Goal: Task Accomplishment & Management: Use online tool/utility

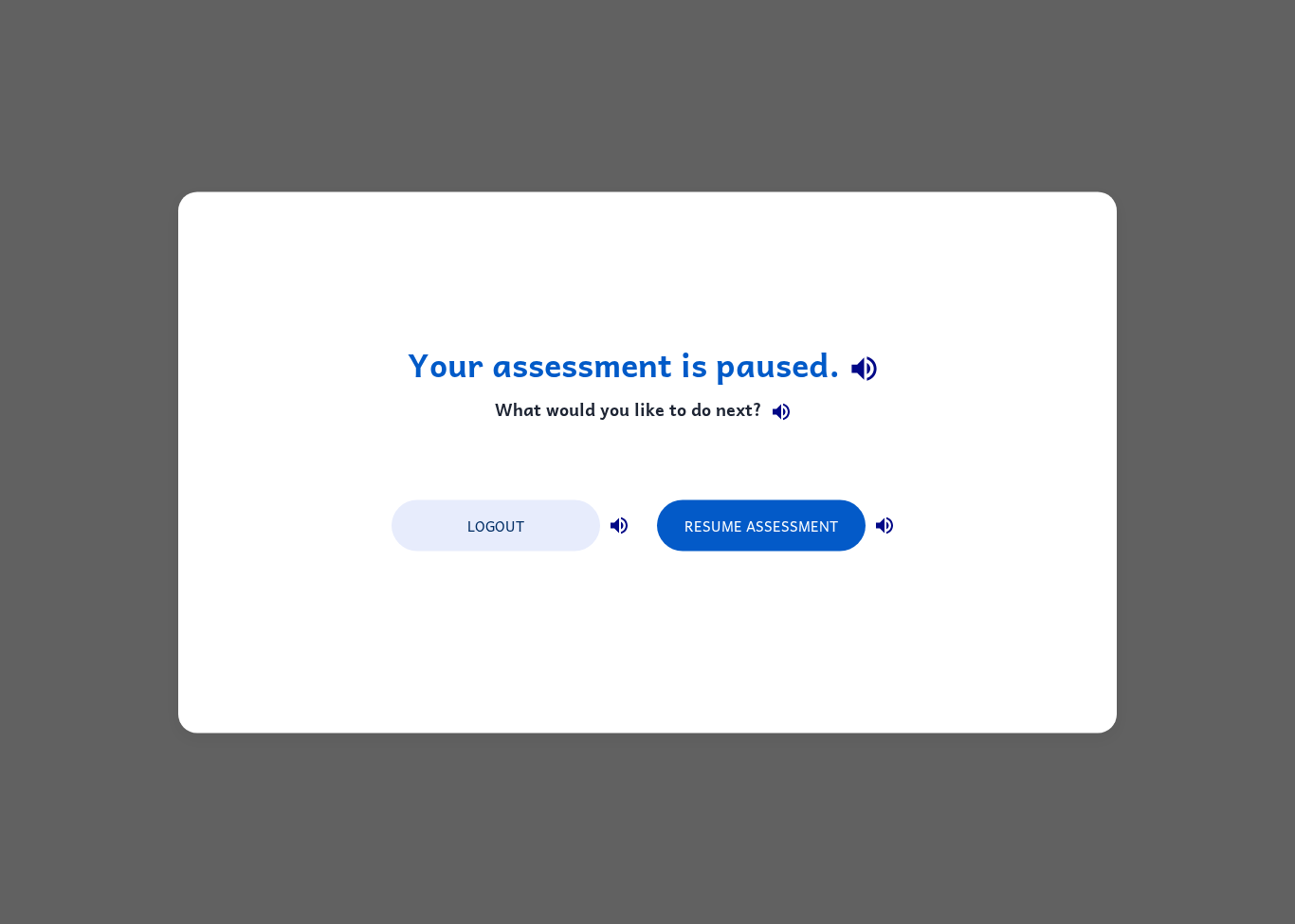
click at [786, 506] on button "Resume Assessment" at bounding box center [760, 524] width 209 height 51
click at [739, 517] on button "Resume Assessment" at bounding box center [760, 524] width 209 height 51
click at [786, 512] on button "Resume Assessment" at bounding box center [760, 524] width 209 height 51
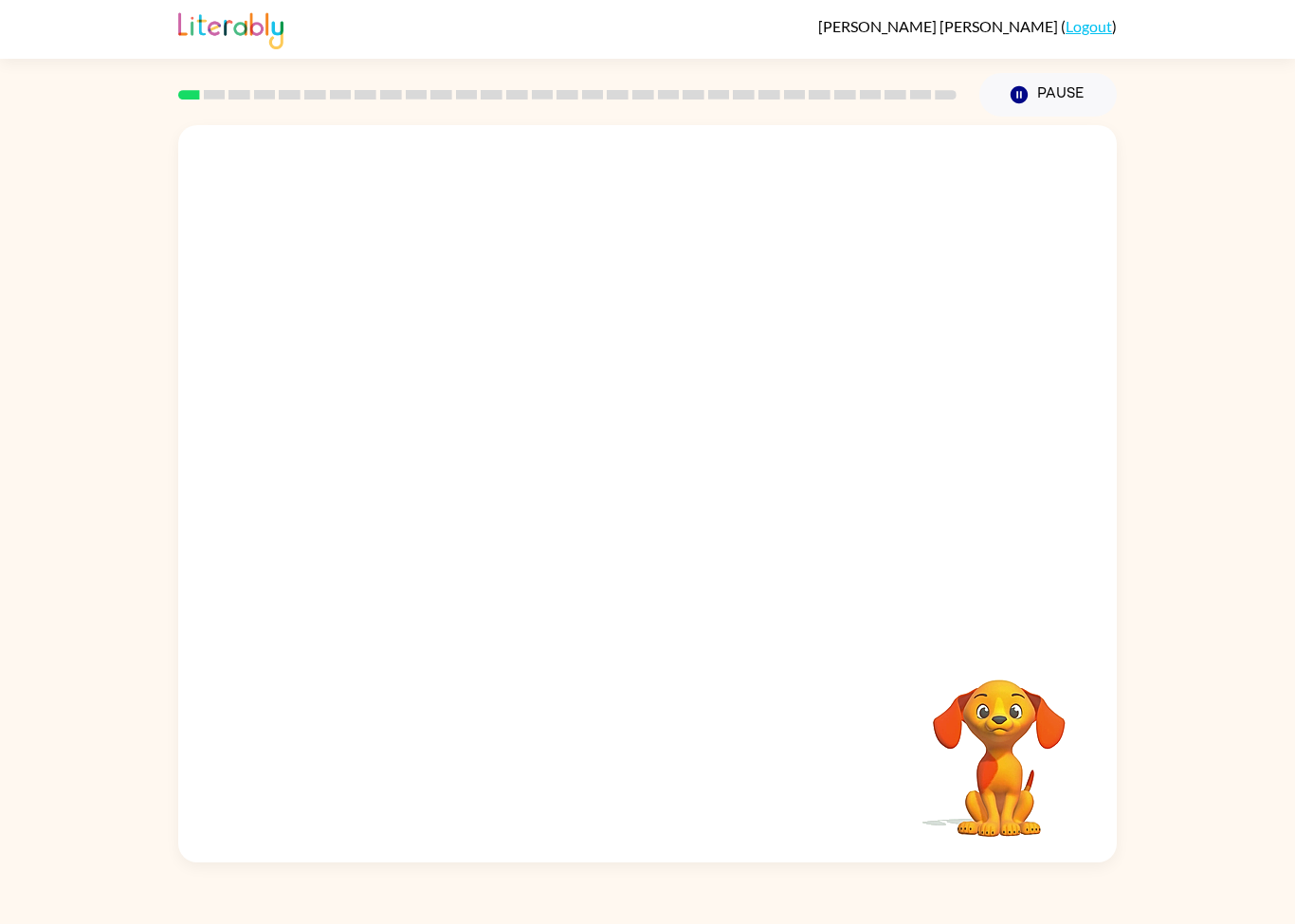
click at [562, 432] on video "Your browser must support playing .mp4 files to use Literably. Please try using…" at bounding box center [647, 382] width 938 height 514
click at [523, 495] on video "Your browser must support playing .mp4 files to use Literably. Please try using…" at bounding box center [647, 382] width 938 height 514
click at [568, 617] on video "Your browser must support playing .mp4 files to use Literably. Please try using…" at bounding box center [647, 382] width 938 height 514
click at [839, 515] on video "Your browser must support playing .mp4 files to use Literably. Please try using…" at bounding box center [647, 382] width 938 height 514
click at [800, 503] on video "Your browser must support playing .mp4 files to use Literably. Please try using…" at bounding box center [647, 382] width 938 height 514
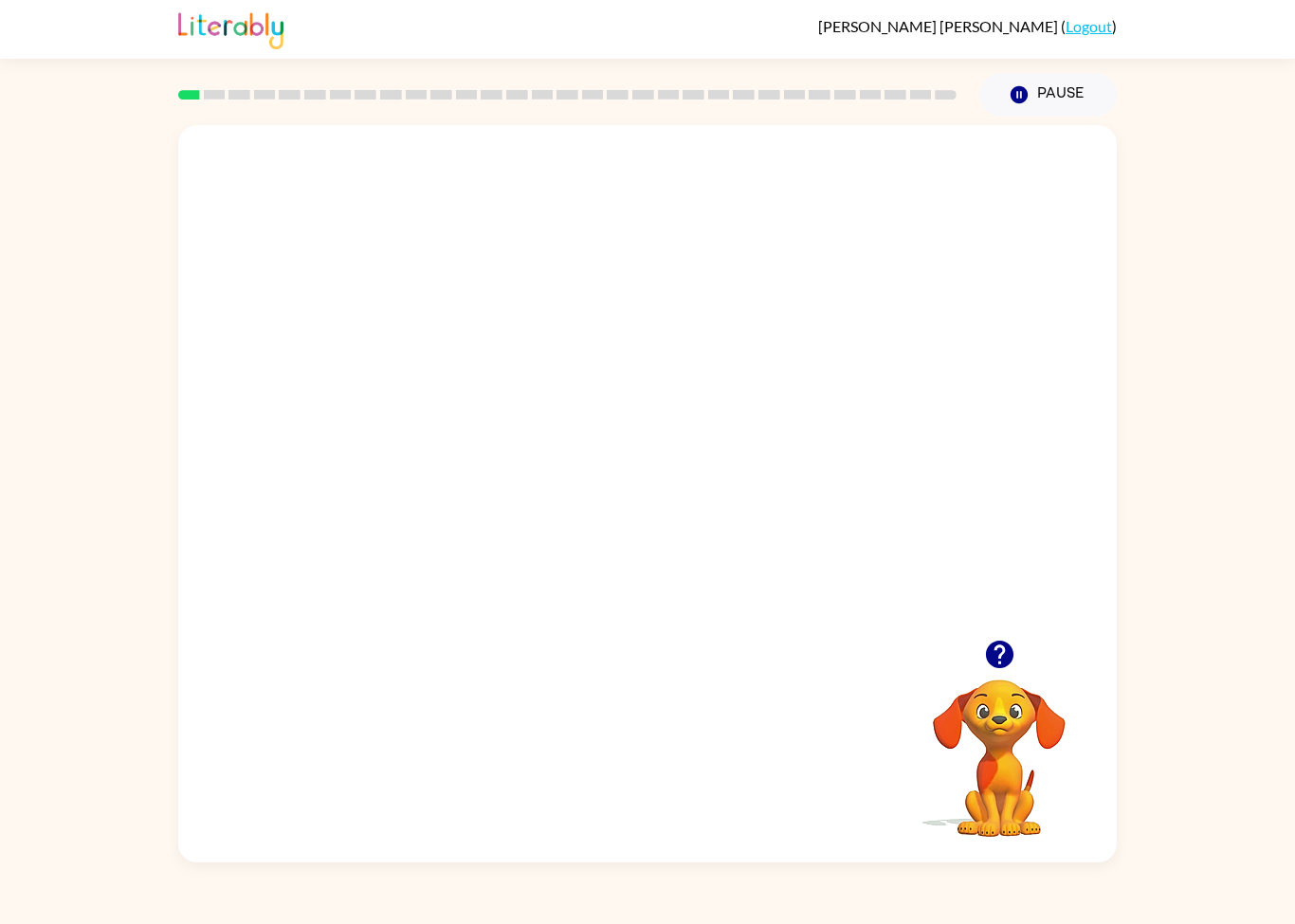
click at [761, 485] on video "Your browser must support playing .mp4 files to use Literably. Please try using…" at bounding box center [647, 382] width 938 height 514
click at [851, 376] on video "Your browser must support playing .mp4 files to use Literably. Please try using…" at bounding box center [647, 382] width 938 height 514
click at [845, 371] on video "Your browser must support playing .mp4 files to use Literably. Please try using…" at bounding box center [647, 382] width 938 height 514
click at [699, 475] on div at bounding box center [647, 503] width 121 height 69
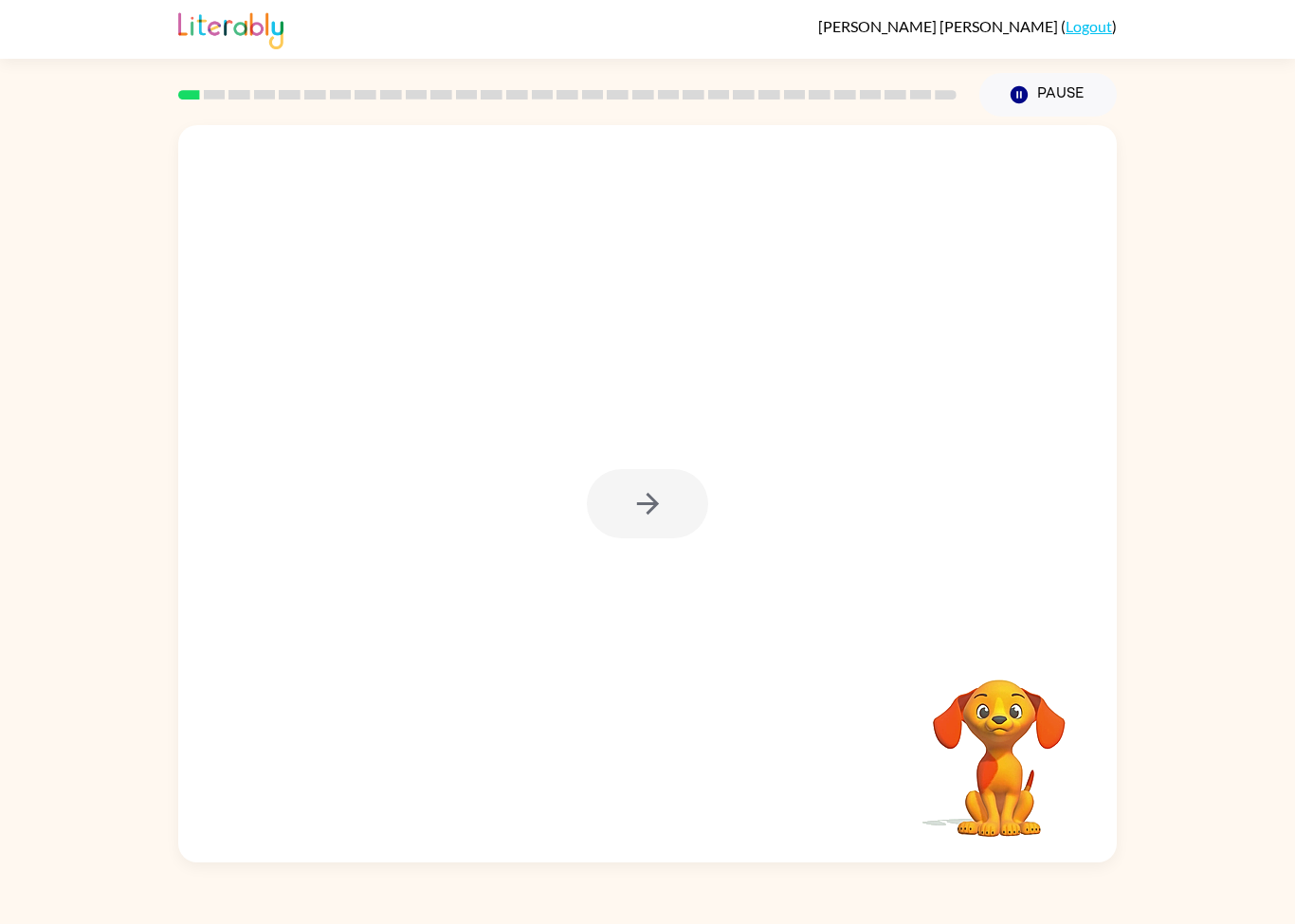
click at [640, 508] on div at bounding box center [647, 503] width 121 height 69
click at [638, 476] on div at bounding box center [647, 503] width 121 height 69
click at [616, 486] on div at bounding box center [647, 503] width 121 height 69
click at [646, 460] on div at bounding box center [647, 493] width 938 height 737
click at [632, 530] on div at bounding box center [647, 503] width 121 height 69
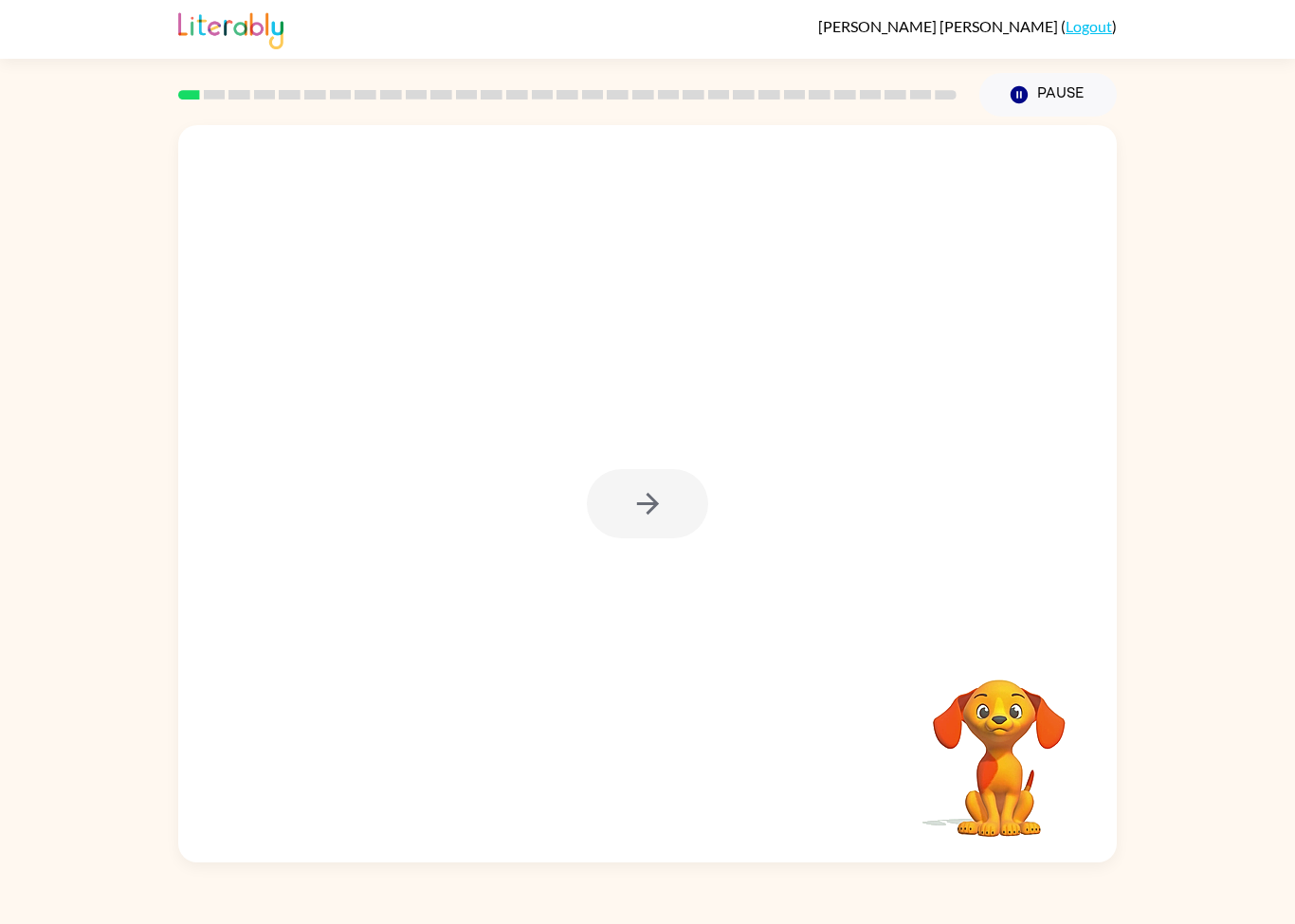
click at [632, 529] on div at bounding box center [647, 503] width 121 height 69
click at [671, 497] on div at bounding box center [647, 503] width 121 height 69
click at [679, 510] on div at bounding box center [647, 503] width 121 height 69
click at [677, 522] on button "button" at bounding box center [647, 503] width 121 height 69
click at [704, 462] on div at bounding box center [647, 382] width 938 height 514
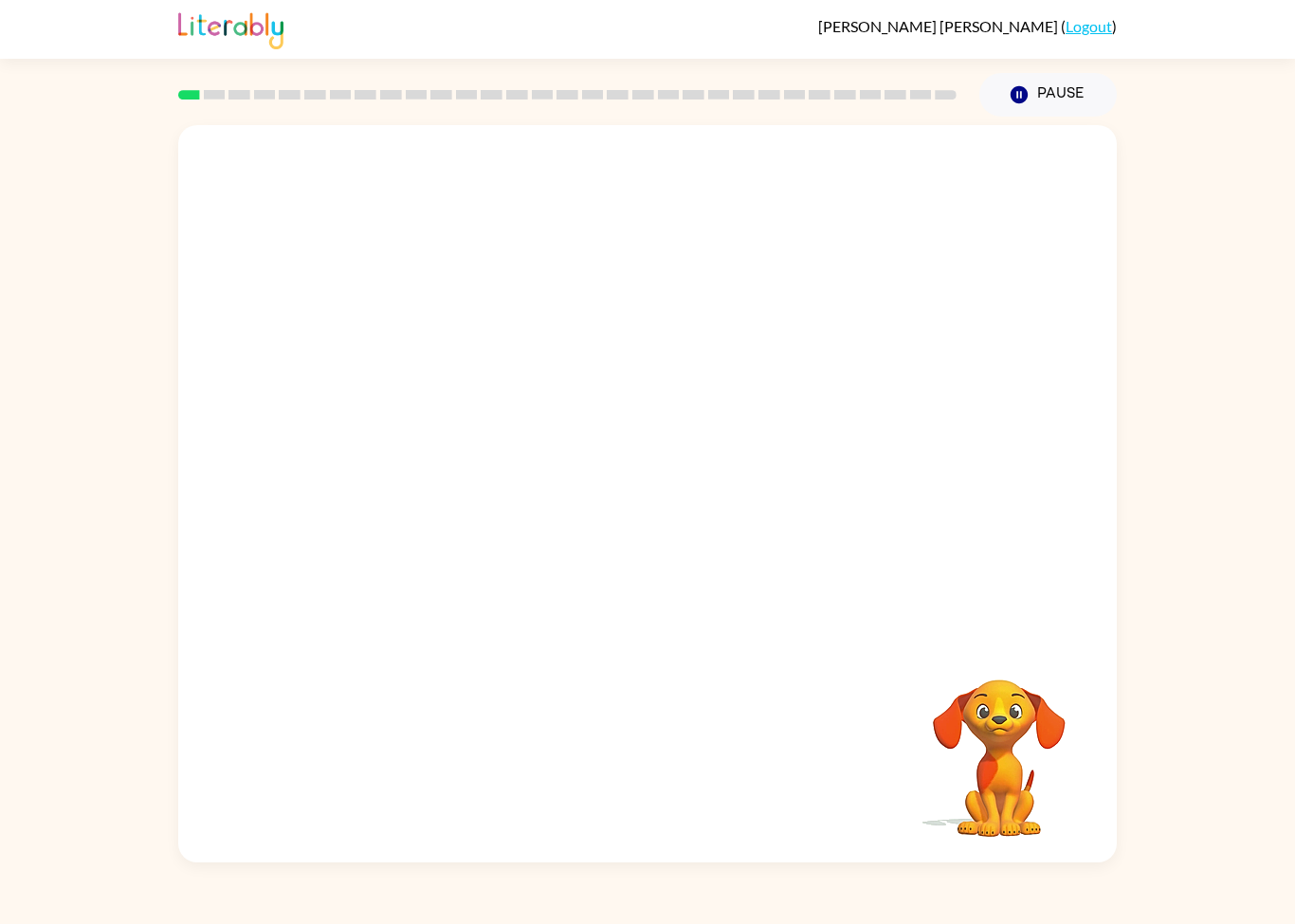
click at [672, 498] on div at bounding box center [647, 382] width 938 height 514
click at [654, 489] on div at bounding box center [647, 382] width 938 height 514
click at [638, 494] on div at bounding box center [647, 382] width 938 height 514
click at [638, 493] on div at bounding box center [647, 382] width 938 height 514
click at [629, 567] on div at bounding box center [647, 382] width 938 height 514
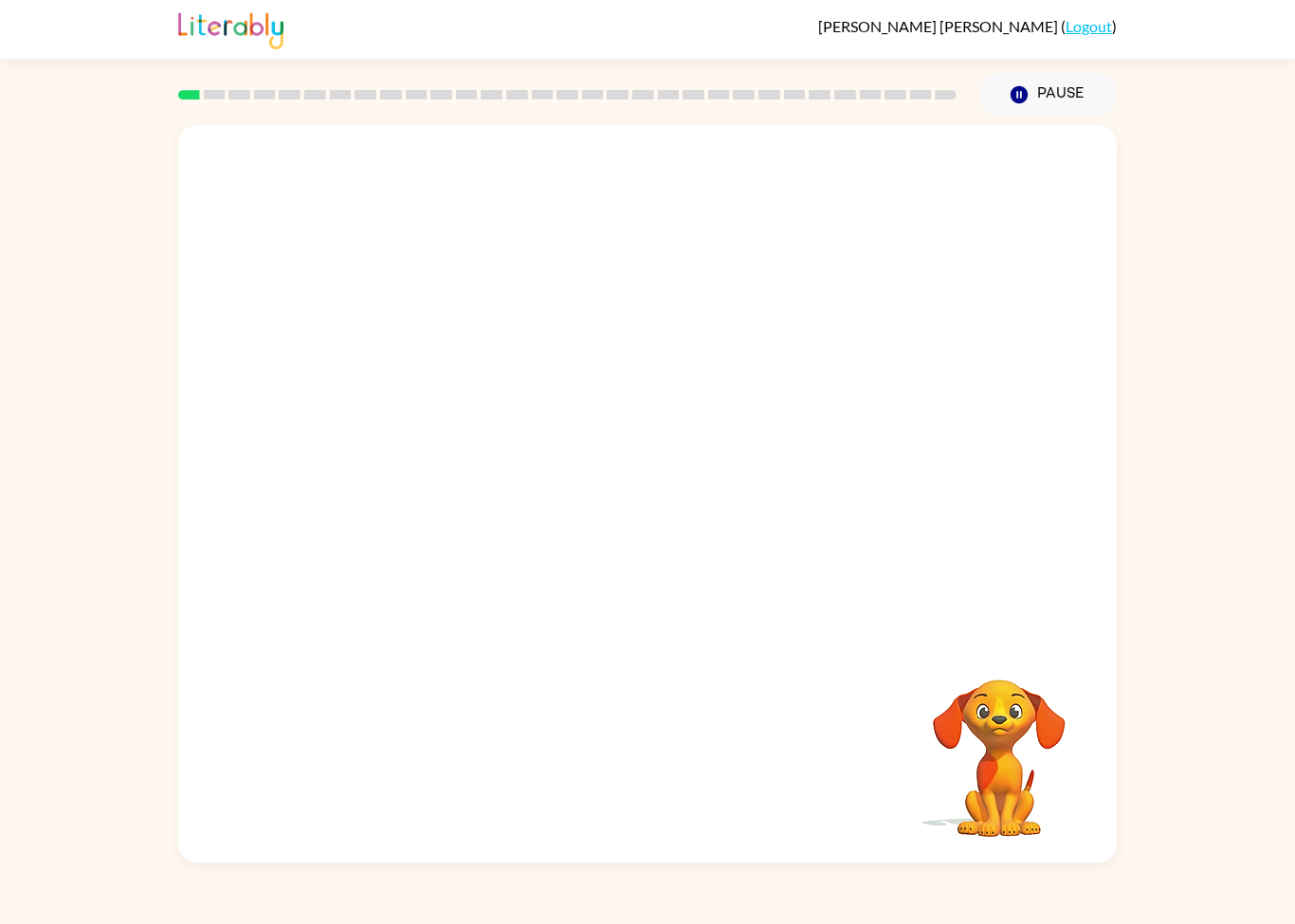
click at [670, 552] on div at bounding box center [647, 382] width 938 height 514
click at [643, 550] on div at bounding box center [647, 382] width 938 height 514
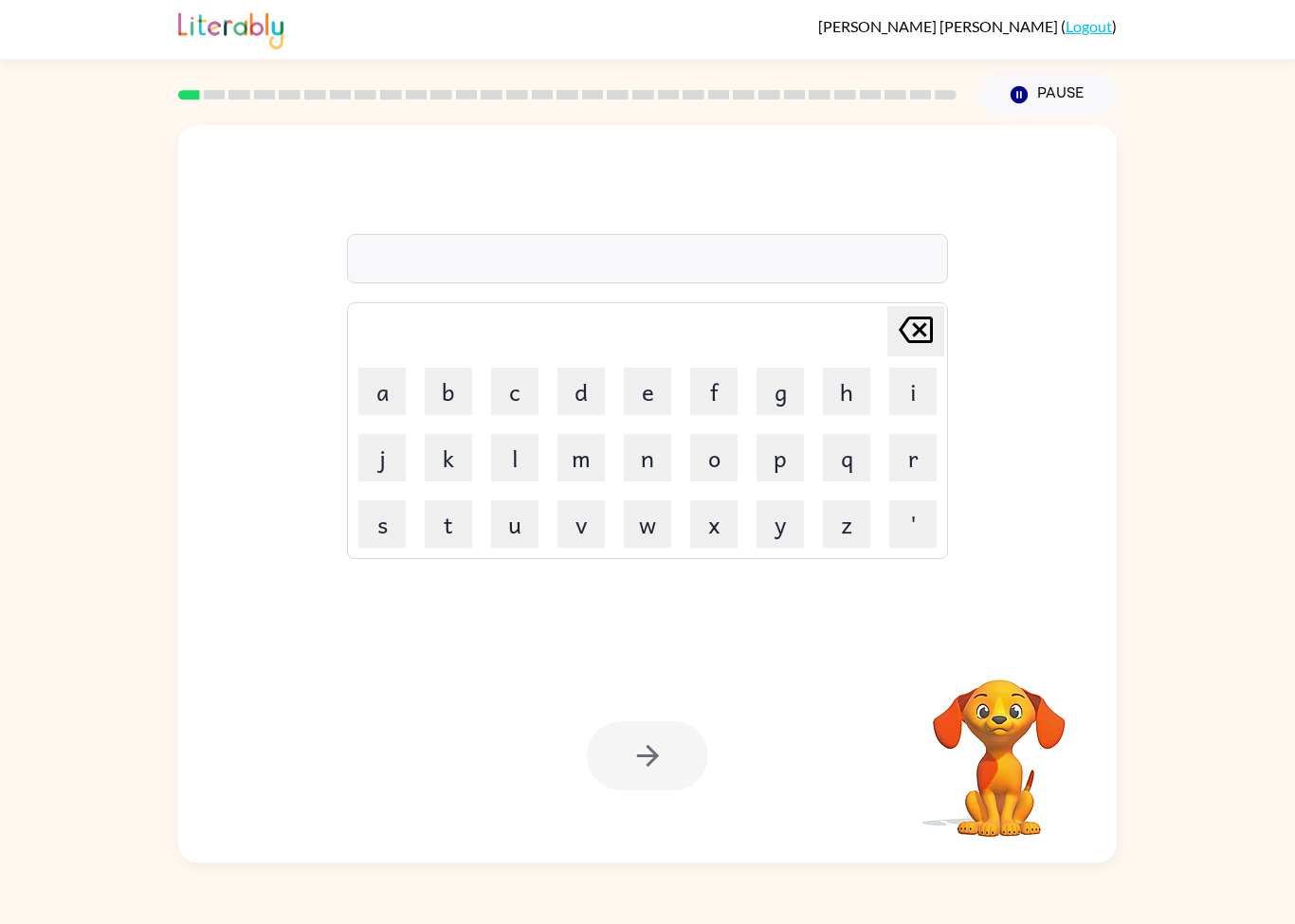
click at [994, 689] on video "Your browser must support playing .mp4 files to use Literably. Please try using…" at bounding box center [999, 745] width 190 height 190
click at [1039, 775] on video "Your browser must support playing .mp4 files to use Literably. Please try using…" at bounding box center [999, 745] width 190 height 190
click at [941, 803] on video "Your browser must support playing .mp4 files to use Literably. Please try using…" at bounding box center [999, 745] width 190 height 190
click at [979, 685] on video "Your browser must support playing .mp4 files to use Literably. Please try using…" at bounding box center [999, 745] width 190 height 190
click at [996, 718] on video "Your browser must support playing .mp4 files to use Literably. Please try using…" at bounding box center [999, 745] width 190 height 190
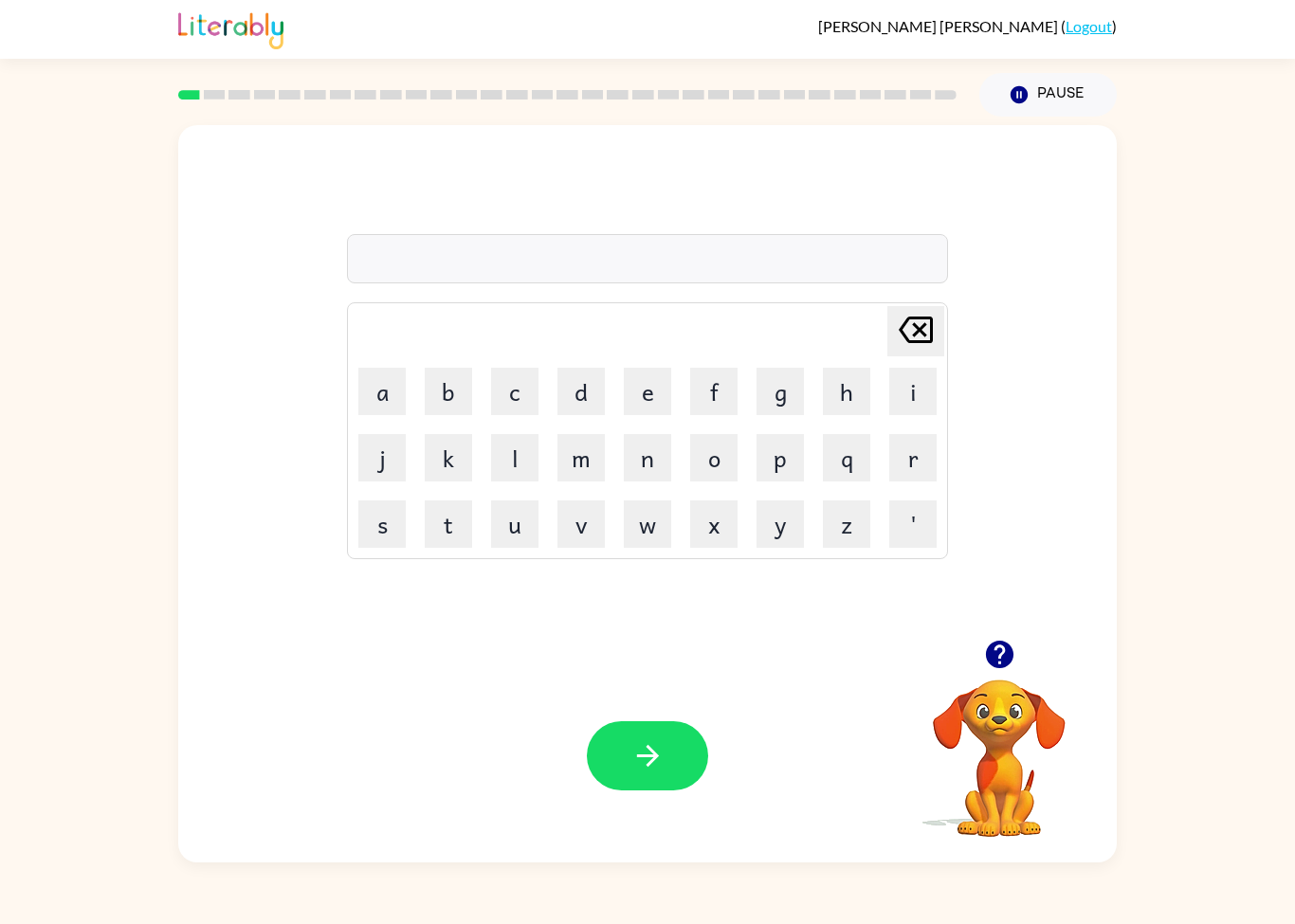
click at [1016, 726] on video "Your browser must support playing .mp4 files to use Literably. Please try using…" at bounding box center [999, 745] width 190 height 190
click at [1040, 723] on video "Your browser must support playing .mp4 files to use Literably. Please try using…" at bounding box center [999, 745] width 190 height 190
click at [1011, 622] on div "[PERSON_NAME] last character input a b c d e f g h i j k l m n o p q r s t u v …" at bounding box center [647, 382] width 938 height 514
click at [1001, 640] on icon "button" at bounding box center [999, 653] width 33 height 33
click at [483, 453] on td "l" at bounding box center [515, 458] width 65 height 65
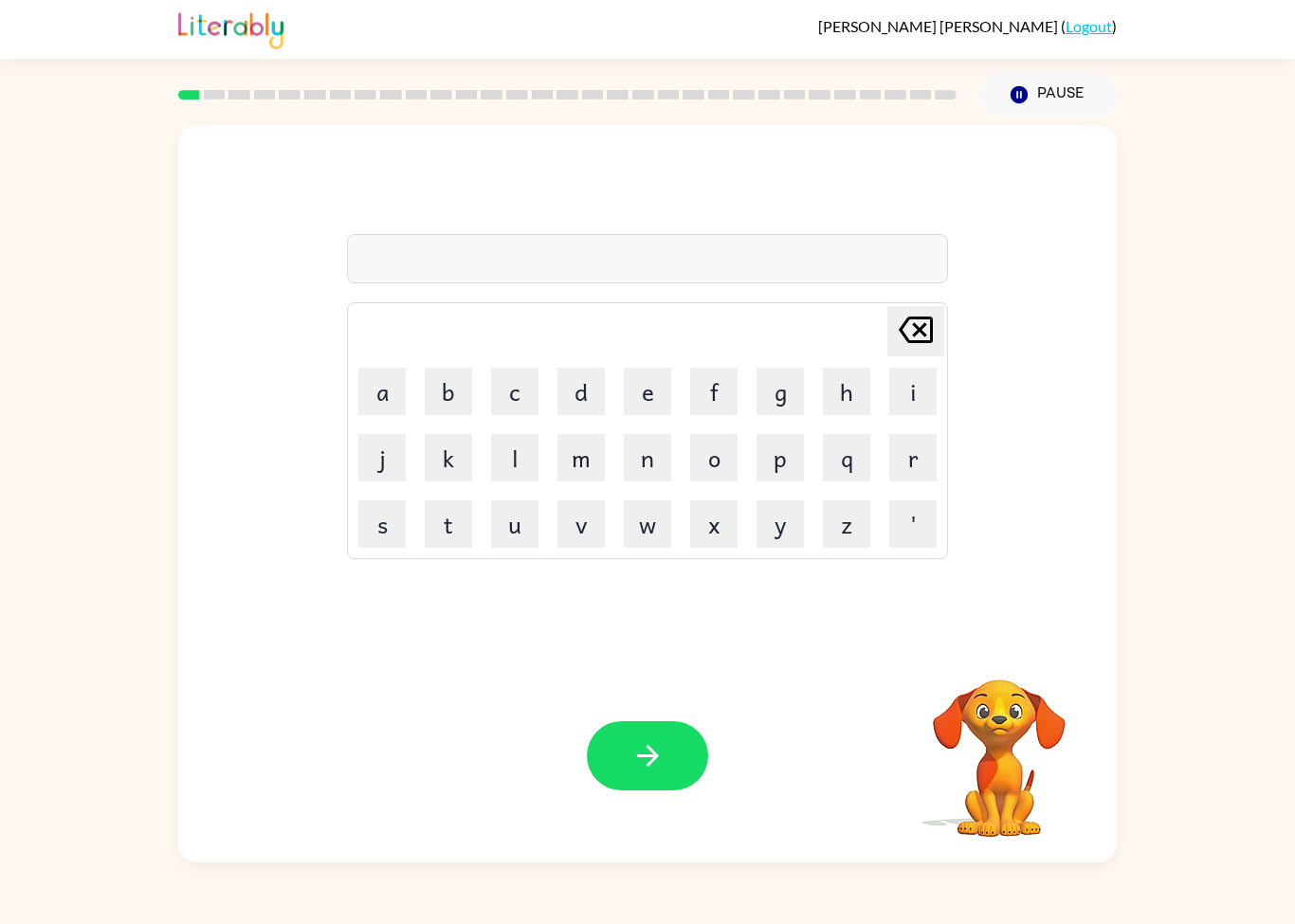
click at [444, 457] on button "k" at bounding box center [448, 457] width 47 height 47
click at [522, 391] on button "c" at bounding box center [514, 391] width 47 height 47
click at [594, 453] on button "m" at bounding box center [581, 457] width 47 height 47
click at [462, 411] on button "b" at bounding box center [448, 391] width 47 height 47
click at [537, 449] on button "l" at bounding box center [514, 457] width 47 height 47
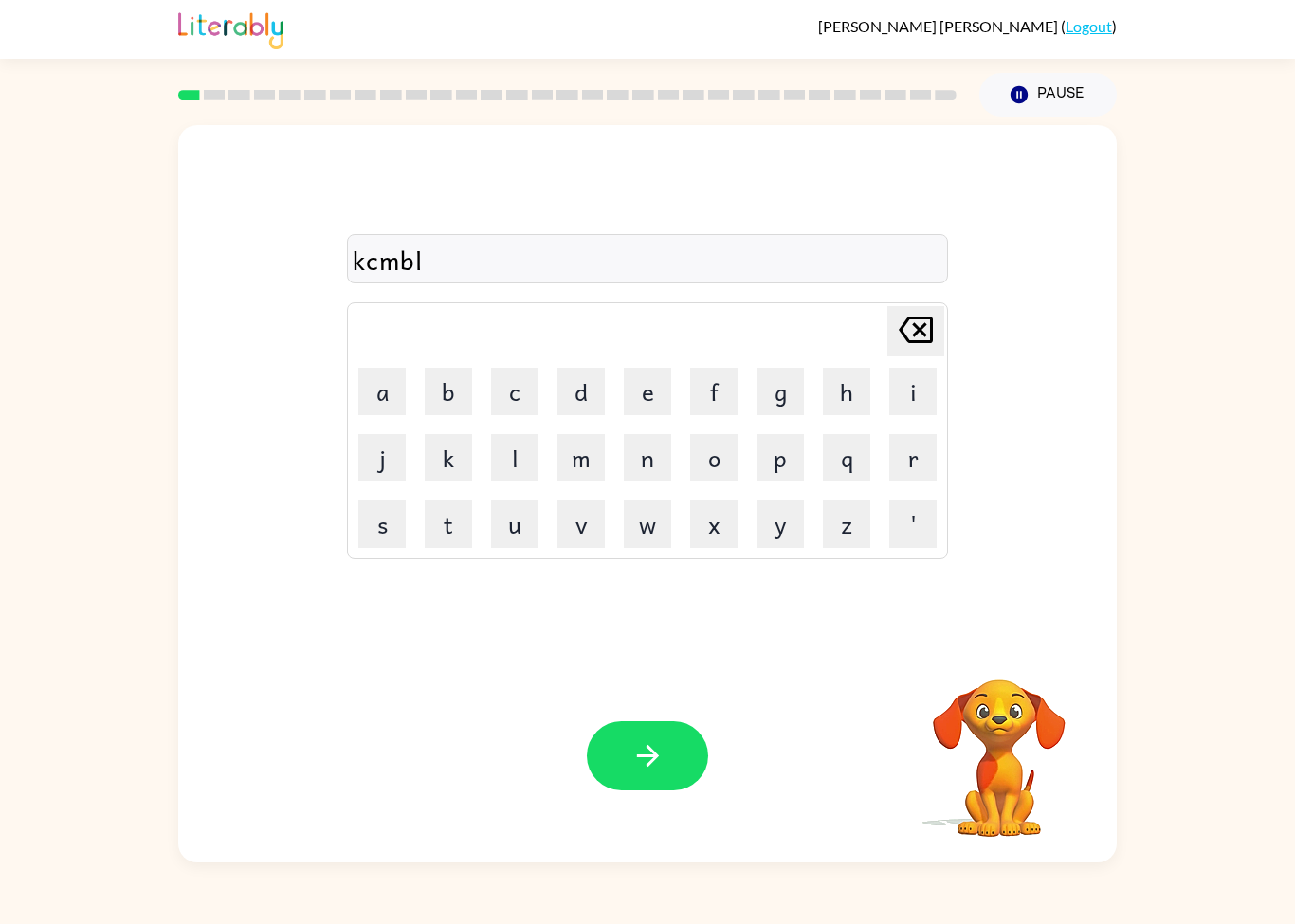
click at [658, 392] on button "e" at bounding box center [647, 391] width 47 height 47
click at [640, 743] on icon "button" at bounding box center [648, 755] width 33 height 33
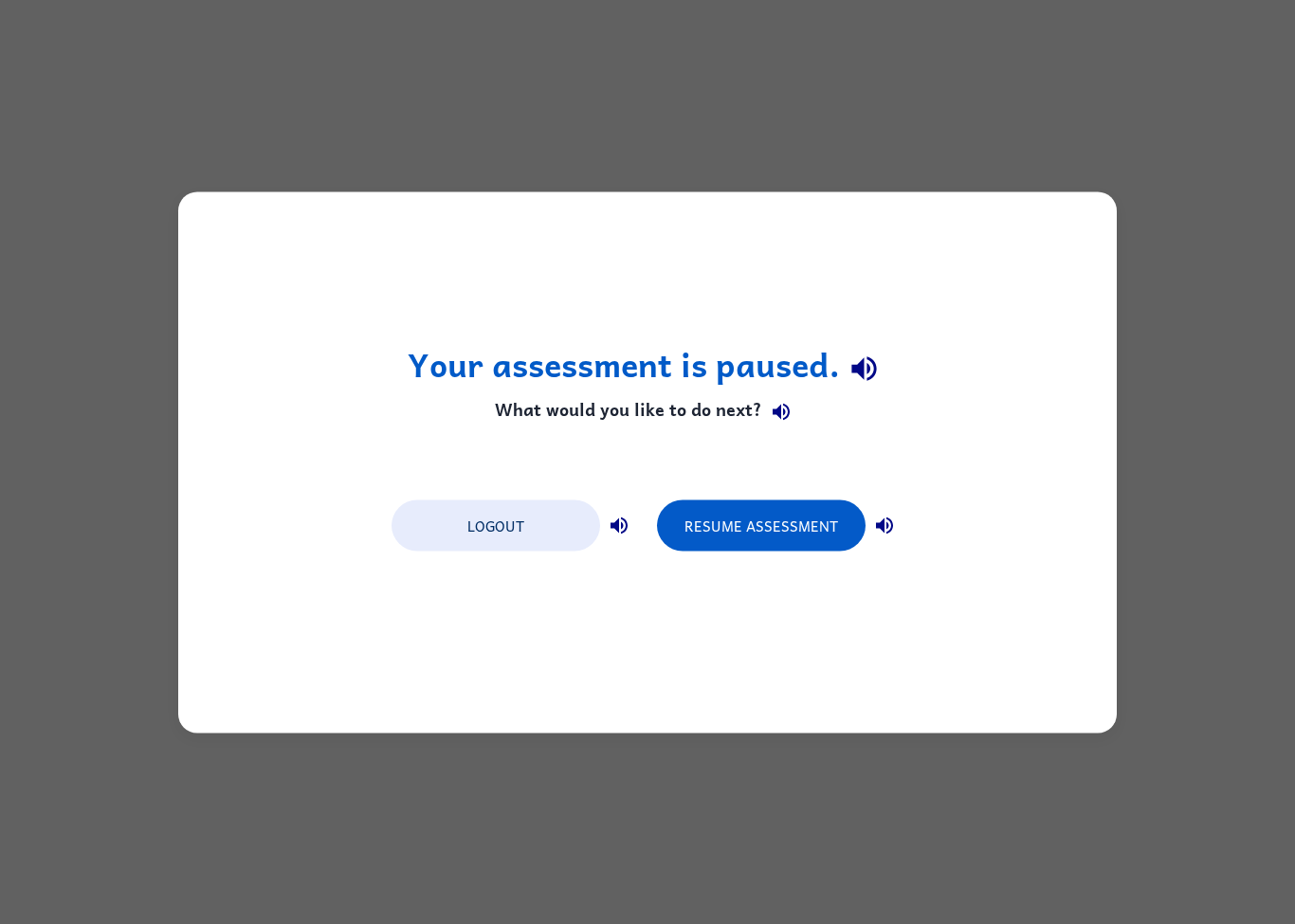
click at [760, 603] on div "Your assessment is paused. What would you like to do next? Logout Resume Assess…" at bounding box center [647, 462] width 938 height 541
click at [814, 546] on button "Resume Assessment" at bounding box center [760, 524] width 209 height 51
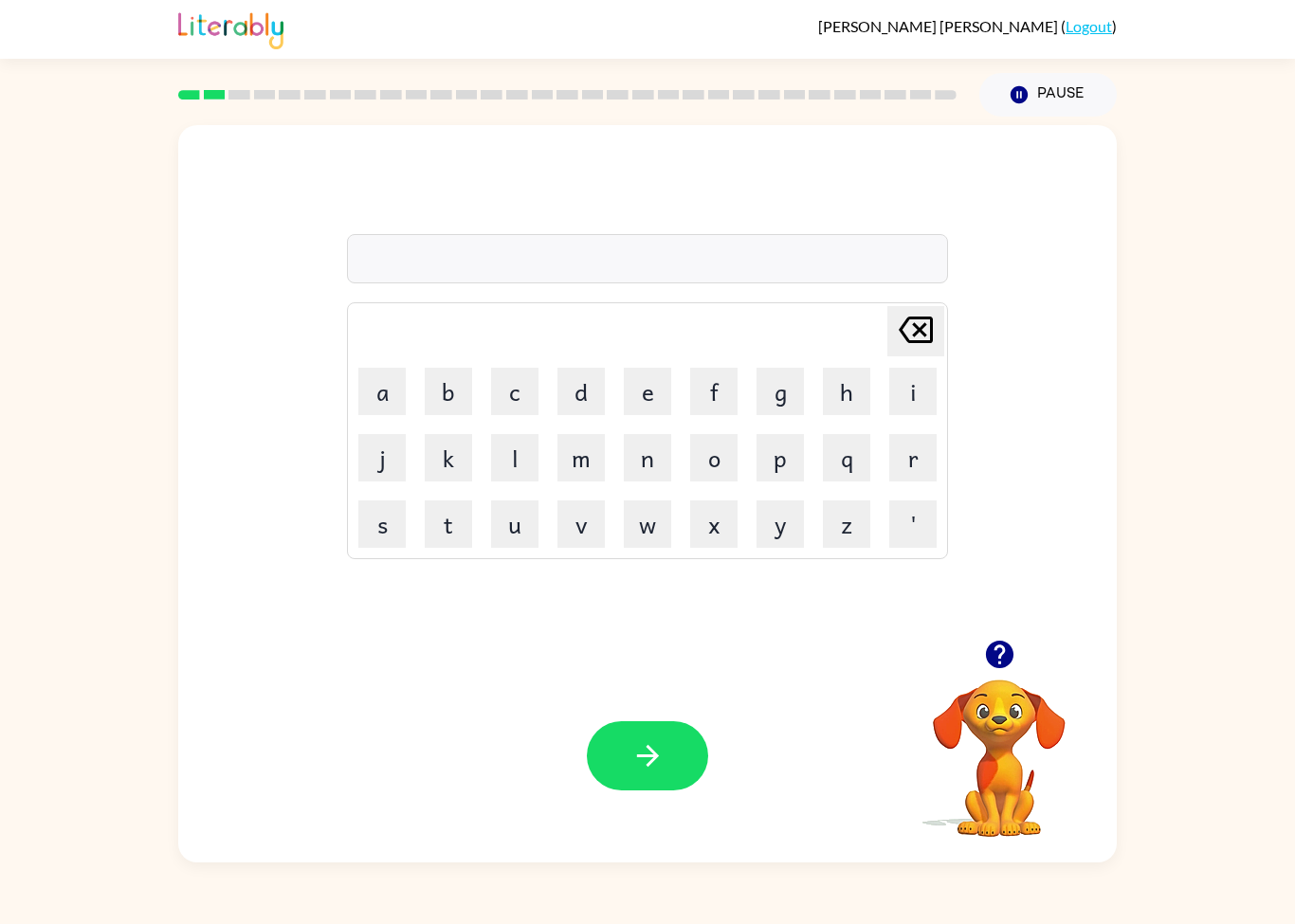
click at [604, 371] on button "d" at bounding box center [581, 391] width 47 height 47
click at [662, 434] on button "n" at bounding box center [647, 457] width 47 height 47
click at [656, 766] on icon "button" at bounding box center [648, 755] width 33 height 33
click at [999, 649] on icon "button" at bounding box center [999, 654] width 28 height 28
click at [845, 453] on button "q" at bounding box center [845, 457] width 47 height 47
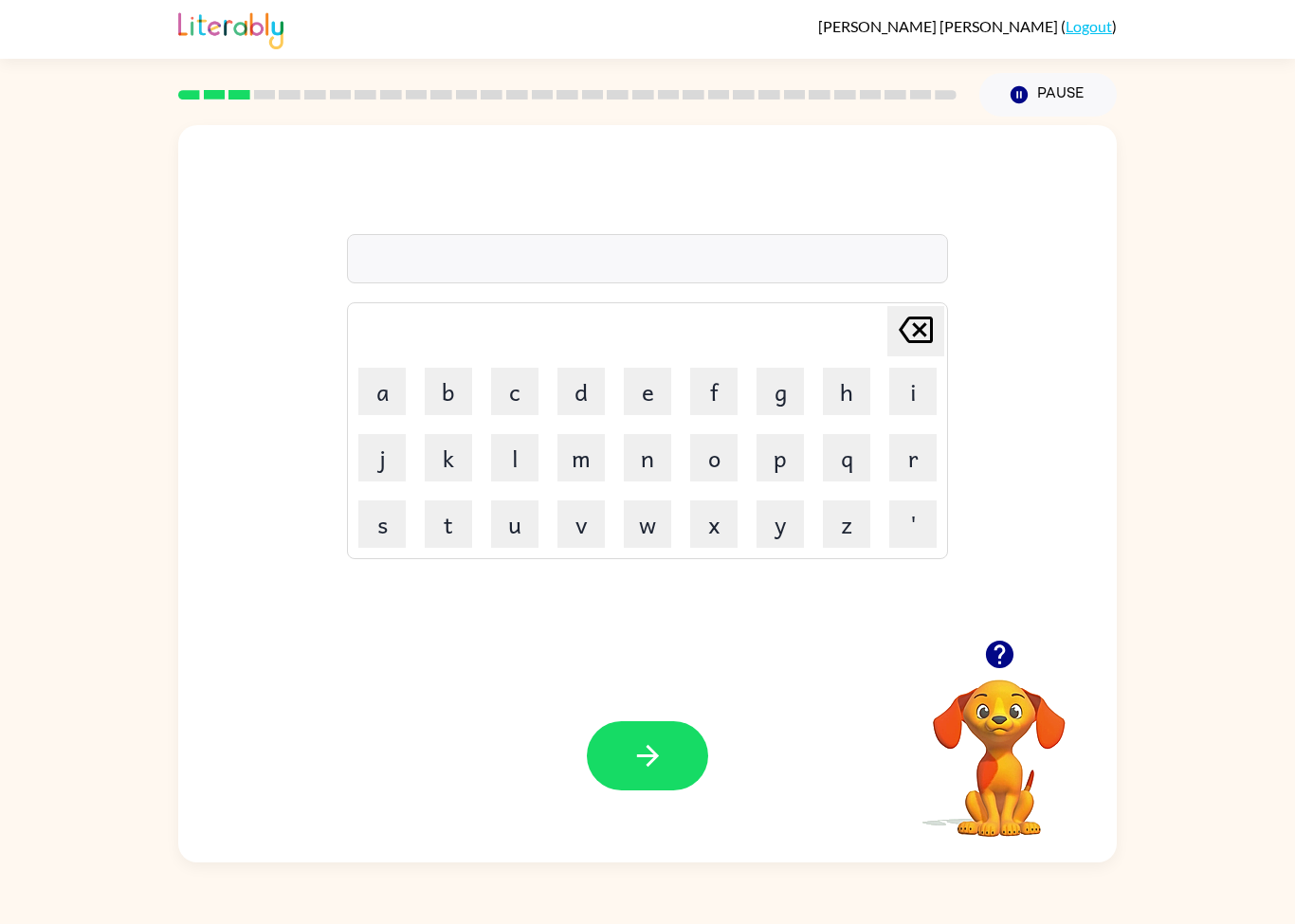
click at [445, 474] on button "k" at bounding box center [448, 457] width 47 height 47
click at [625, 766] on button "button" at bounding box center [647, 755] width 121 height 69
click at [720, 388] on button "f" at bounding box center [713, 391] width 47 height 47
click at [793, 390] on button "g" at bounding box center [779, 391] width 47 height 47
click at [712, 474] on button "o" at bounding box center [713, 457] width 47 height 47
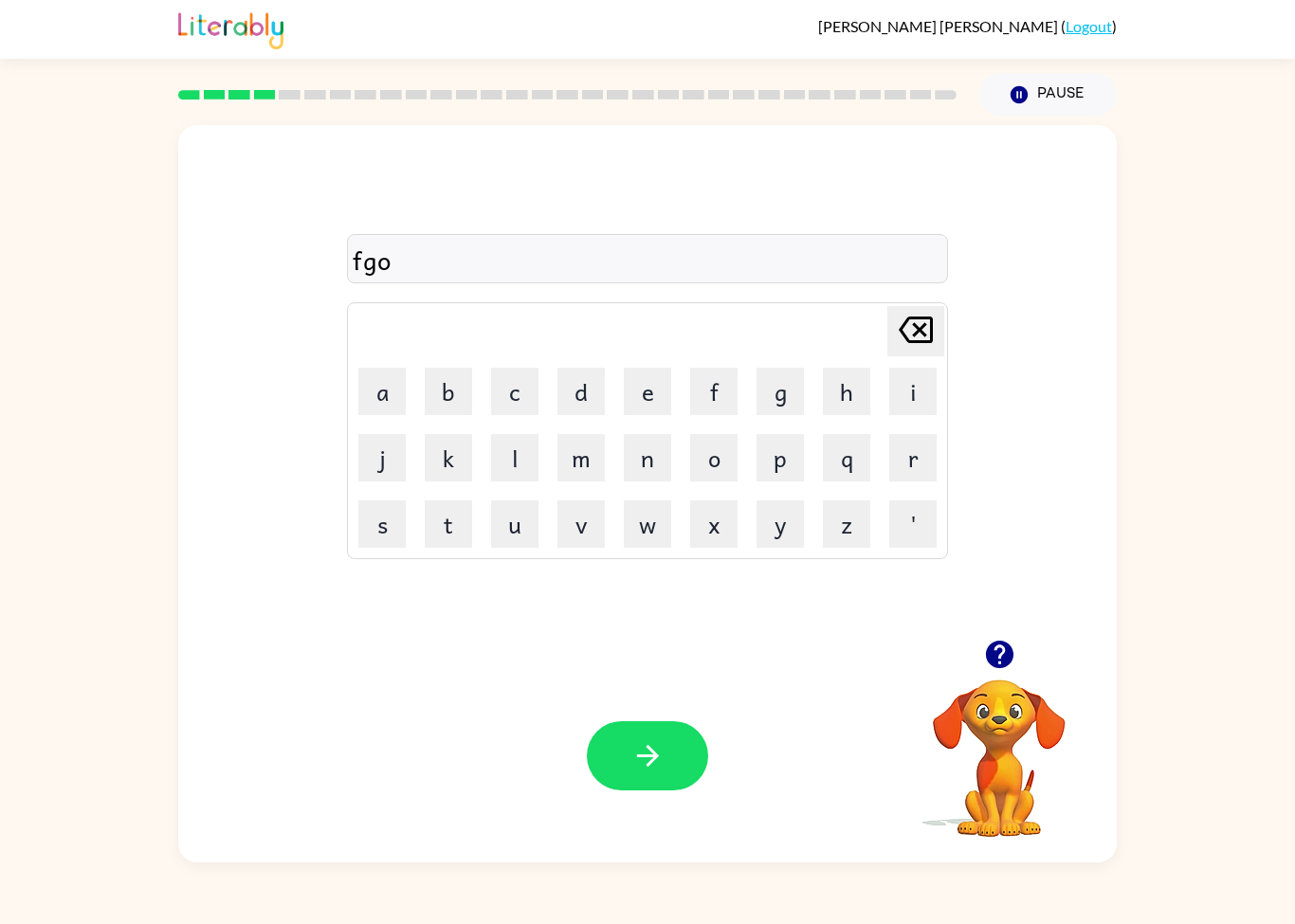
click at [857, 387] on button "h" at bounding box center [845, 391] width 47 height 47
click at [916, 387] on button "i" at bounding box center [912, 391] width 47 height 47
click at [656, 748] on icon "button" at bounding box center [648, 755] width 33 height 33
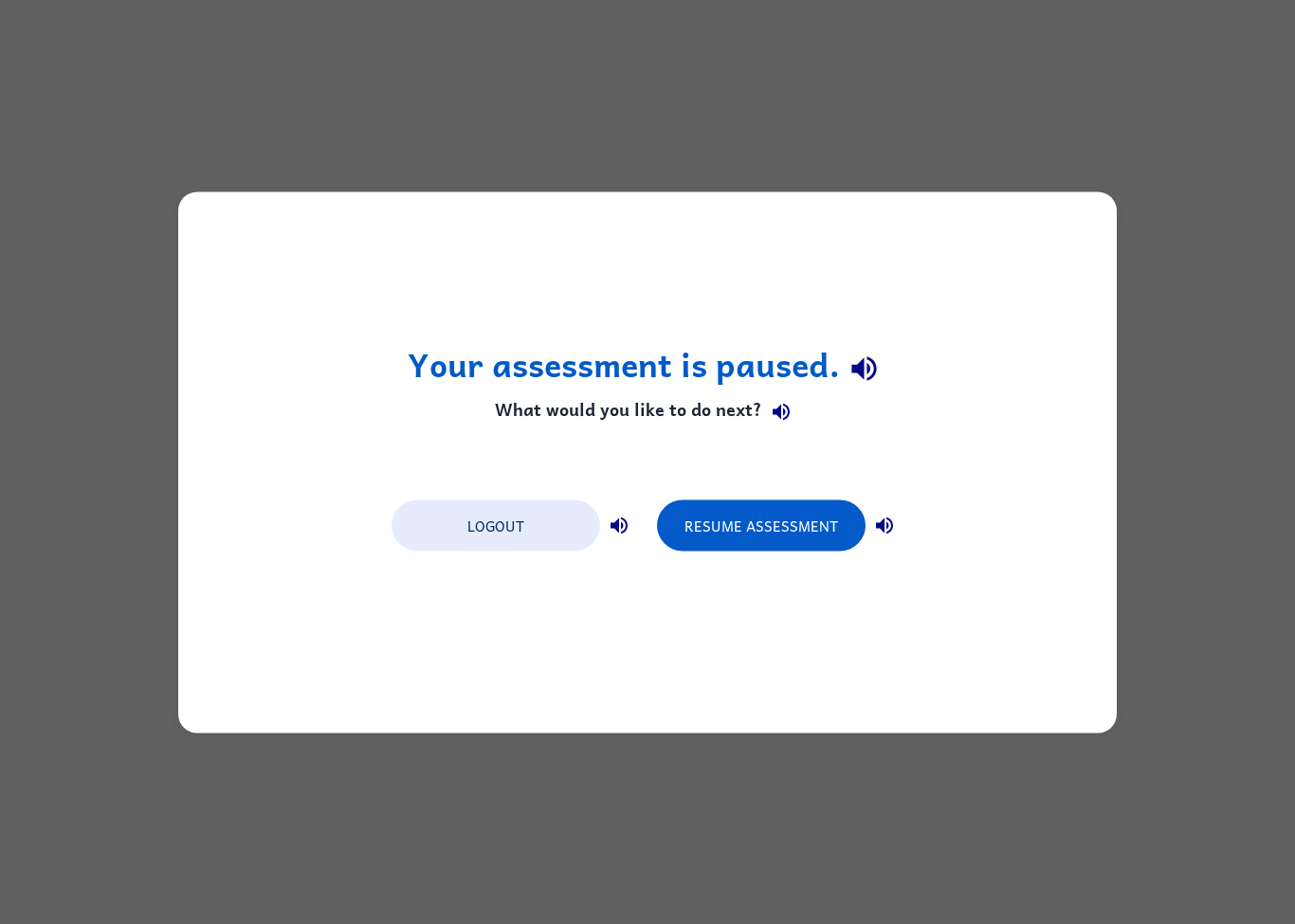
click at [793, 545] on button "Resume Assessment" at bounding box center [760, 524] width 209 height 51
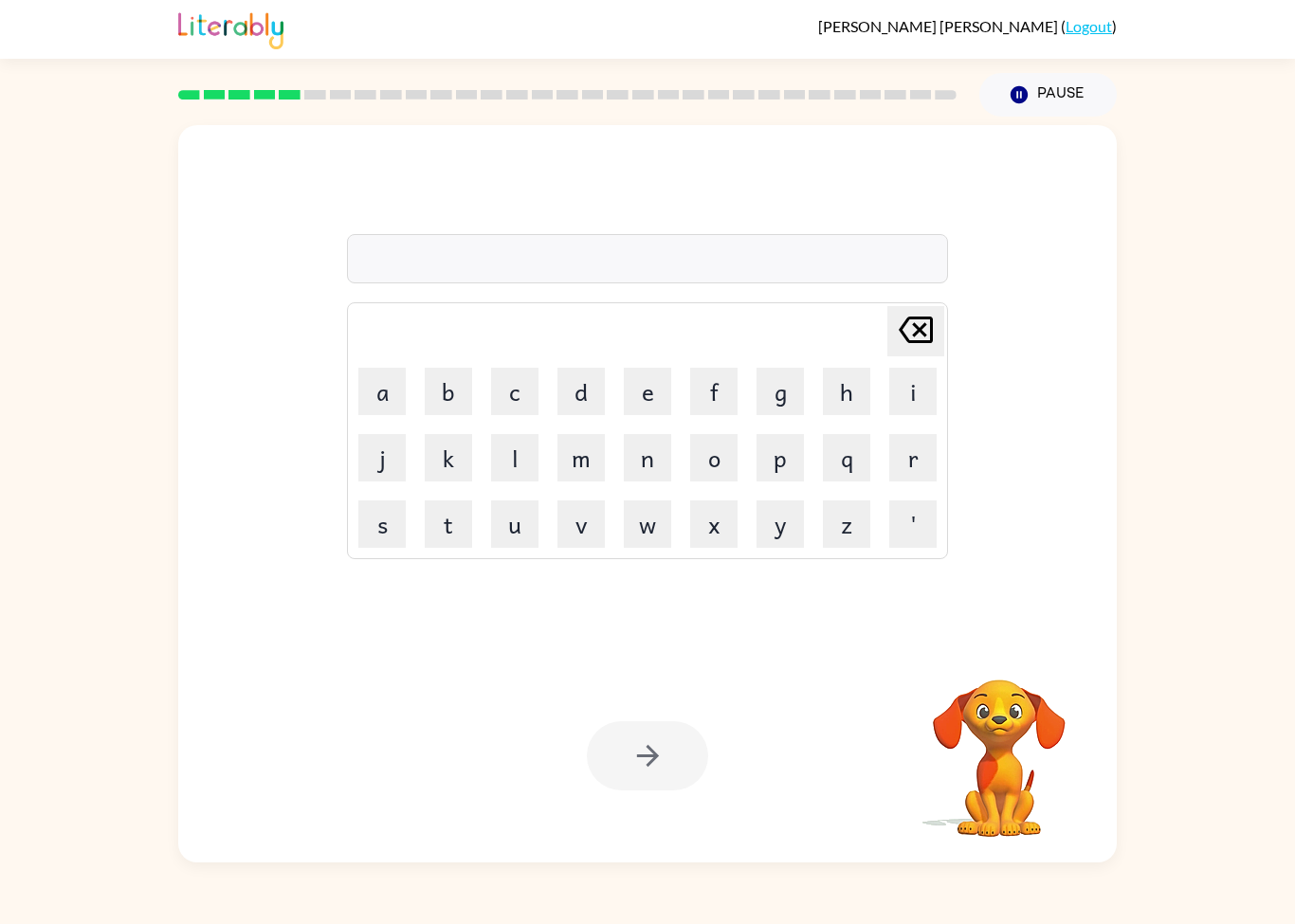
click at [746, 443] on table "[PERSON_NAME] last character input a b c d e f g h i j k l m n o p q r s t u v …" at bounding box center [648, 431] width 600 height 255
click at [788, 463] on button "p" at bounding box center [779, 457] width 47 height 47
click at [908, 397] on button "i" at bounding box center [912, 391] width 47 height 47
click at [927, 467] on button "r" at bounding box center [912, 457] width 47 height 47
click at [826, 385] on button "h" at bounding box center [845, 391] width 47 height 47
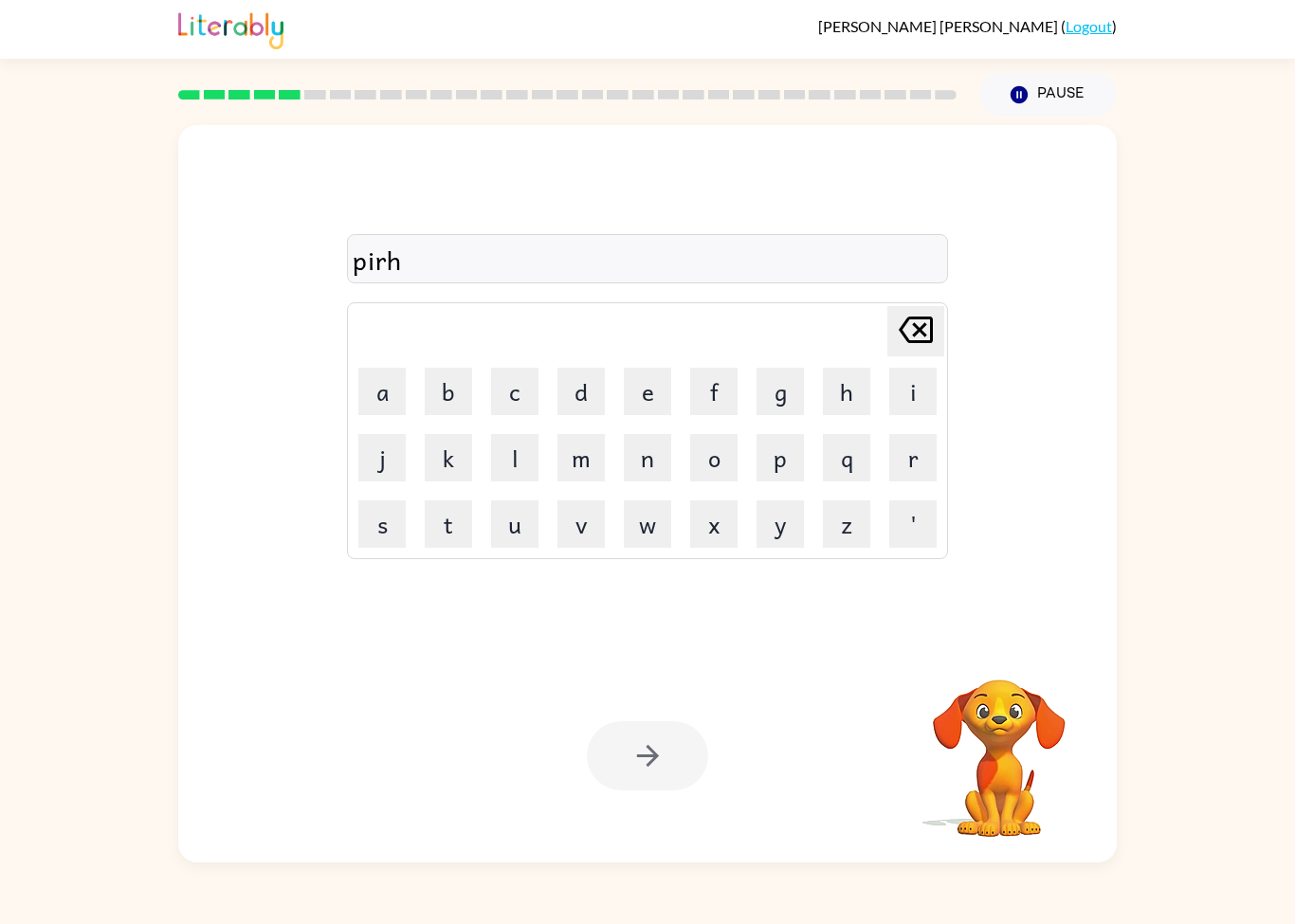
click at [759, 422] on td "g" at bounding box center [780, 392] width 65 height 65
click at [641, 724] on button "button" at bounding box center [647, 755] width 121 height 69
click at [713, 472] on button "o" at bounding box center [713, 457] width 47 height 47
click at [782, 391] on button "g" at bounding box center [779, 391] width 47 height 47
click at [893, 404] on button "i" at bounding box center [912, 391] width 47 height 47
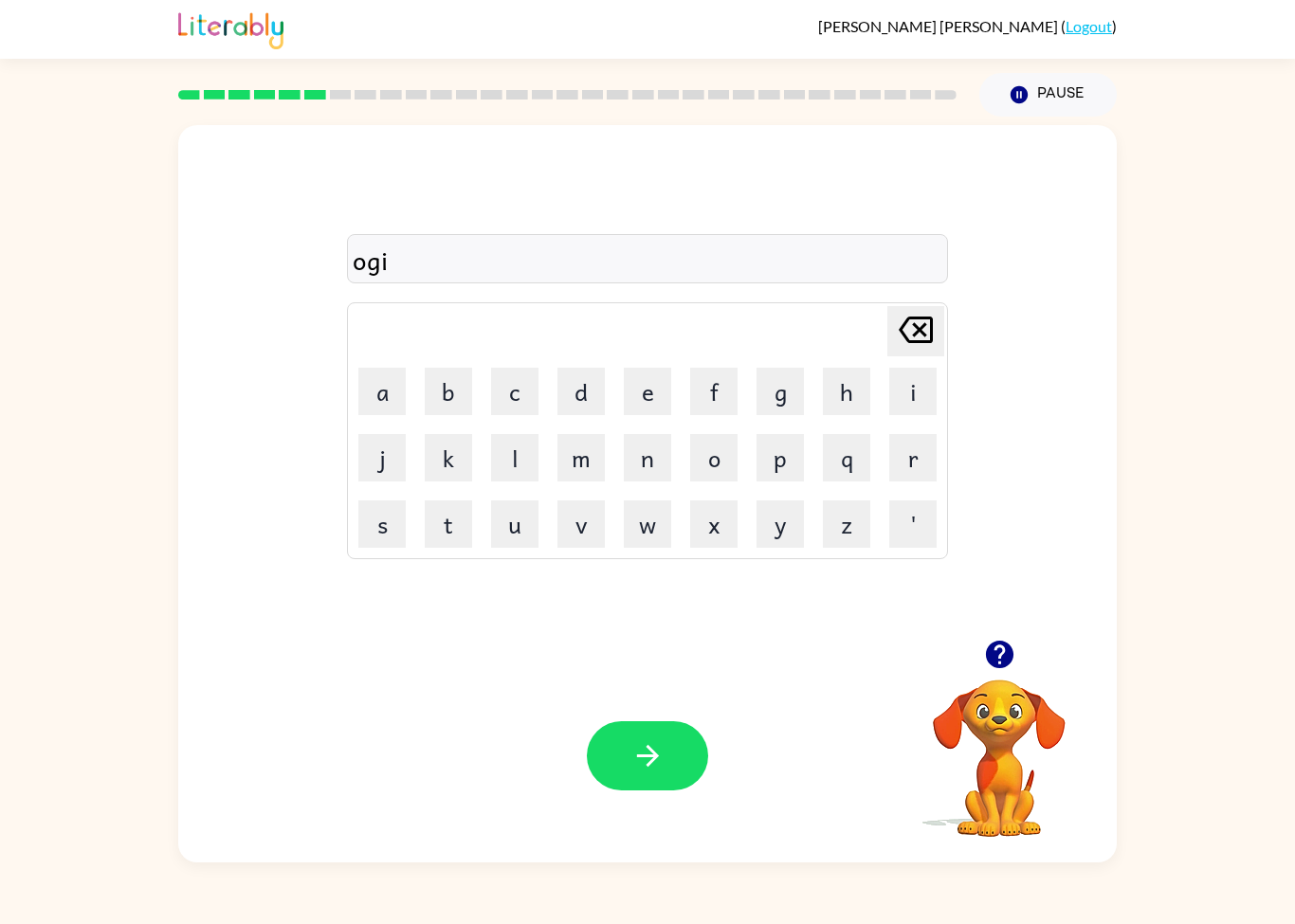
click at [786, 462] on button "p" at bounding box center [779, 457] width 47 height 47
click at [914, 407] on button "i" at bounding box center [912, 391] width 47 height 47
click at [628, 739] on button "button" at bounding box center [647, 755] width 121 height 69
click at [686, 474] on td "o" at bounding box center [713, 458] width 65 height 65
click at [711, 449] on button "o" at bounding box center [713, 457] width 47 height 47
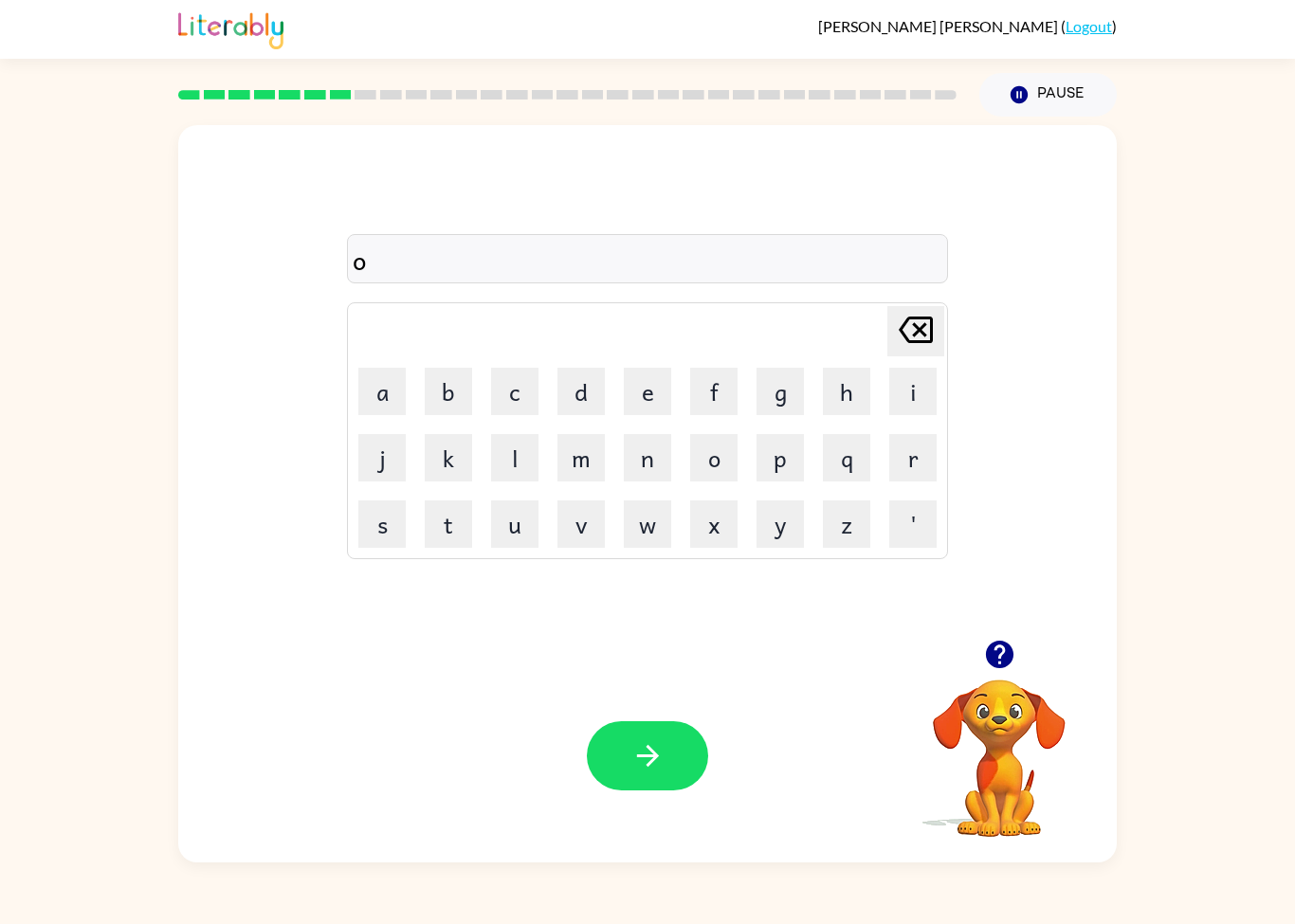
click at [908, 408] on button "i" at bounding box center [912, 391] width 47 height 47
click at [853, 399] on button "h" at bounding box center [845, 391] width 47 height 47
click at [770, 389] on button "g" at bounding box center [779, 391] width 47 height 47
click at [777, 451] on button "p" at bounding box center [779, 457] width 47 height 47
click at [710, 464] on button "o" at bounding box center [713, 457] width 47 height 47
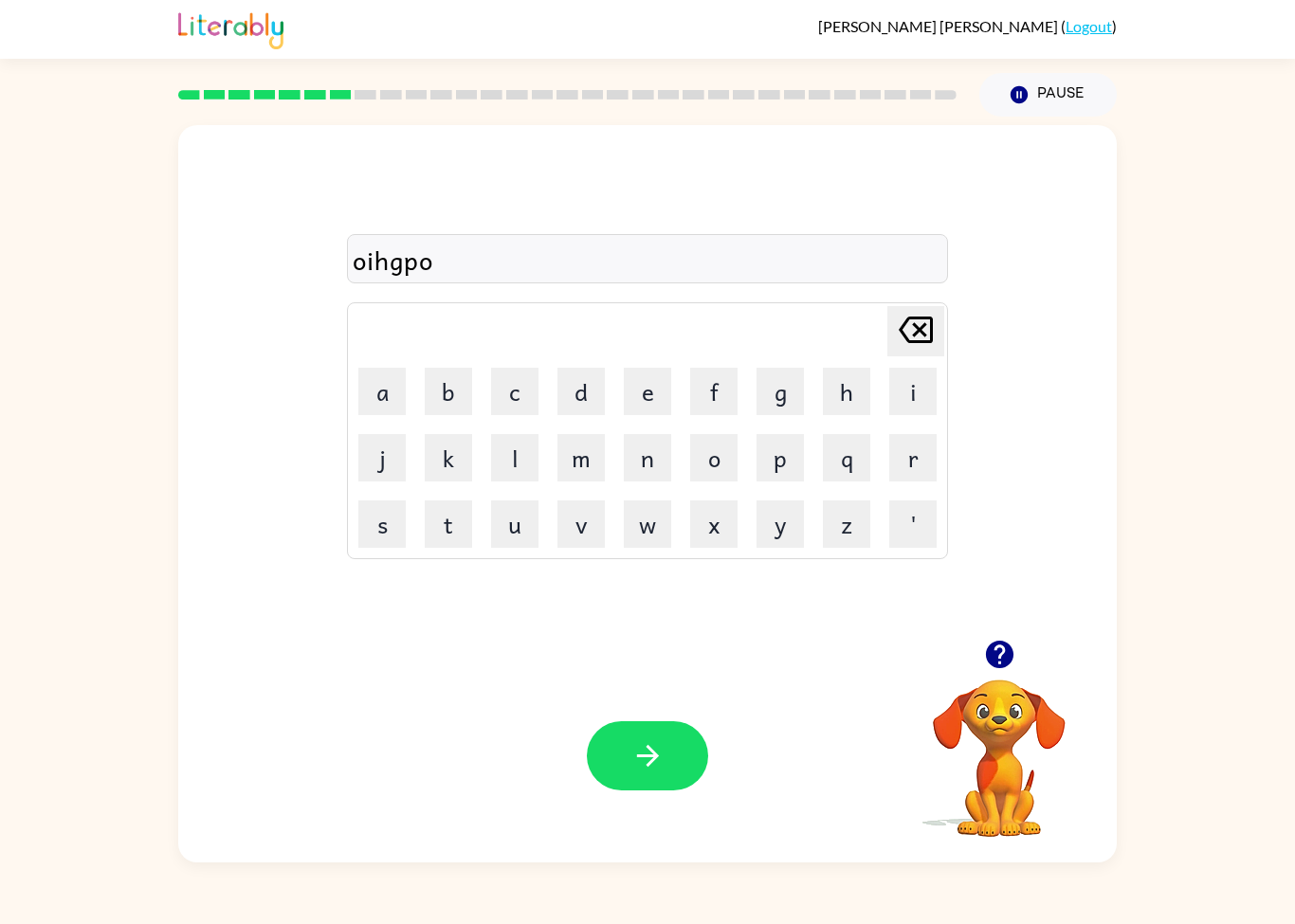
click at [939, 308] on button "[PERSON_NAME] last character input" at bounding box center [915, 331] width 57 height 50
click at [650, 786] on button "button" at bounding box center [647, 755] width 121 height 69
click at [439, 471] on button "k" at bounding box center [448, 457] width 47 height 47
click at [503, 414] on button "c" at bounding box center [514, 391] width 47 height 47
click at [527, 457] on button "l" at bounding box center [514, 457] width 47 height 47
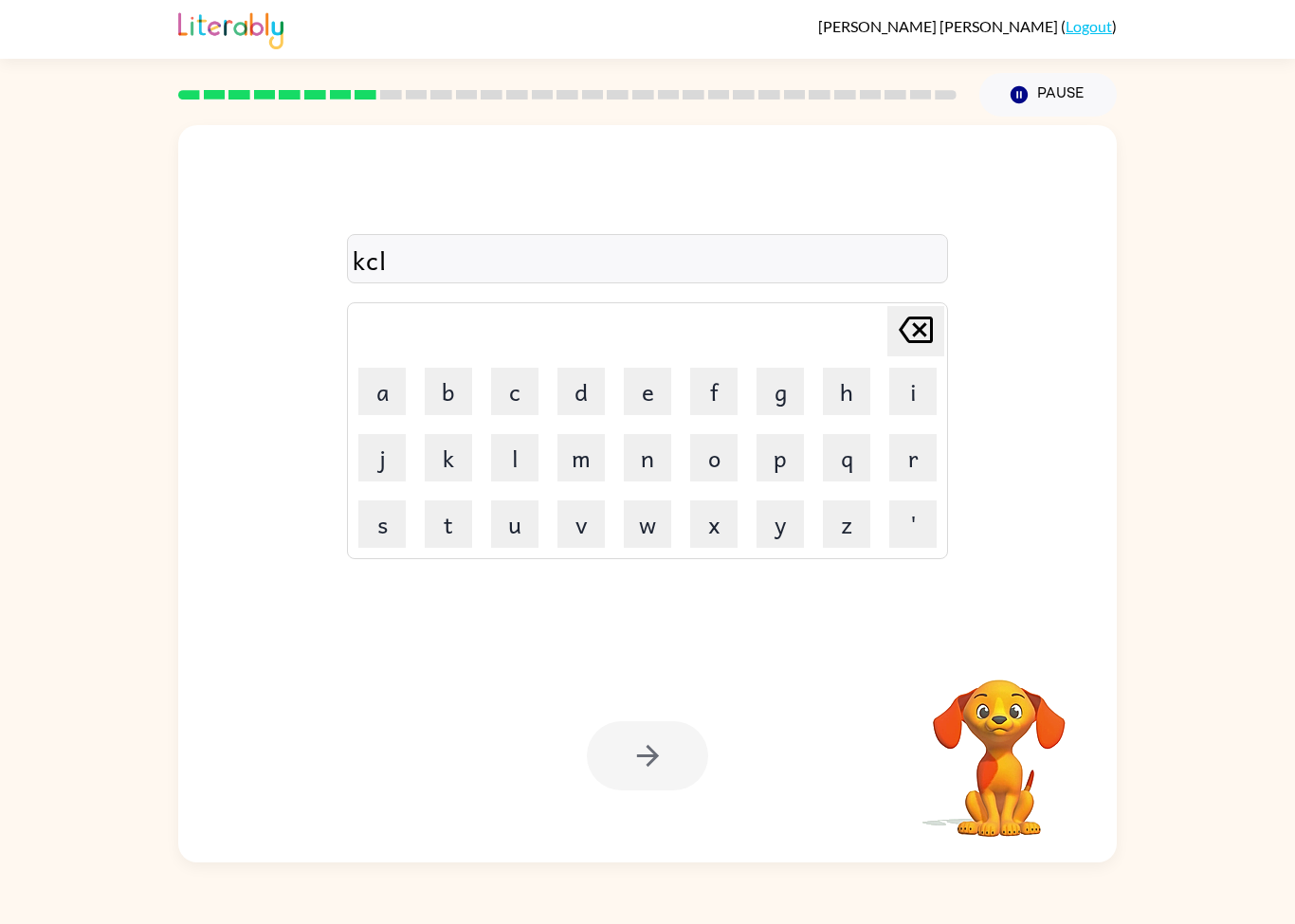
click at [445, 413] on button "b" at bounding box center [448, 391] width 47 height 47
click at [581, 475] on button "m" at bounding box center [581, 457] width 47 height 47
click at [679, 776] on div at bounding box center [647, 755] width 121 height 69
click at [638, 728] on div at bounding box center [647, 755] width 121 height 69
click at [702, 446] on button "o" at bounding box center [713, 457] width 47 height 47
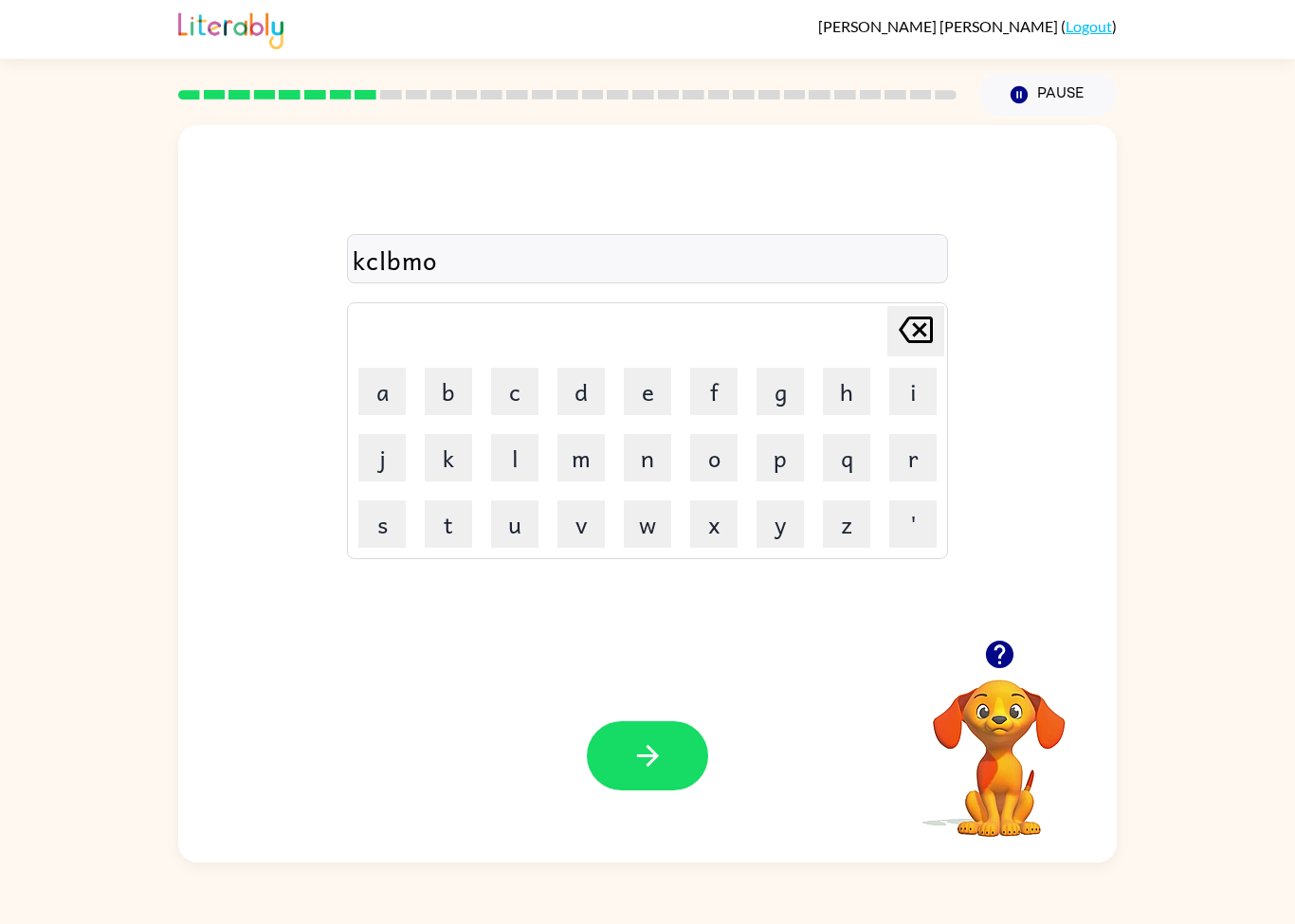
click at [628, 708] on div "Your browser must support playing .mp4 files to use Literably. Please try using…" at bounding box center [647, 755] width 938 height 213
click at [628, 764] on button "button" at bounding box center [647, 755] width 121 height 69
click at [587, 378] on button "d" at bounding box center [581, 391] width 47 height 47
click at [668, 384] on button "e" at bounding box center [647, 391] width 47 height 47
click at [578, 480] on button "m" at bounding box center [581, 457] width 47 height 47
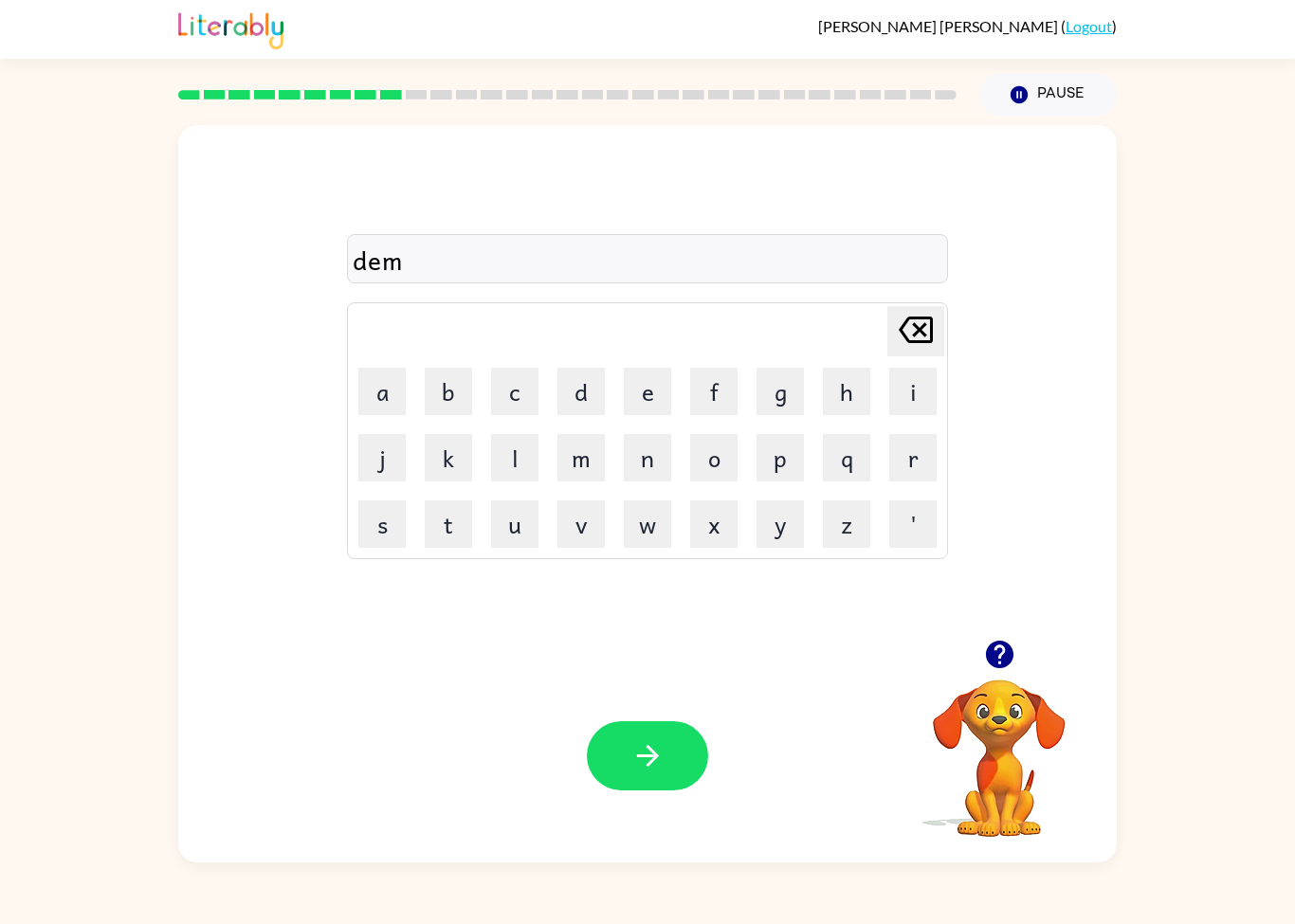
click at [700, 470] on button "o" at bounding box center [713, 457] width 47 height 47
click at [919, 458] on button "r" at bounding box center [912, 457] width 47 height 47
click at [656, 467] on button "n" at bounding box center [647, 457] width 47 height 47
click at [901, 405] on button "i" at bounding box center [912, 391] width 47 height 47
click at [648, 461] on button "n" at bounding box center [647, 457] width 47 height 47
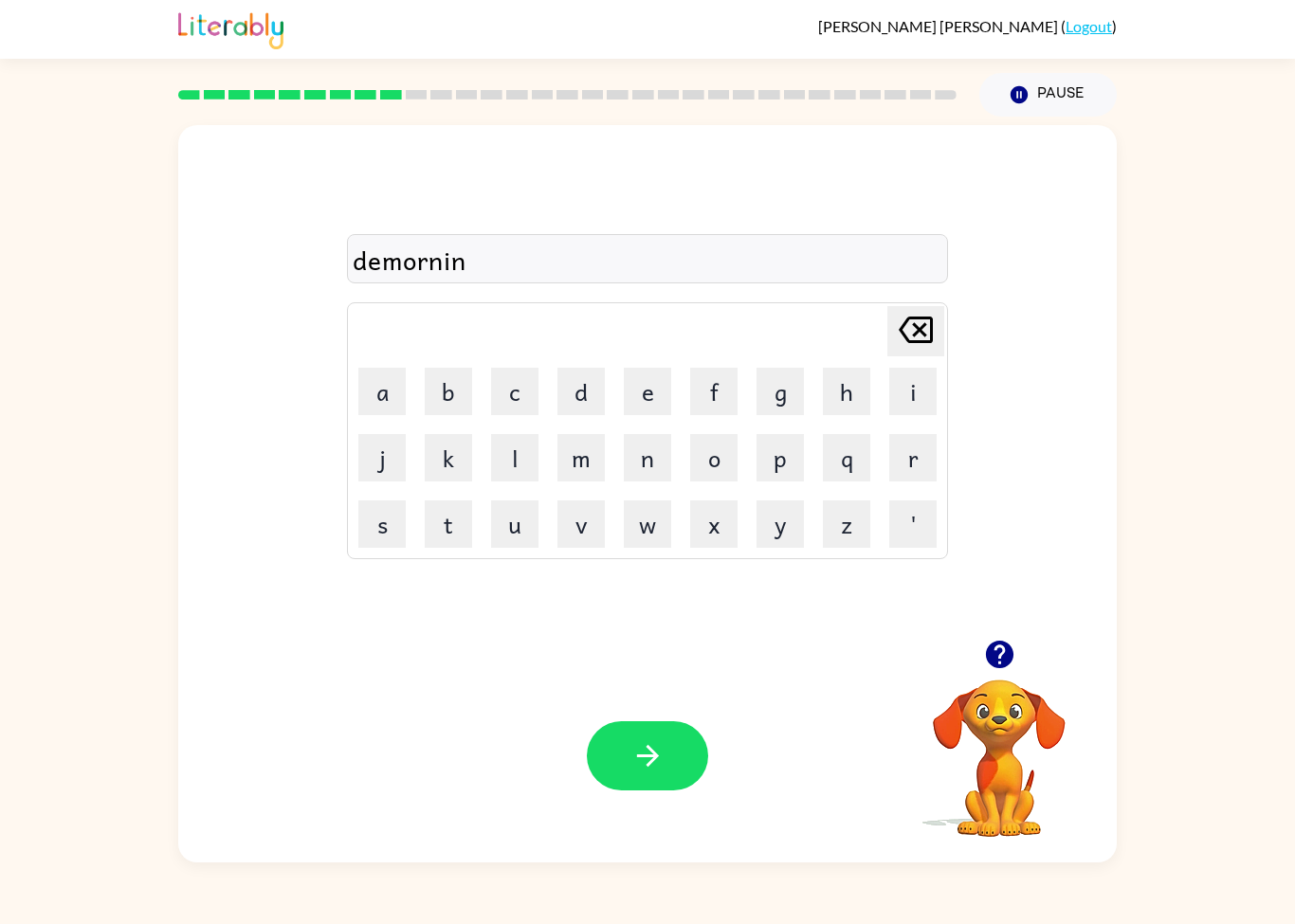
click at [780, 404] on button "g" at bounding box center [779, 391] width 47 height 47
click at [630, 765] on button "button" at bounding box center [647, 755] width 121 height 69
click at [842, 540] on button "z" at bounding box center [845, 523] width 47 height 47
click at [844, 464] on button "q" at bounding box center [845, 457] width 47 height 47
click at [930, 396] on button "i" at bounding box center [912, 391] width 47 height 47
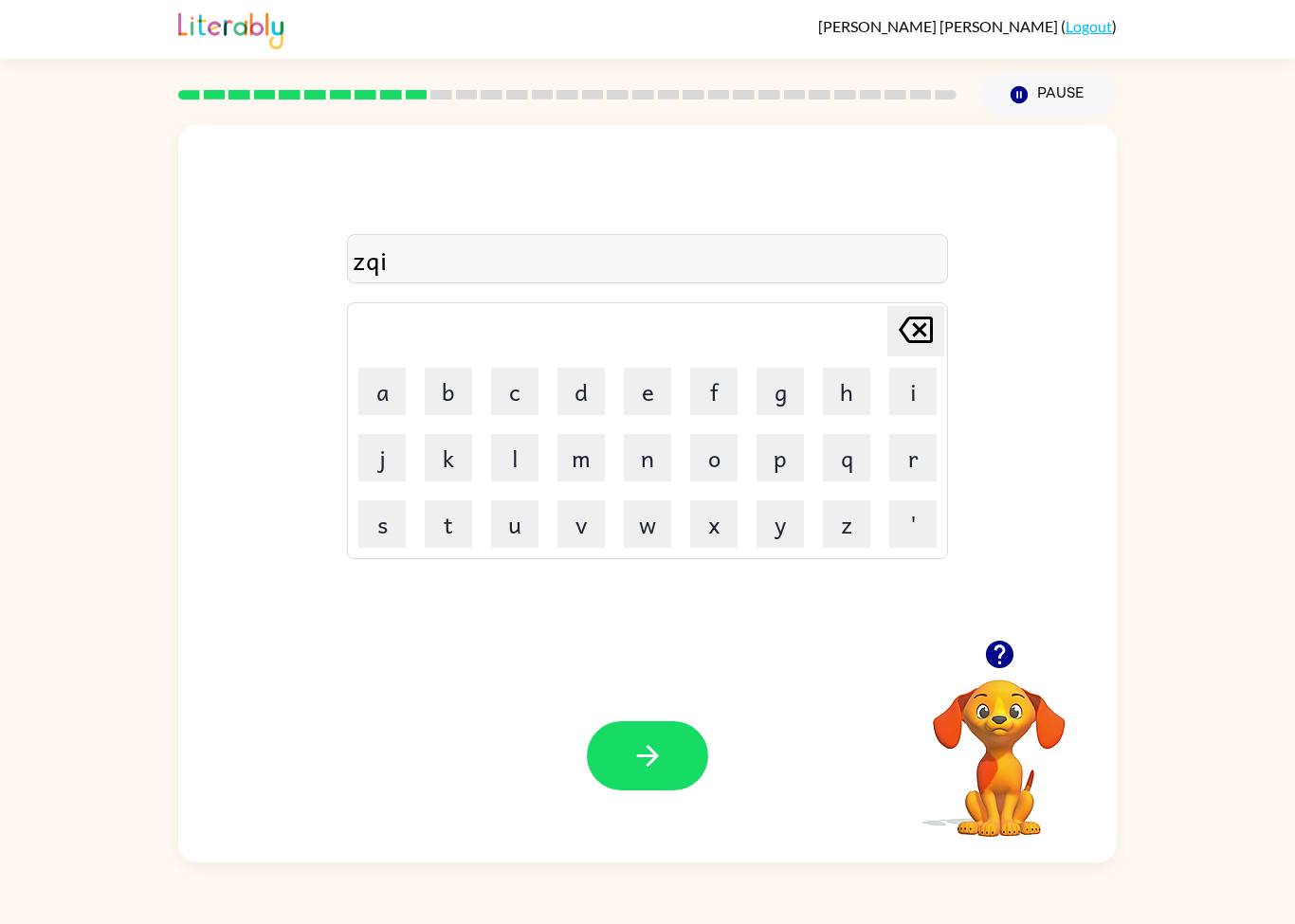
click at [906, 338] on icon at bounding box center [915, 330] width 34 height 27
click at [906, 337] on icon "[PERSON_NAME] last character input" at bounding box center [916, 330] width 46 height 46
click at [894, 330] on icon "[PERSON_NAME] last character input" at bounding box center [916, 330] width 46 height 46
click at [538, 453] on button "l" at bounding box center [514, 457] width 47 height 47
click at [919, 340] on icon "[PERSON_NAME] last character input" at bounding box center [916, 330] width 46 height 46
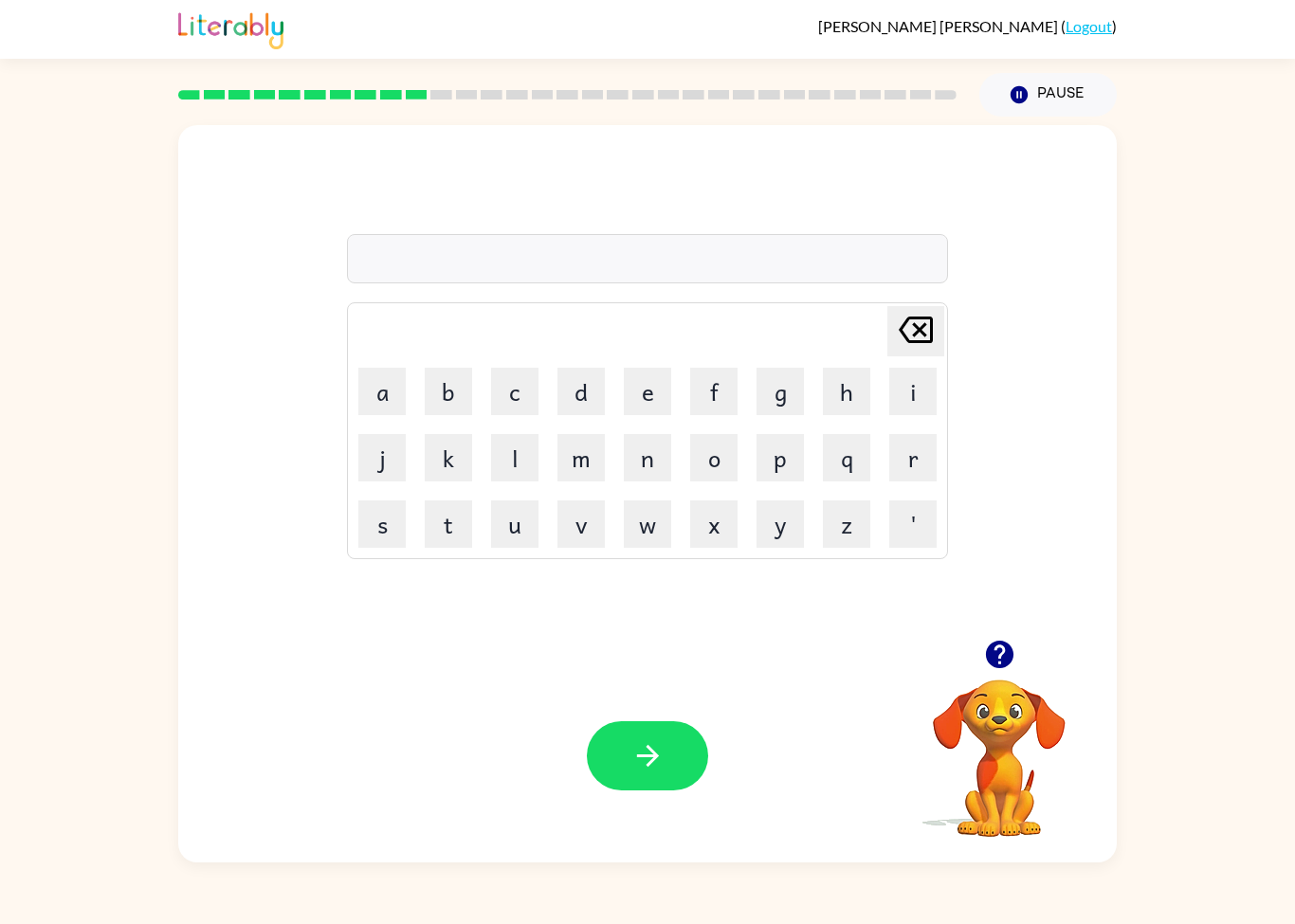
click at [526, 458] on button "l" at bounding box center [514, 457] width 47 height 47
click at [525, 458] on button "l" at bounding box center [514, 457] width 47 height 47
click at [712, 466] on button "o" at bounding box center [713, 457] width 47 height 47
click at [796, 462] on button "p" at bounding box center [779, 457] width 47 height 47
click at [910, 399] on button "i" at bounding box center [912, 391] width 47 height 47
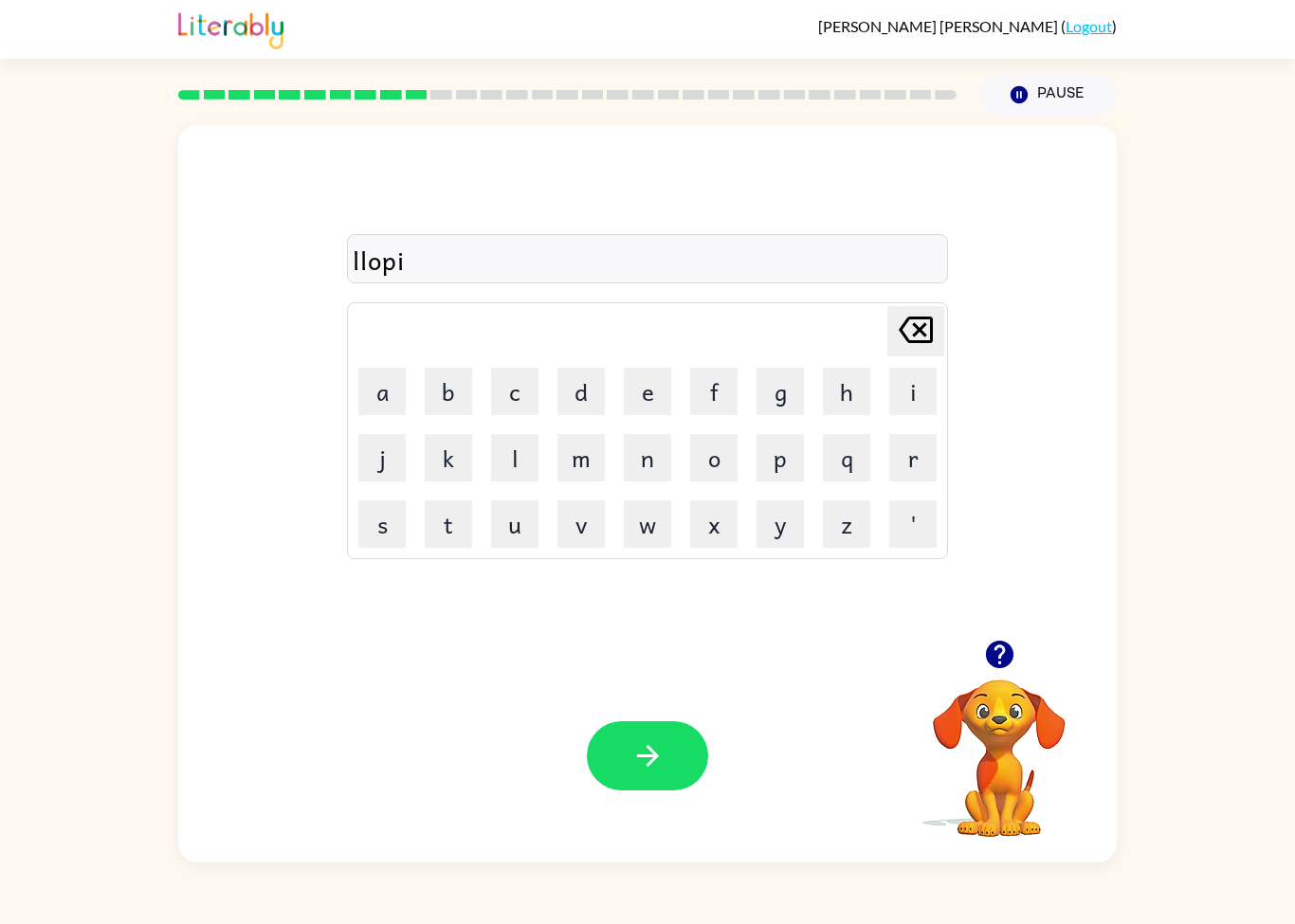
click at [647, 475] on button "n" at bounding box center [647, 457] width 47 height 47
click at [603, 386] on button "d" at bounding box center [581, 391] width 47 height 47
click at [912, 329] on icon "[PERSON_NAME] last character input" at bounding box center [916, 330] width 46 height 46
click at [783, 408] on button "g" at bounding box center [779, 391] width 47 height 47
click at [679, 727] on button "button" at bounding box center [647, 755] width 121 height 69
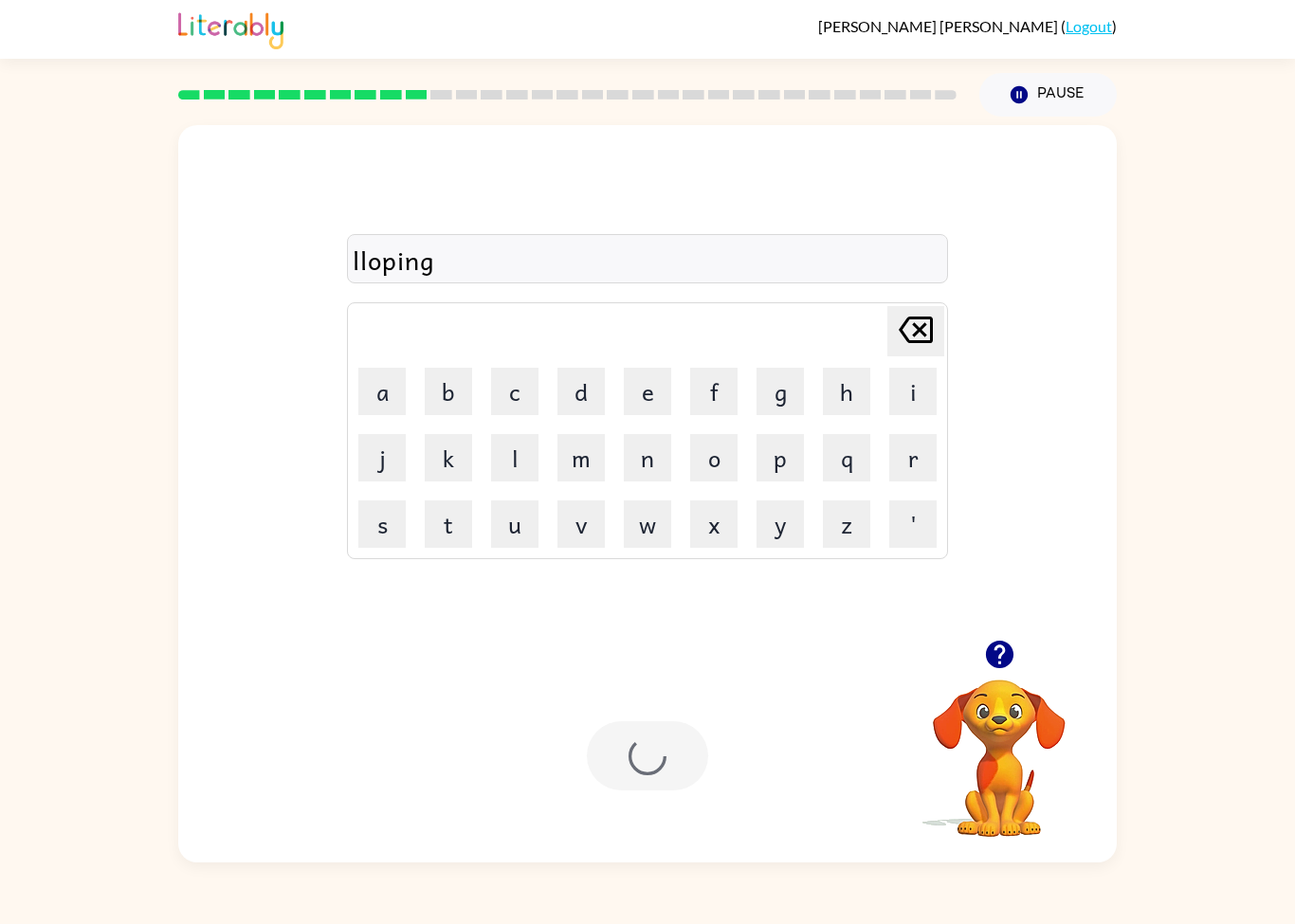
click at [679, 726] on div at bounding box center [647, 755] width 121 height 69
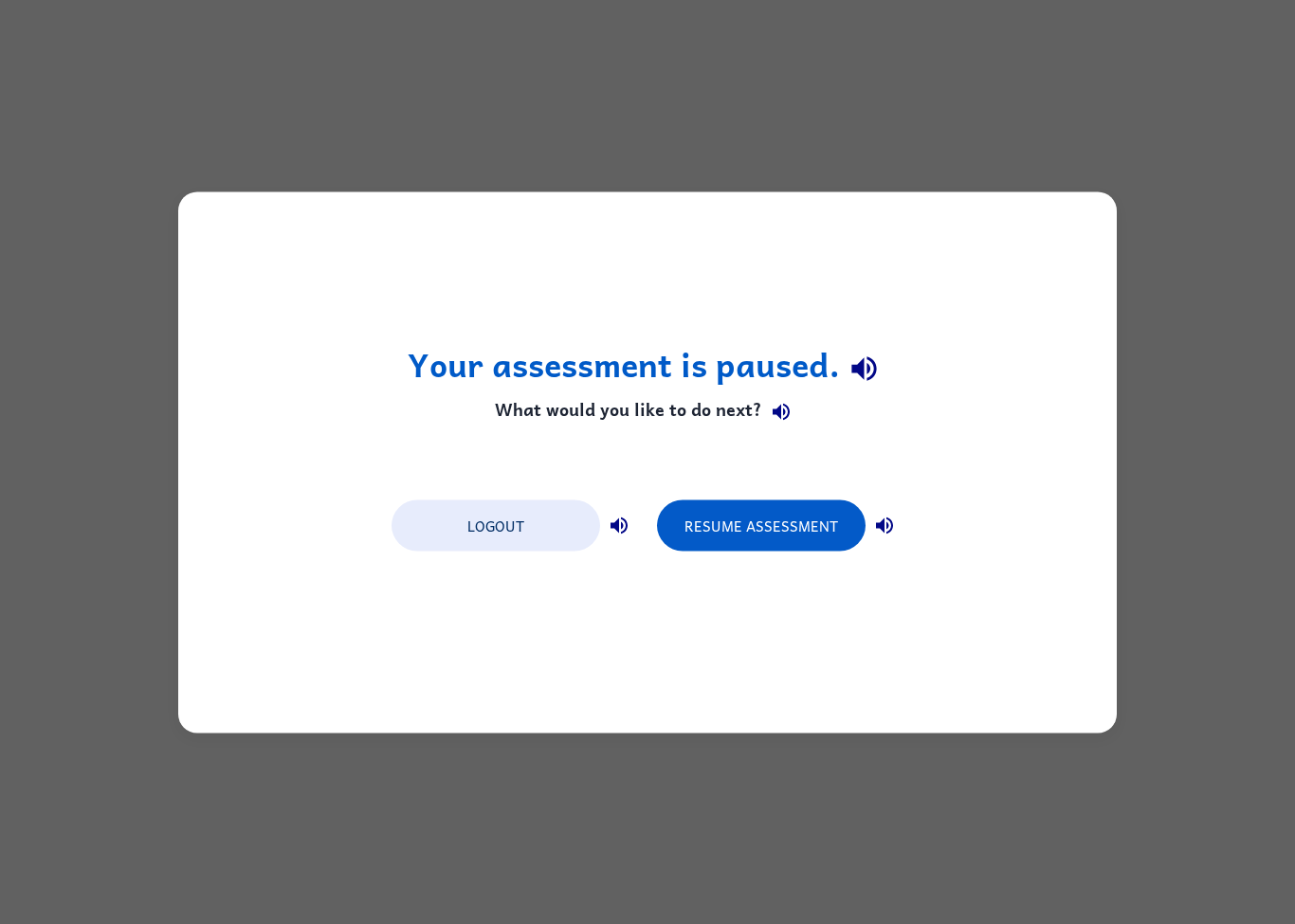
click at [796, 550] on button "Resume Assessment" at bounding box center [760, 524] width 209 height 51
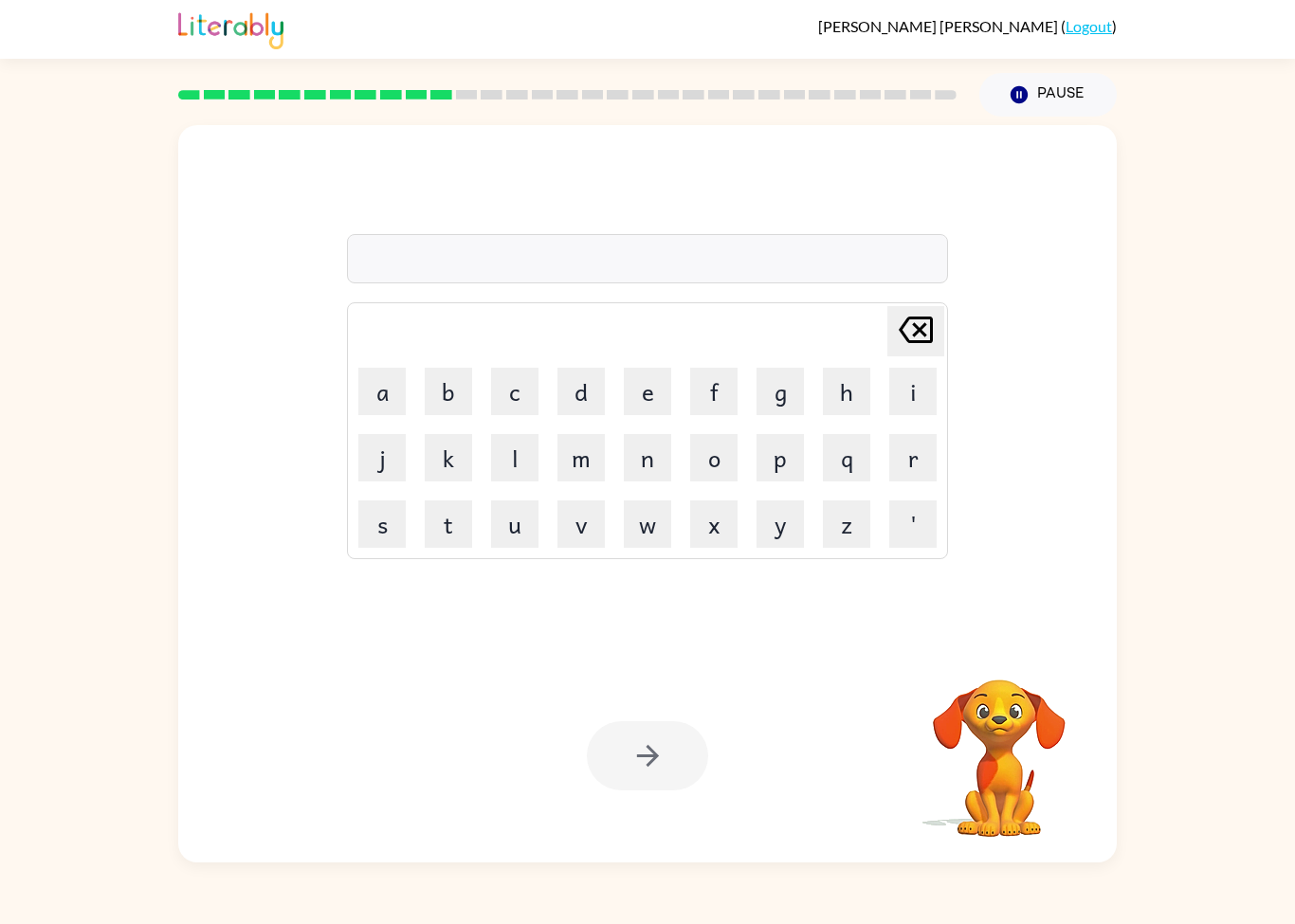
click at [641, 399] on button "e" at bounding box center [647, 391] width 47 height 47
click at [925, 331] on icon "[PERSON_NAME] last character input" at bounding box center [916, 330] width 46 height 46
click at [781, 396] on button "g" at bounding box center [779, 391] width 47 height 47
click at [711, 453] on button "o" at bounding box center [713, 457] width 47 height 47
click at [785, 476] on button "p" at bounding box center [779, 457] width 47 height 47
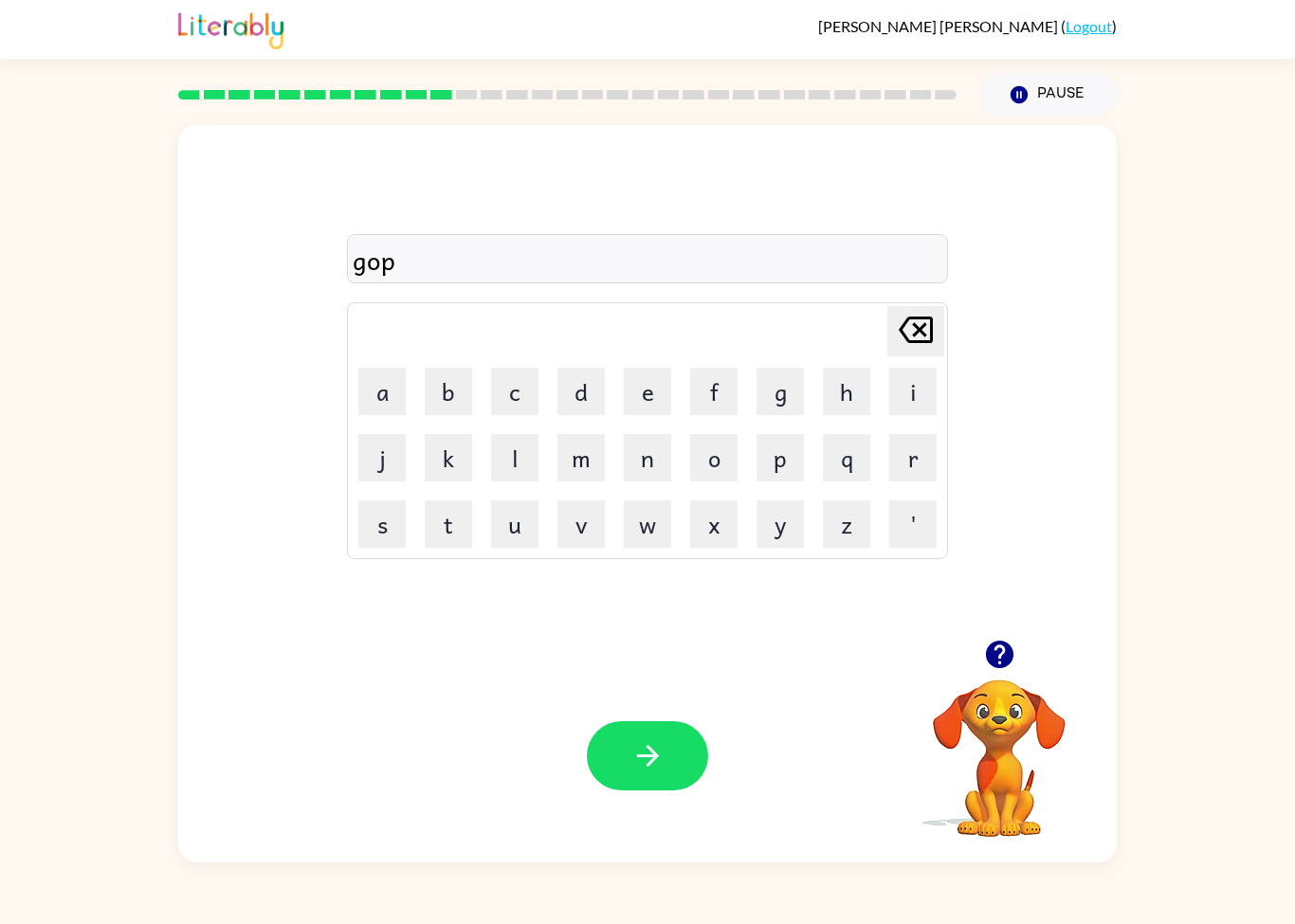
click at [655, 414] on button "e" at bounding box center [647, 391] width 47 height 47
click at [599, 706] on div "Your browser must support playing .mp4 files to use Literably. Please try using…" at bounding box center [647, 755] width 938 height 213
click at [1283, 886] on div "[PERSON_NAME] ( Logout ) Pause Pause [PERSON_NAME] Delete Delete last character…" at bounding box center [648, 462] width 1295 height 924
click at [1096, 807] on div "Your browser must support playing .mp4 files to use Literably. Please try using…" at bounding box center [647, 755] width 938 height 213
click at [1214, 830] on div "[PERSON_NAME] Delete Delete last character input a b c d e f g h i j k l m n o …" at bounding box center [648, 489] width 1295 height 746
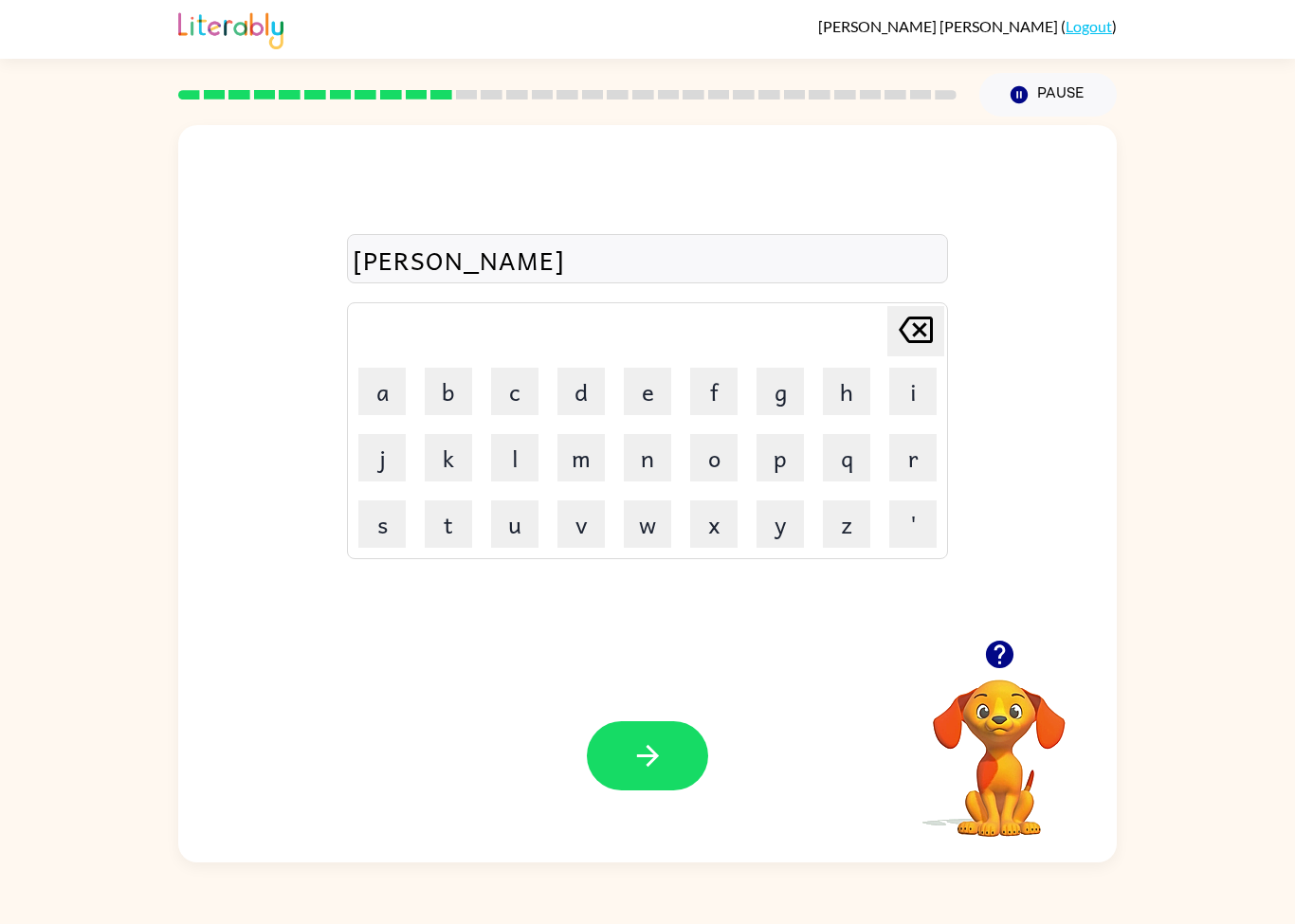
click at [1214, 814] on div "[PERSON_NAME] Delete Delete last character input a b c d e f g h i j k l m n o …" at bounding box center [648, 489] width 1295 height 746
click at [1187, 815] on div "[PERSON_NAME] Delete Delete last character input a b c d e f g h i j k l m n o …" at bounding box center [648, 489] width 1295 height 746
click at [651, 761] on icon "button" at bounding box center [648, 756] width 22 height 22
click at [651, 761] on div at bounding box center [647, 755] width 121 height 69
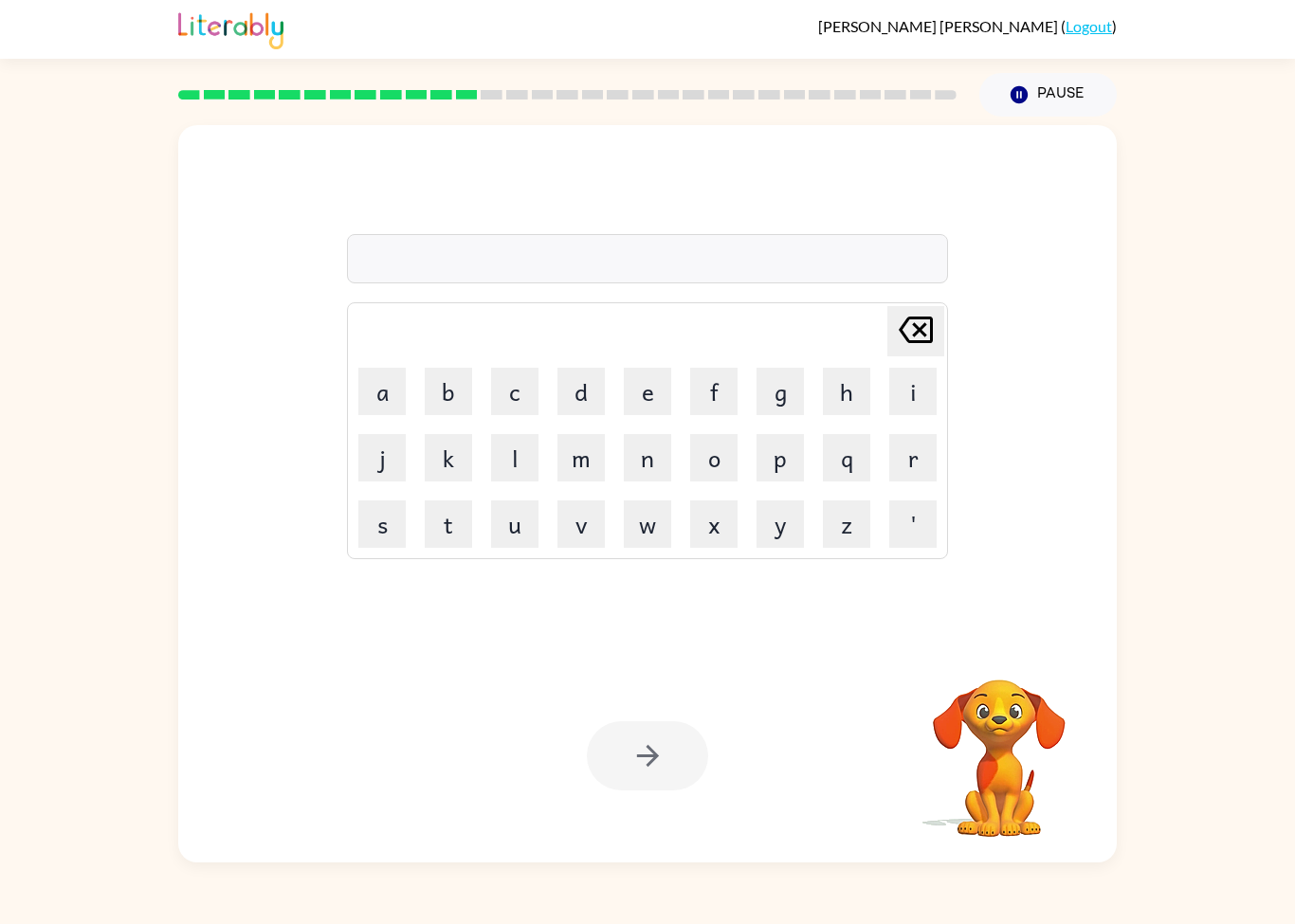
click at [959, 430] on div "[PERSON_NAME] last character input a b c d e f g h i j k l m n o p q r s t u v …" at bounding box center [647, 382] width 938 height 514
click at [922, 455] on button "r" at bounding box center [912, 457] width 47 height 47
click at [929, 397] on button "i" at bounding box center [912, 391] width 47 height 47
click at [924, 334] on icon at bounding box center [915, 330] width 34 height 27
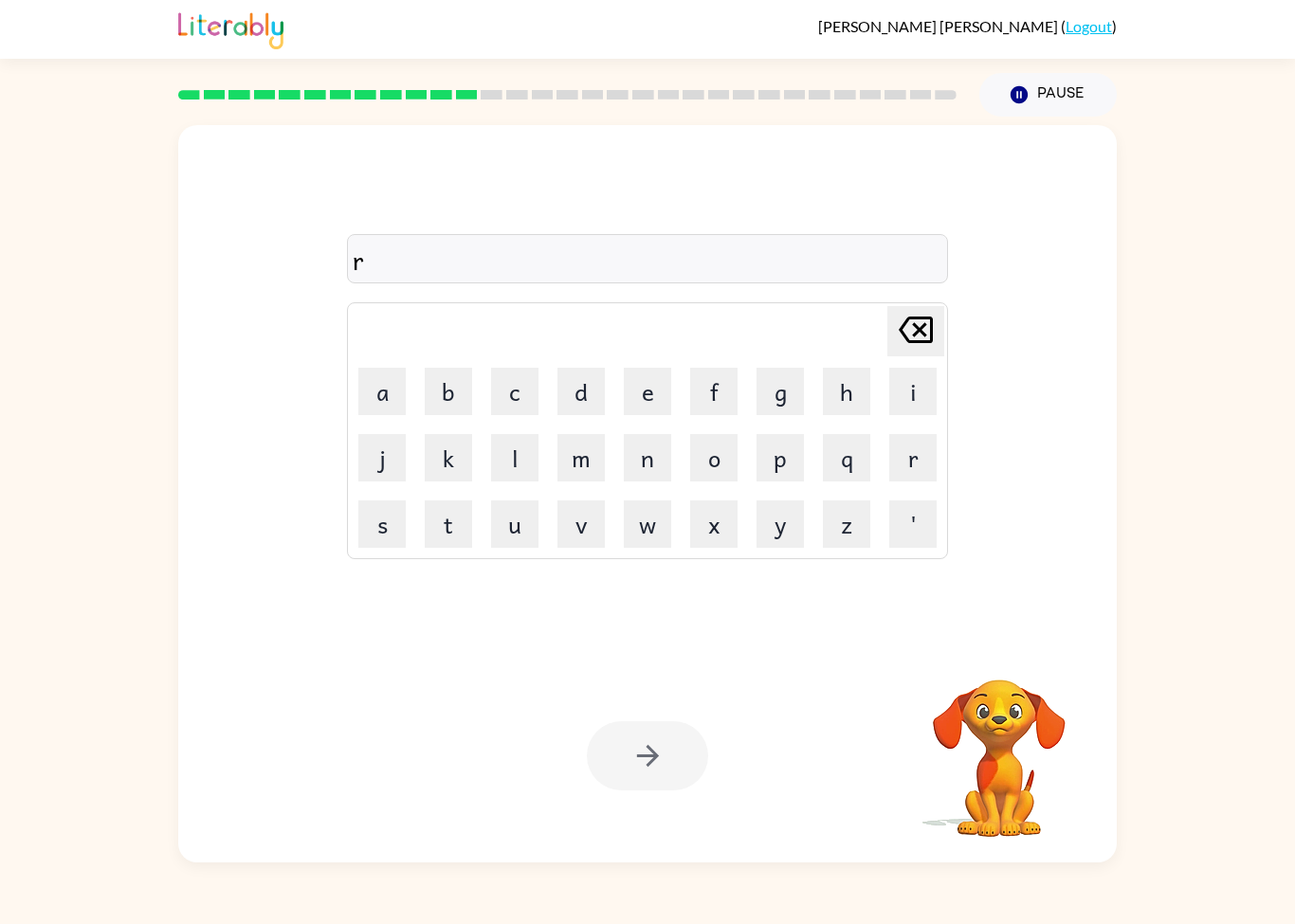
click at [933, 334] on icon "[PERSON_NAME] last character input" at bounding box center [916, 330] width 46 height 46
click at [726, 459] on button "o" at bounding box center [713, 457] width 47 height 47
click at [785, 463] on button "p" at bounding box center [779, 457] width 47 height 47
click at [646, 405] on button "e" at bounding box center [647, 391] width 47 height 47
click at [917, 475] on button "r" at bounding box center [912, 457] width 47 height 47
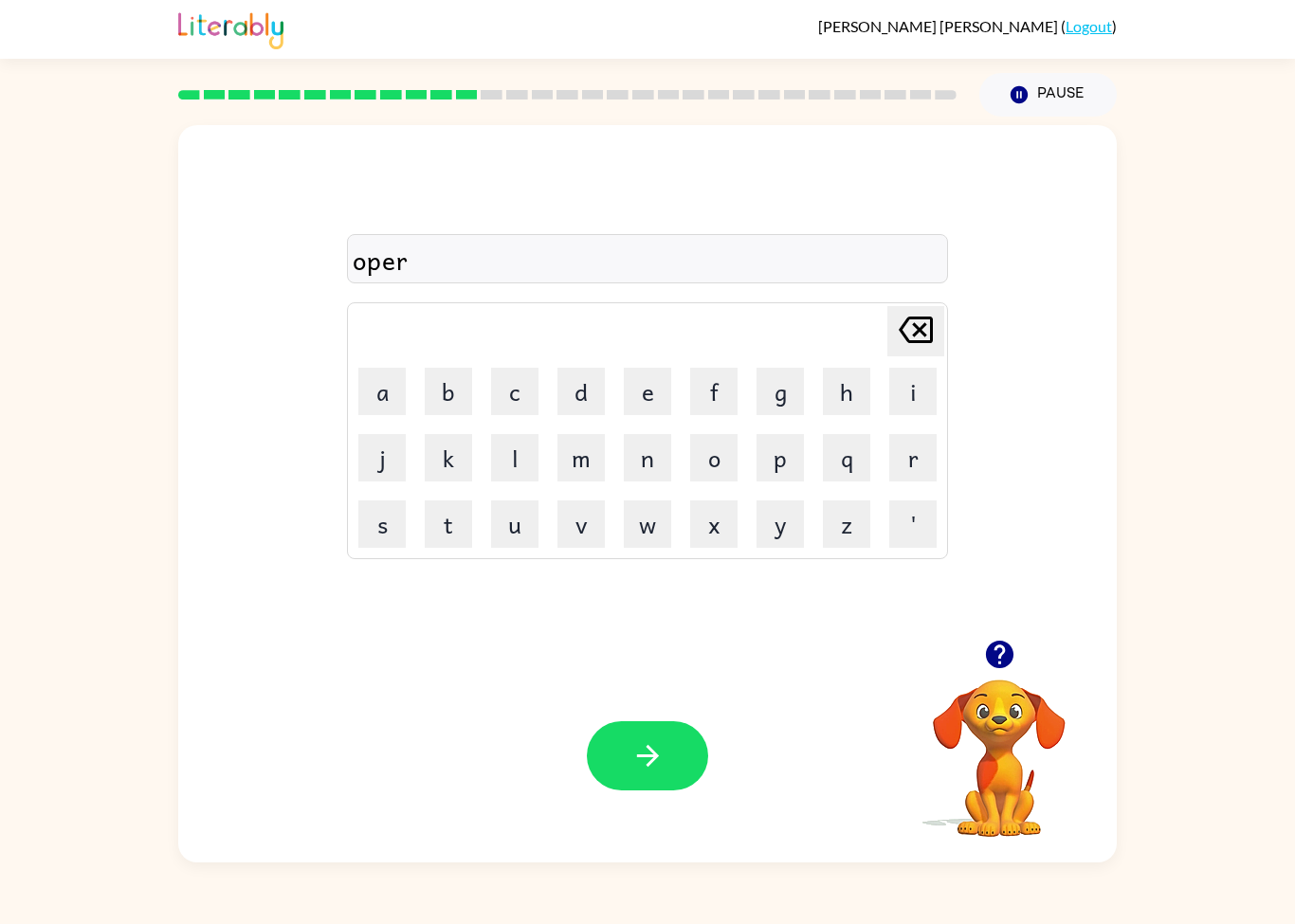
click at [652, 402] on button "e" at bounding box center [647, 391] width 47 height 47
click at [925, 402] on button "i" at bounding box center [912, 391] width 47 height 47
click at [453, 535] on button "t" at bounding box center [448, 523] width 47 height 47
click at [626, 789] on button "button" at bounding box center [647, 755] width 121 height 69
click at [1169, 411] on div "opereit [PERSON_NAME] last character input a b c d e f g h i j k l m n o p q r …" at bounding box center [648, 489] width 1295 height 746
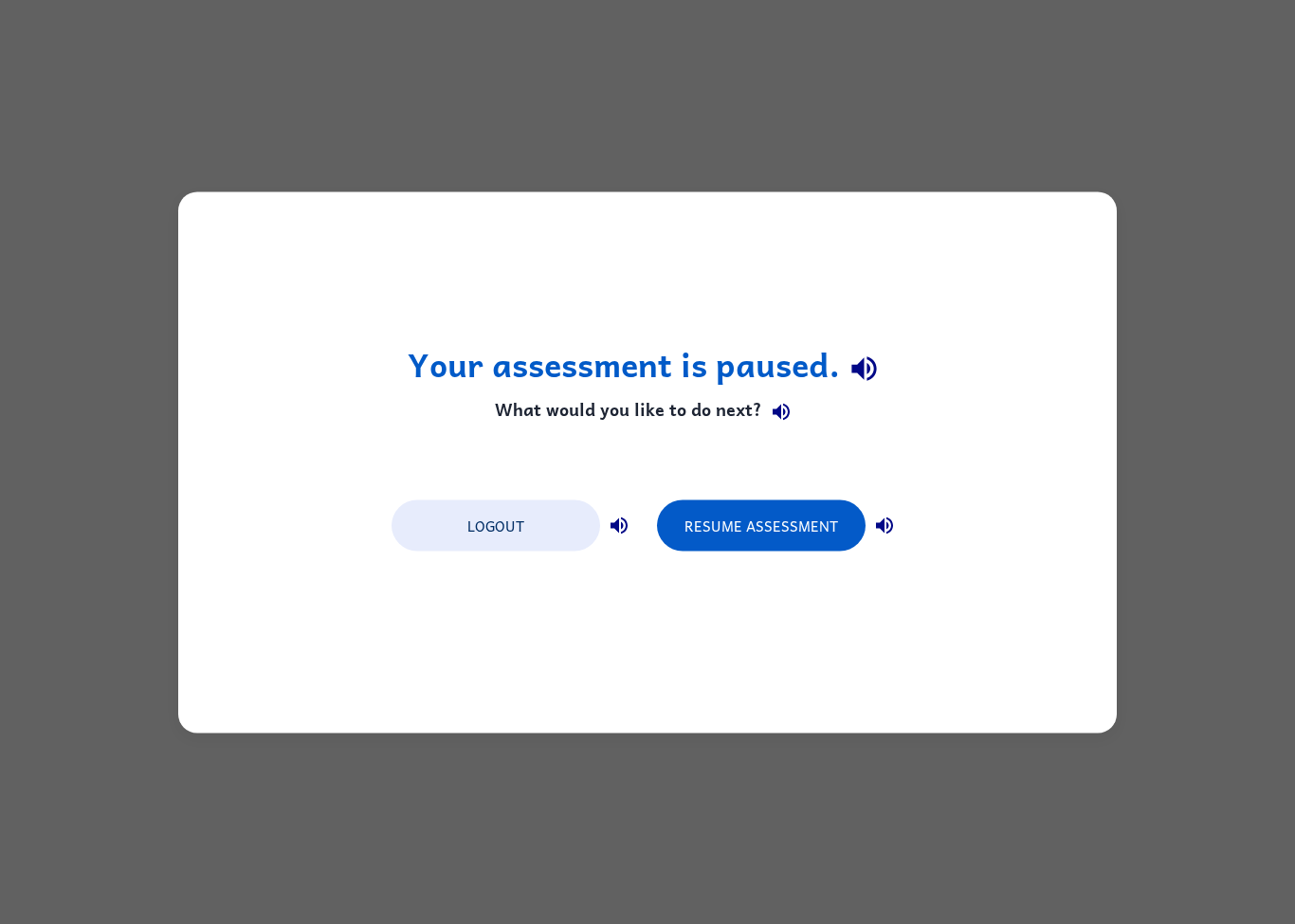
click at [834, 533] on button "Resume Assessment" at bounding box center [760, 524] width 209 height 51
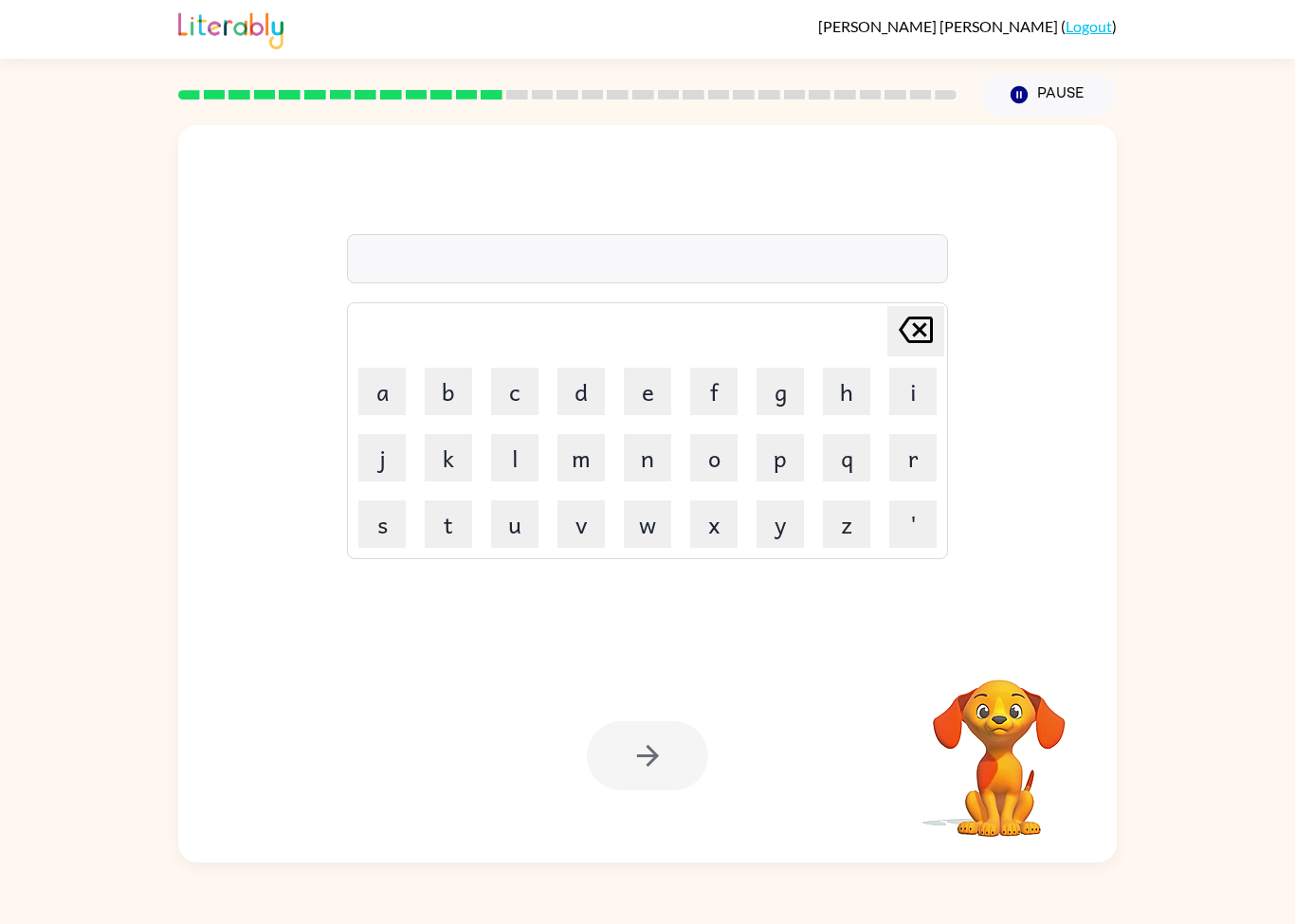
click at [684, 468] on td "o" at bounding box center [713, 458] width 65 height 65
click at [386, 494] on td "s" at bounding box center [382, 523] width 65 height 65
click at [403, 402] on button "a" at bounding box center [382, 391] width 47 height 47
click at [683, 462] on td "o" at bounding box center [713, 458] width 65 height 65
click at [778, 435] on button "p" at bounding box center [779, 457] width 47 height 47
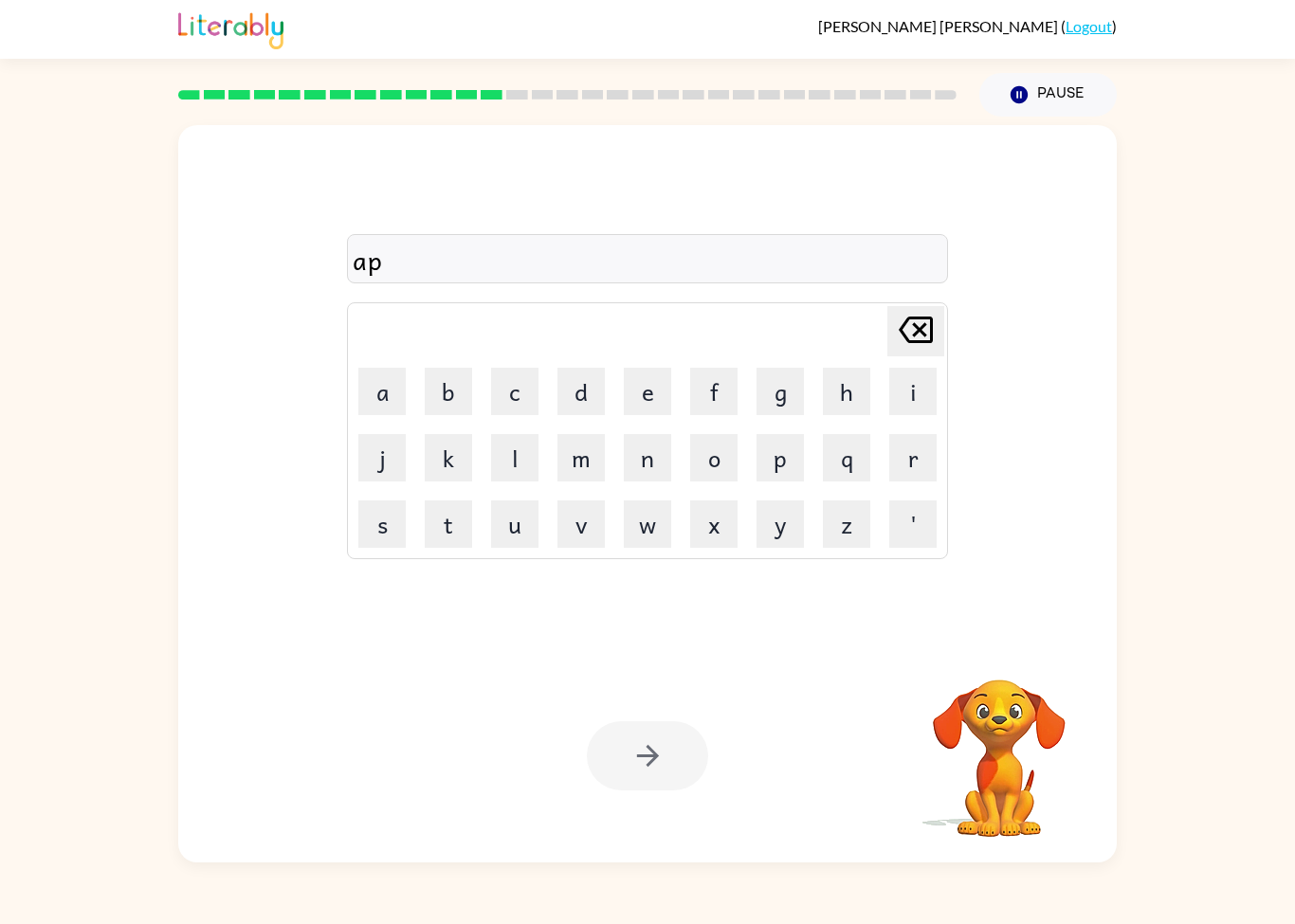
click at [383, 478] on button "j" at bounding box center [382, 457] width 47 height 47
click at [675, 490] on table "[PERSON_NAME] last character input a b c d e f g h i j k l m n o p q r s t u v …" at bounding box center [648, 431] width 600 height 255
click at [470, 430] on td "k" at bounding box center [448, 458] width 65 height 65
click at [800, 413] on button "g" at bounding box center [779, 391] width 47 height 47
click at [493, 415] on button "c" at bounding box center [514, 391] width 47 height 47
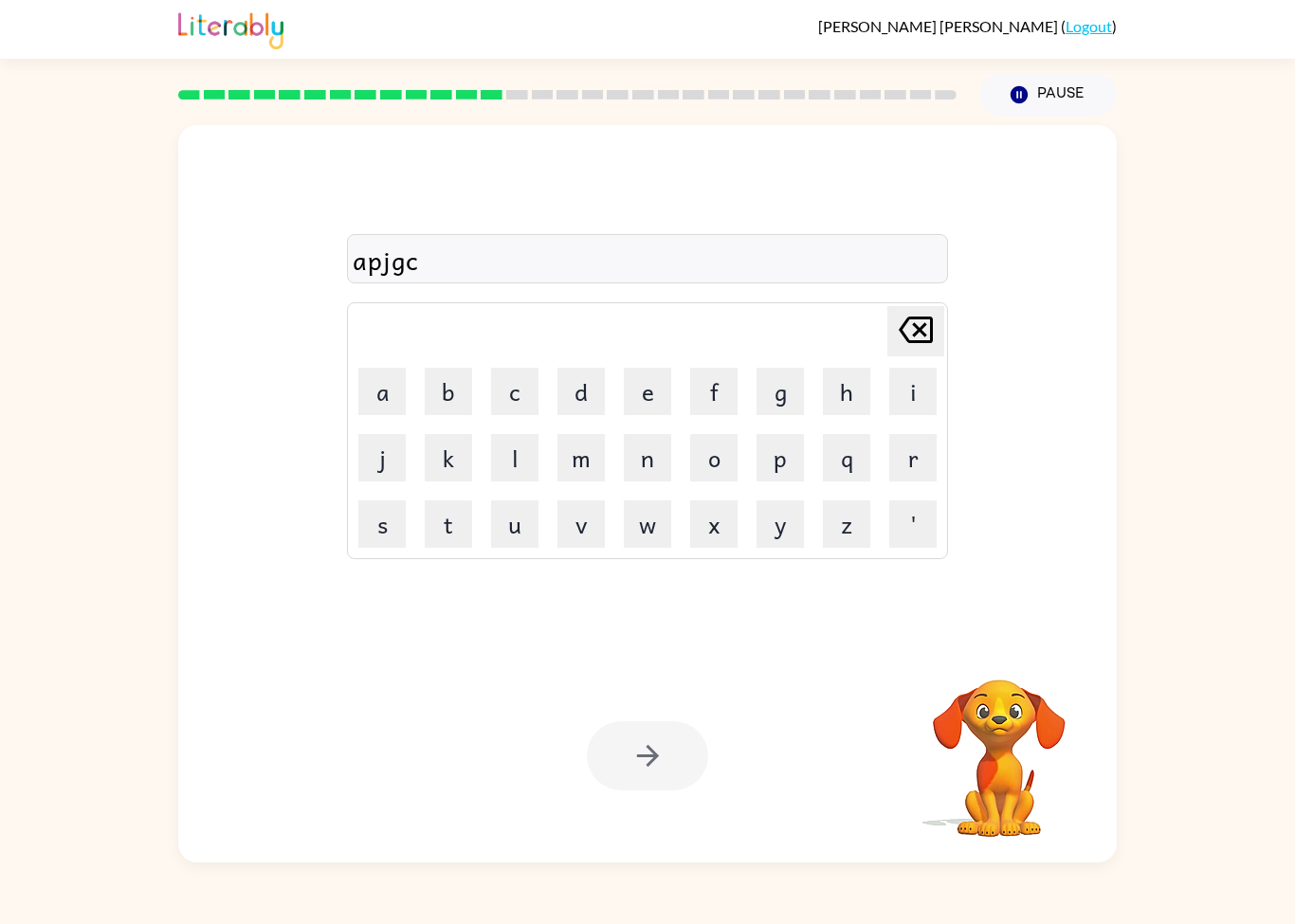
click at [652, 738] on div at bounding box center [647, 755] width 121 height 69
click at [694, 528] on button "x" at bounding box center [713, 523] width 47 height 47
click at [677, 754] on button "button" at bounding box center [647, 755] width 121 height 69
click at [587, 766] on div at bounding box center [647, 755] width 121 height 69
click at [639, 817] on div "Your browser must support playing .mp4 files to use Literably. Please try using…" at bounding box center [647, 755] width 938 height 213
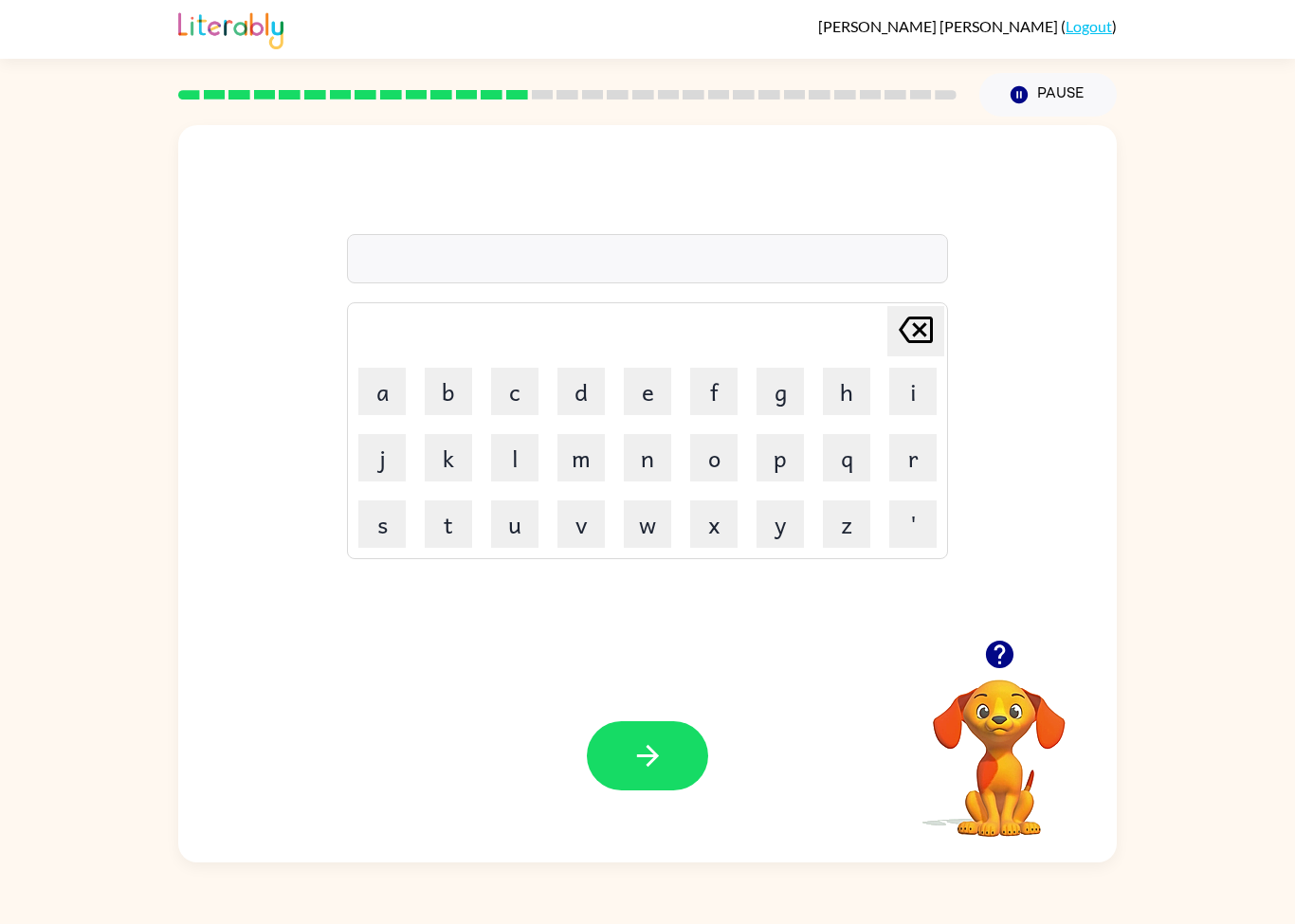
click at [639, 816] on div "Your browser must support playing .mp4 files to use Literably. Please try using…" at bounding box center [647, 755] width 938 height 213
click at [654, 712] on div "Your browser must support playing .mp4 files to use Literably. Please try using…" at bounding box center [647, 755] width 938 height 213
click at [618, 801] on div "Your browser must support playing .mp4 files to use Literably. Please try using…" at bounding box center [647, 755] width 938 height 213
click at [648, 804] on div "Your browser must support playing .mp4 files to use Literably. Please try using…" at bounding box center [647, 755] width 938 height 213
click at [647, 804] on div "Your browser must support playing .mp4 files to use Literably. Please try using…" at bounding box center [647, 755] width 938 height 213
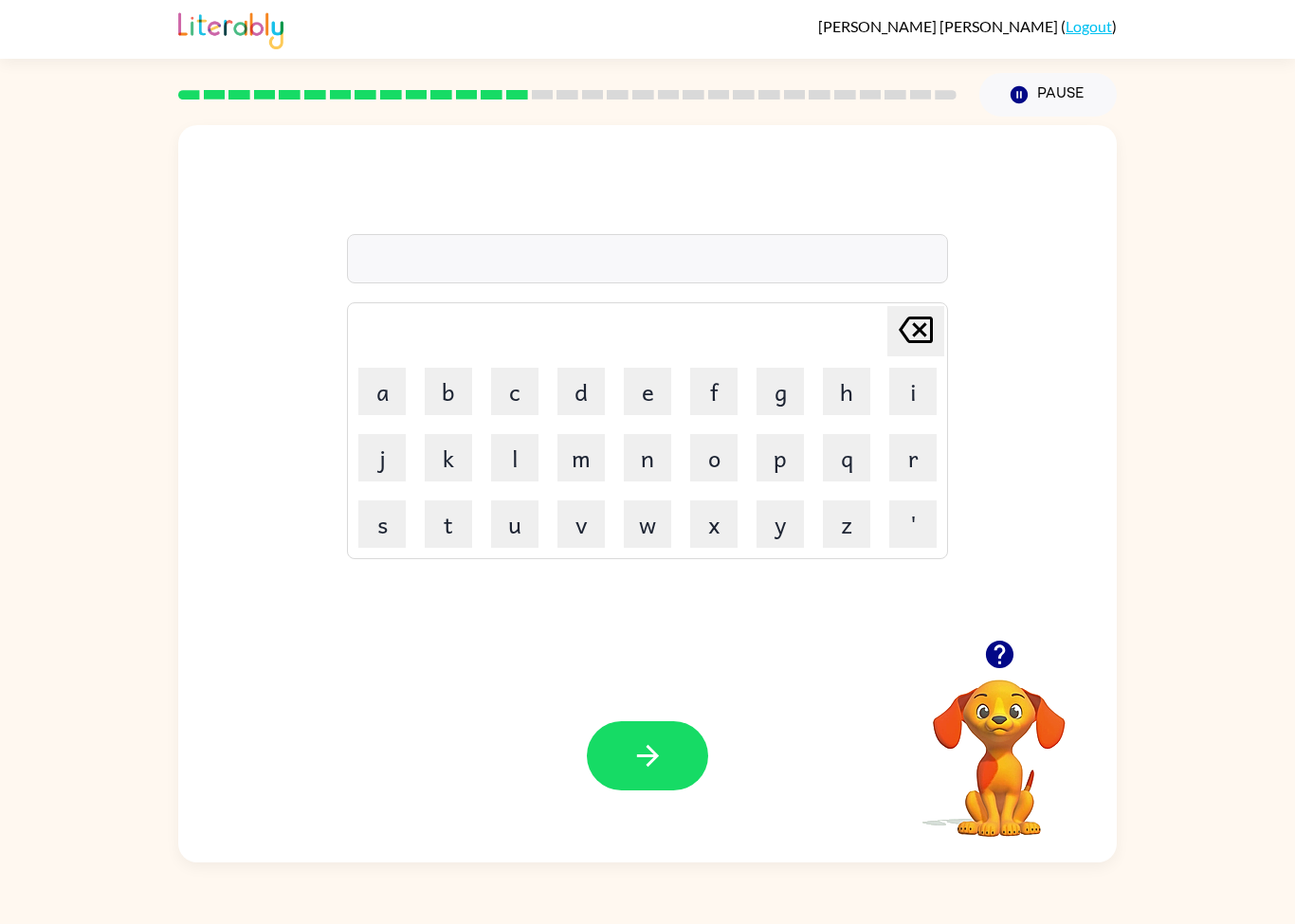
click at [647, 775] on button "button" at bounding box center [647, 755] width 121 height 69
click at [783, 448] on button "p" at bounding box center [779, 457] width 47 height 47
click at [911, 377] on button "i" at bounding box center [912, 391] width 47 height 47
click at [846, 398] on button "h" at bounding box center [845, 391] width 47 height 47
click at [853, 460] on button "q" at bounding box center [845, 457] width 47 height 47
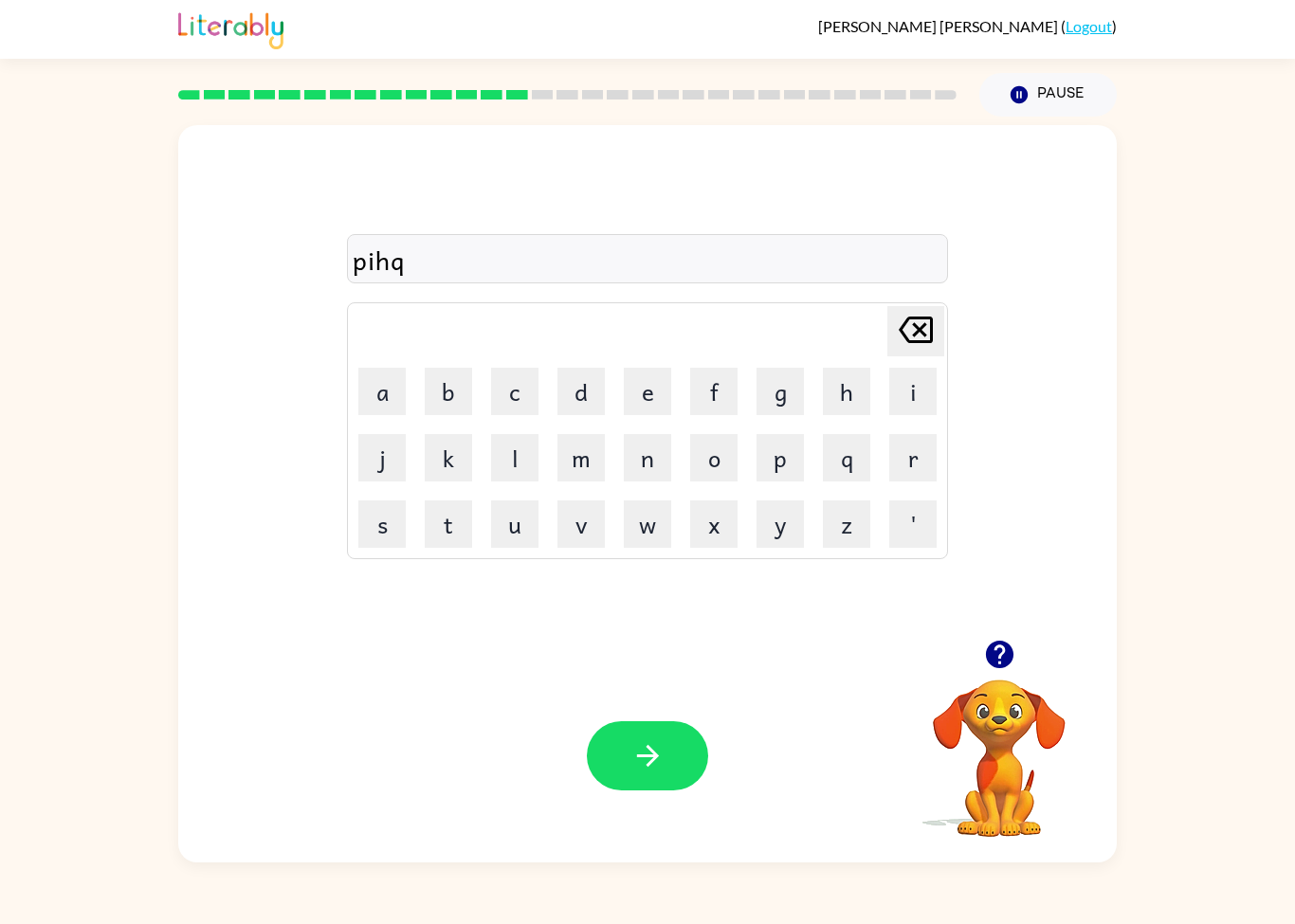
click at [771, 451] on button "p" at bounding box center [779, 457] width 47 height 47
click at [728, 436] on button "o" at bounding box center [713, 457] width 47 height 47
click at [803, 412] on button "g" at bounding box center [779, 391] width 47 height 47
click at [664, 780] on button "button" at bounding box center [647, 755] width 121 height 69
click at [368, 537] on button "s" at bounding box center [382, 523] width 47 height 47
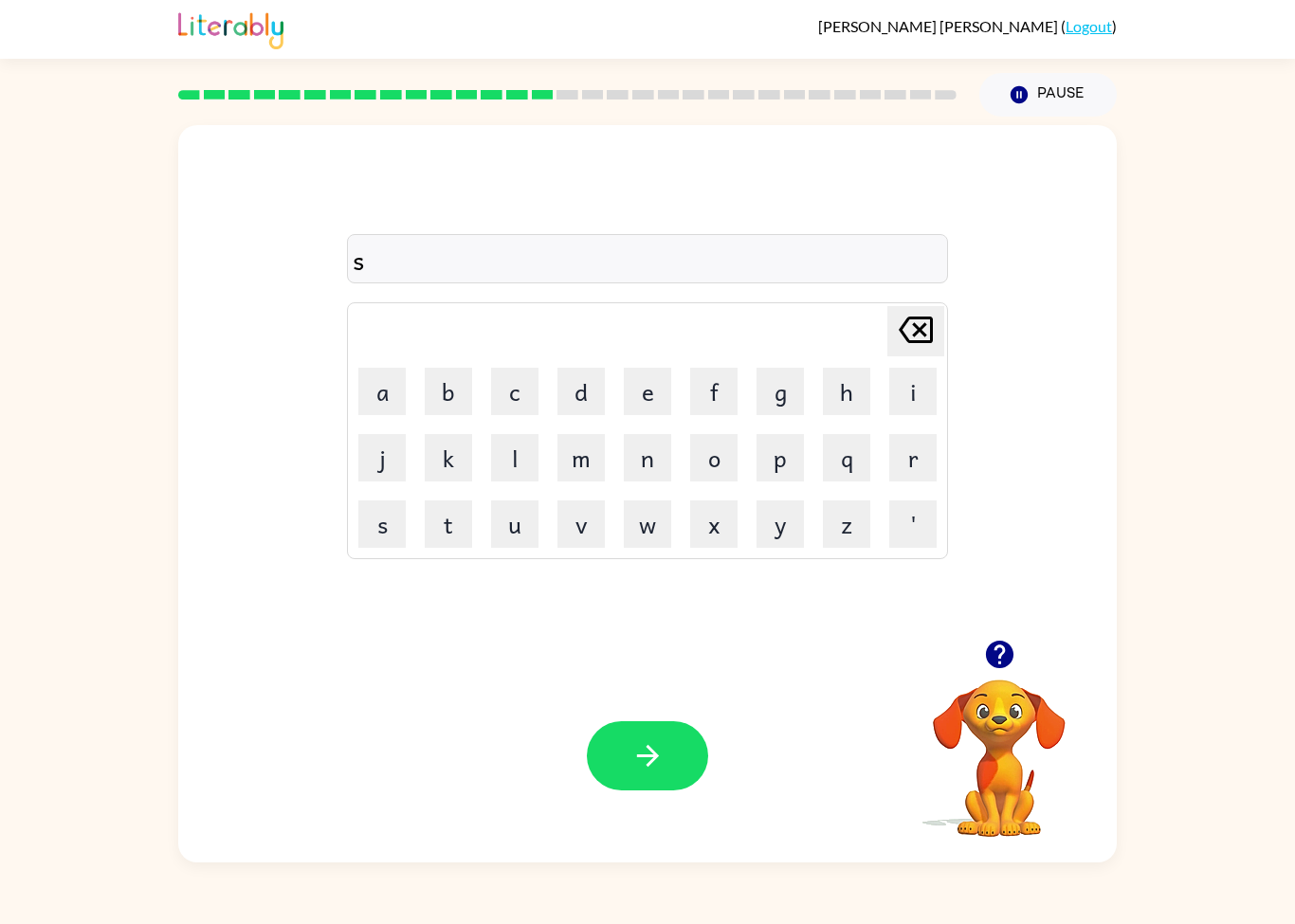
click at [666, 388] on button "e" at bounding box center [647, 391] width 47 height 47
click at [526, 379] on button "c" at bounding box center [514, 391] width 47 height 47
click at [391, 381] on button "a" at bounding box center [382, 391] width 47 height 47
click at [766, 478] on button "p" at bounding box center [779, 457] width 47 height 47
click at [650, 757] on icon "button" at bounding box center [648, 756] width 22 height 22
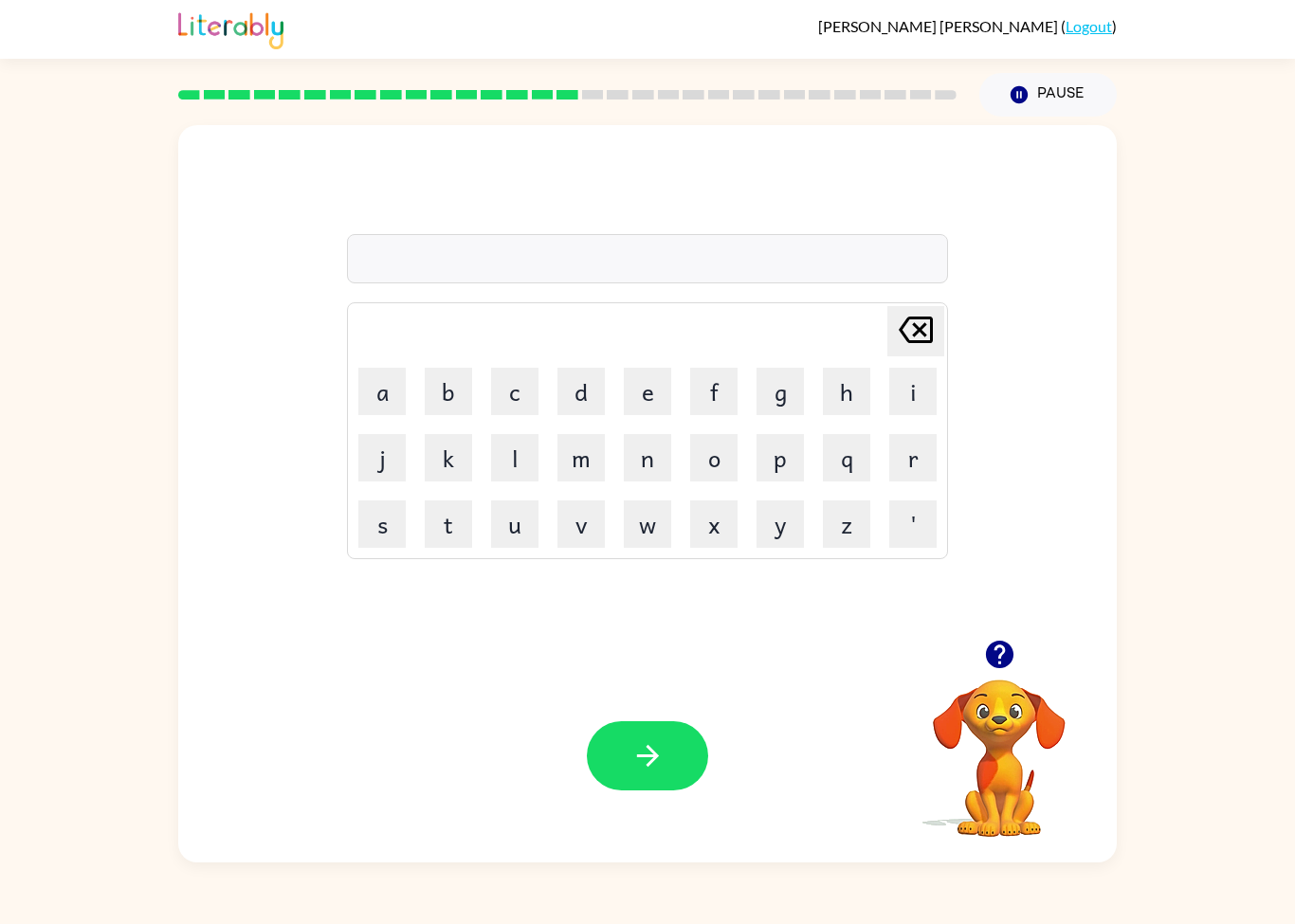
click at [932, 470] on button "r" at bounding box center [912, 457] width 47 height 47
click at [900, 402] on button "i" at bounding box center [912, 391] width 47 height 47
click at [369, 397] on button "a" at bounding box center [382, 391] width 47 height 47
click at [663, 558] on div "[PERSON_NAME] last character input a b c d e f g h i j k l m n o p q r s t u v …" at bounding box center [647, 431] width 601 height 257
click at [582, 449] on button "m" at bounding box center [581, 457] width 47 height 47
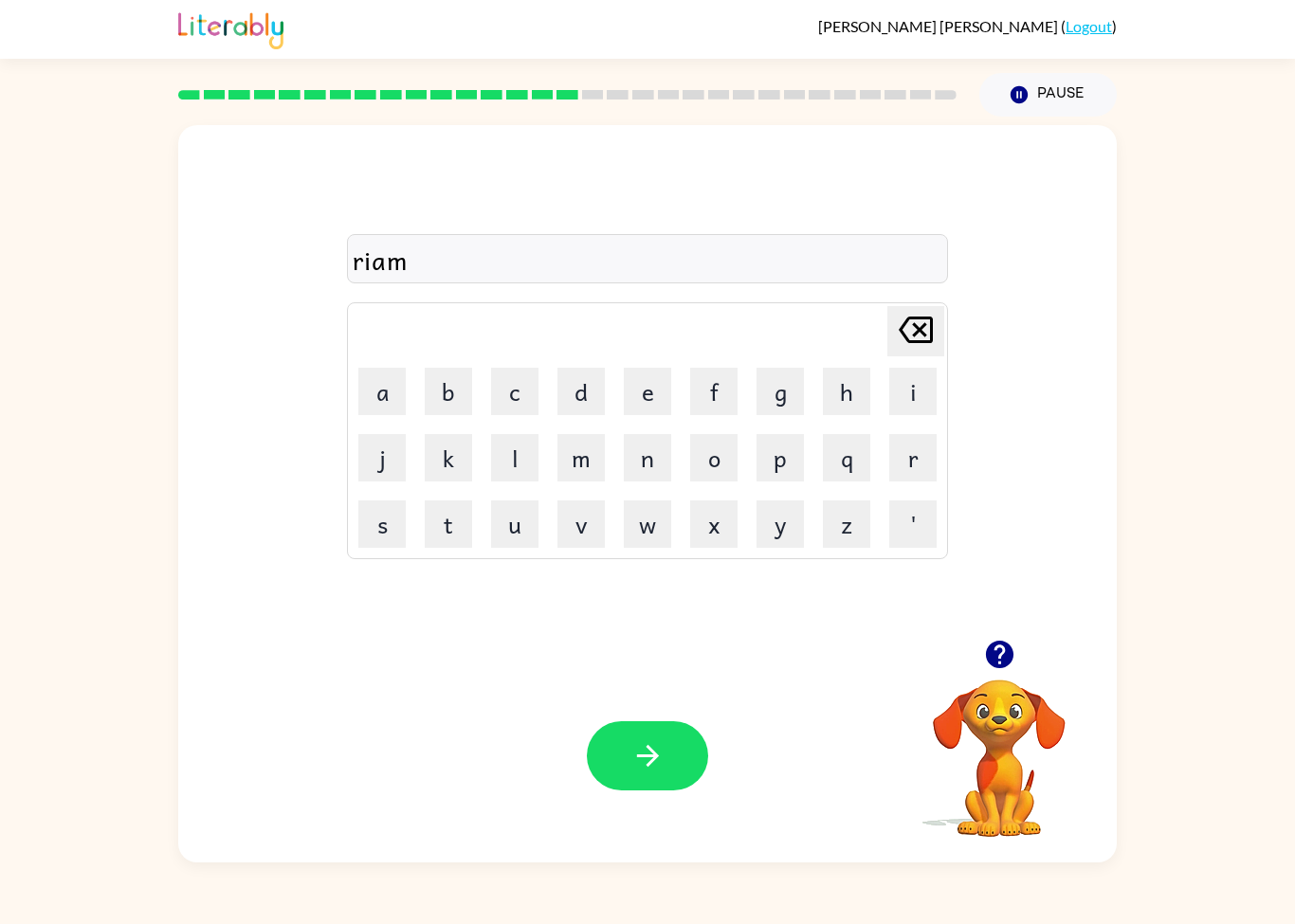
click at [604, 750] on button "button" at bounding box center [647, 755] width 121 height 69
click at [1126, 668] on div "[PERSON_NAME] last character input a b c d e f g h i j k l m n o p q r s t u v …" at bounding box center [648, 489] width 1295 height 746
click at [923, 462] on button "r" at bounding box center [912, 457] width 47 height 47
click at [707, 471] on button "o" at bounding box center [713, 457] width 47 height 47
click at [519, 396] on button "c" at bounding box center [514, 391] width 47 height 47
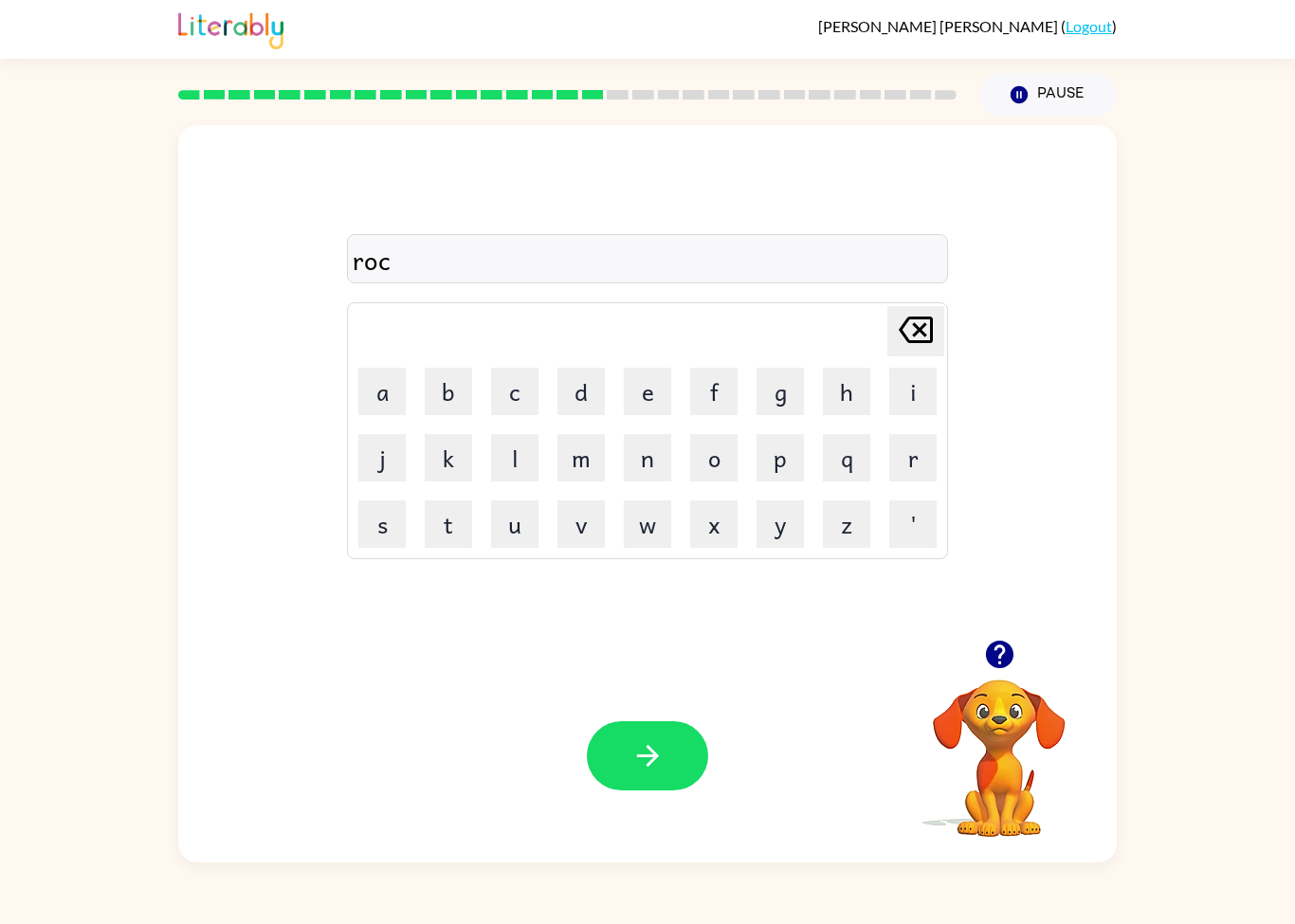
click at [670, 388] on button "e" at bounding box center [647, 391] width 47 height 47
click at [645, 690] on div "Your browser must support playing .mp4 files to use Literably. Please try using…" at bounding box center [647, 755] width 938 height 213
click at [453, 464] on button "k" at bounding box center [448, 457] width 47 height 47
click at [665, 726] on button "button" at bounding box center [647, 755] width 121 height 69
click at [635, 739] on div at bounding box center [647, 755] width 121 height 69
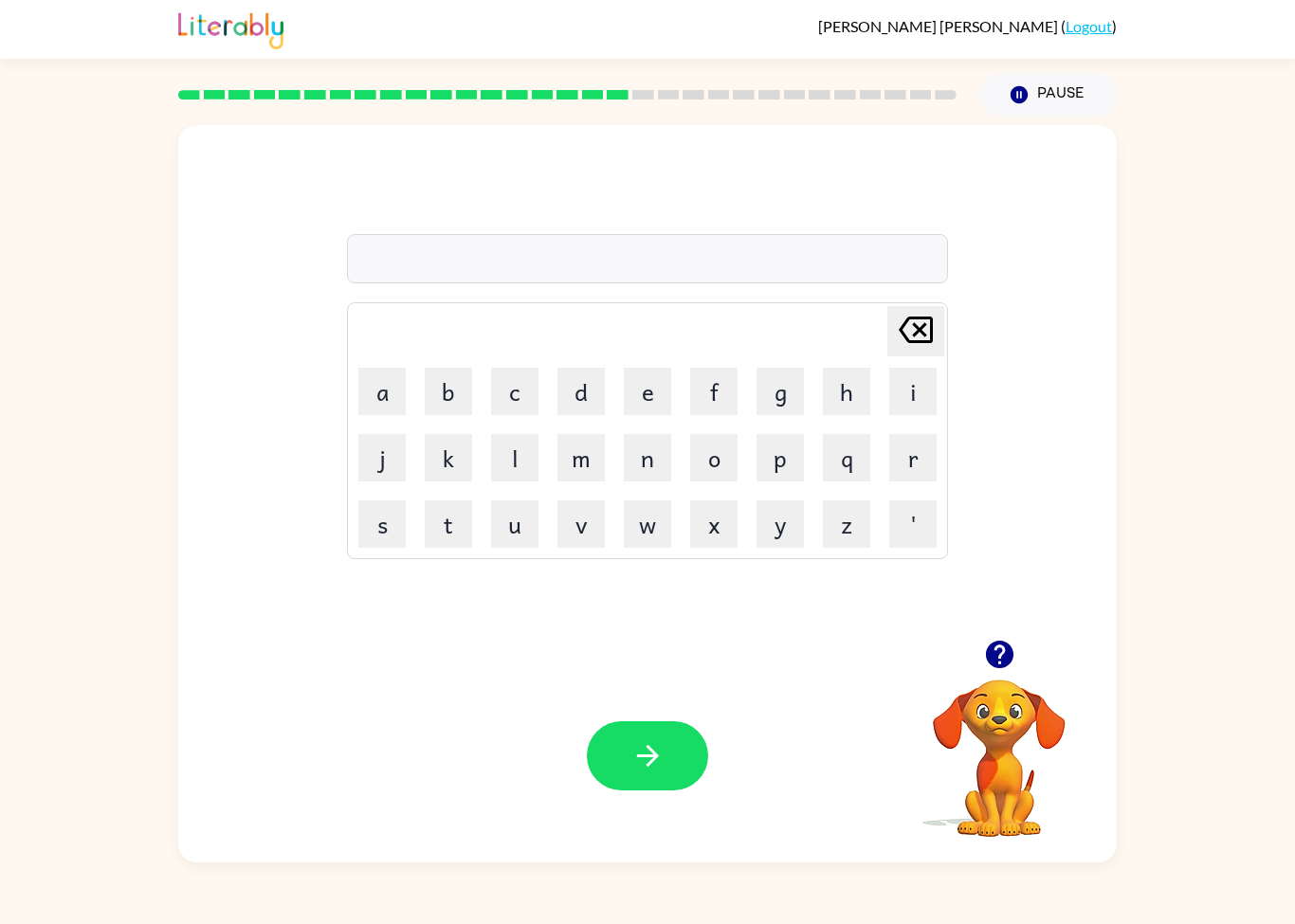
click at [909, 468] on button "r" at bounding box center [912, 457] width 47 height 47
click at [648, 400] on button "e" at bounding box center [647, 391] width 47 height 47
click at [369, 524] on button "s" at bounding box center [382, 523] width 47 height 47
click at [798, 462] on button "p" at bounding box center [779, 457] width 47 height 47
click at [658, 391] on button "e" at bounding box center [647, 391] width 47 height 47
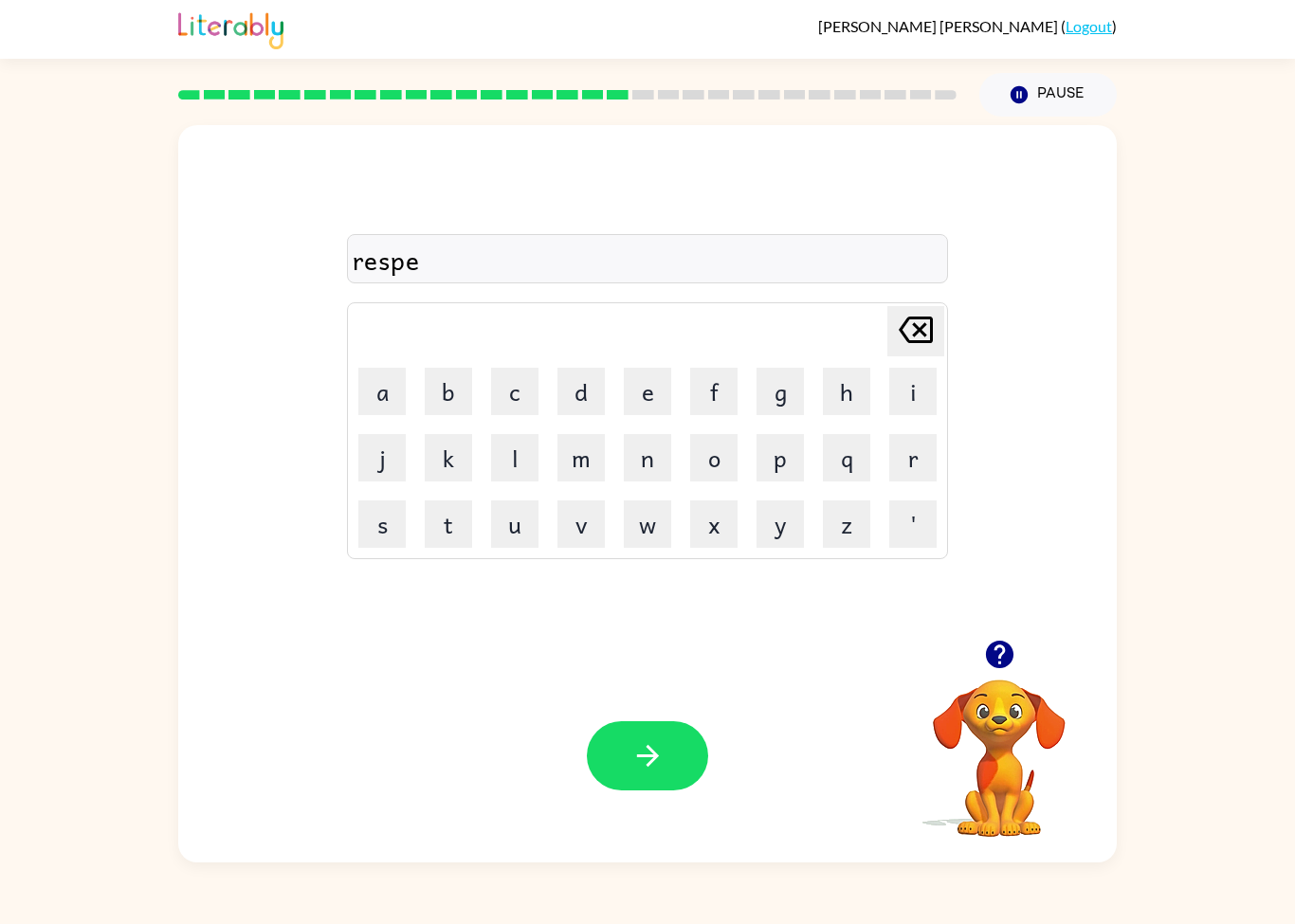
click at [526, 388] on button "c" at bounding box center [514, 391] width 47 height 47
click at [442, 512] on button "t" at bounding box center [448, 523] width 47 height 47
click at [653, 723] on button "button" at bounding box center [647, 755] width 121 height 69
click at [644, 462] on button "n" at bounding box center [647, 457] width 47 height 47
click at [652, 398] on button "e" at bounding box center [647, 391] width 47 height 47
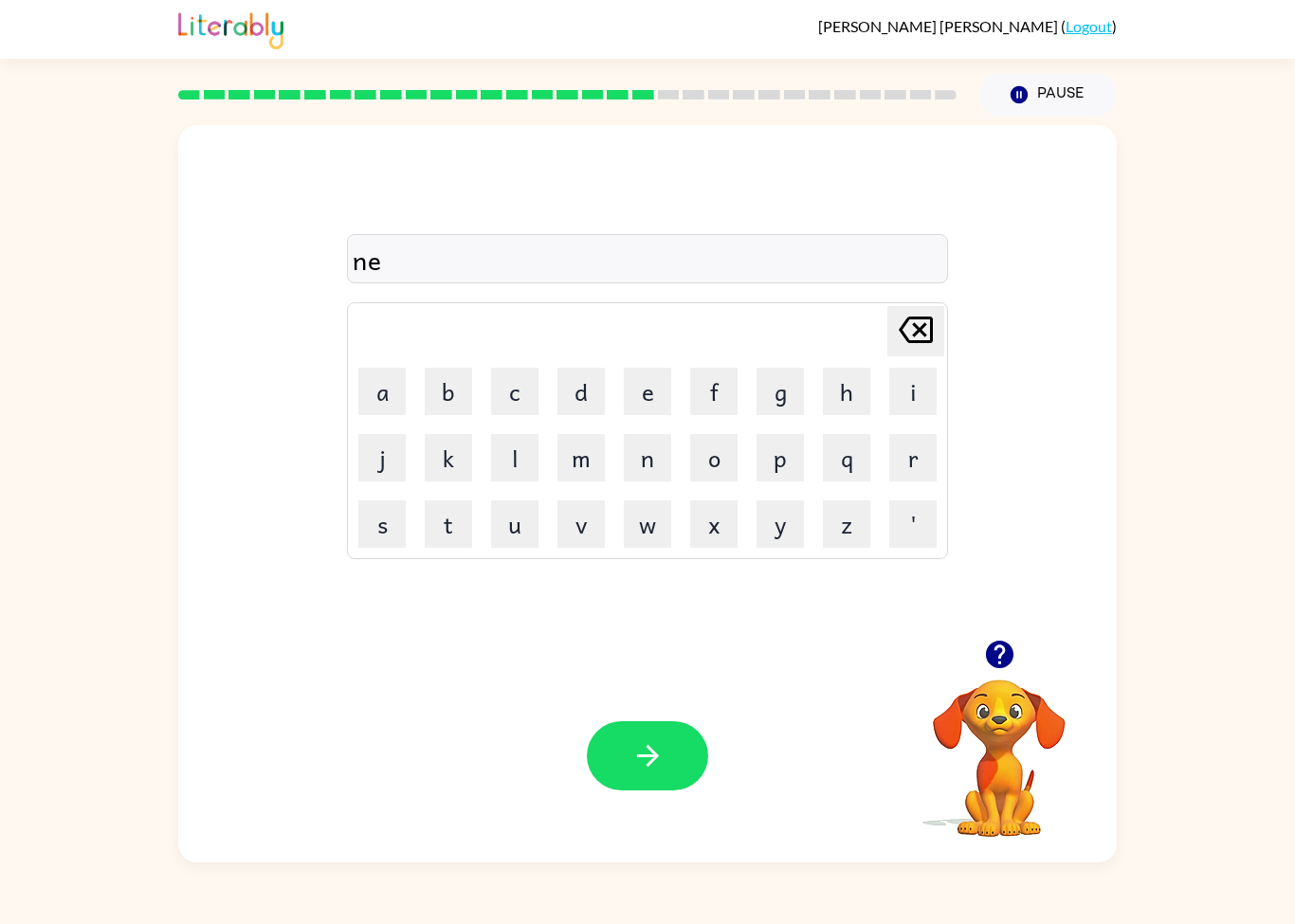
click at [711, 404] on button "f" at bounding box center [713, 391] width 47 height 47
click at [717, 467] on button "o" at bounding box center [713, 457] width 47 height 47
click at [796, 404] on button "g" at bounding box center [779, 391] width 47 height 47
click at [846, 381] on button "h" at bounding box center [845, 391] width 47 height 47
click at [718, 414] on button "f" at bounding box center [713, 391] width 47 height 47
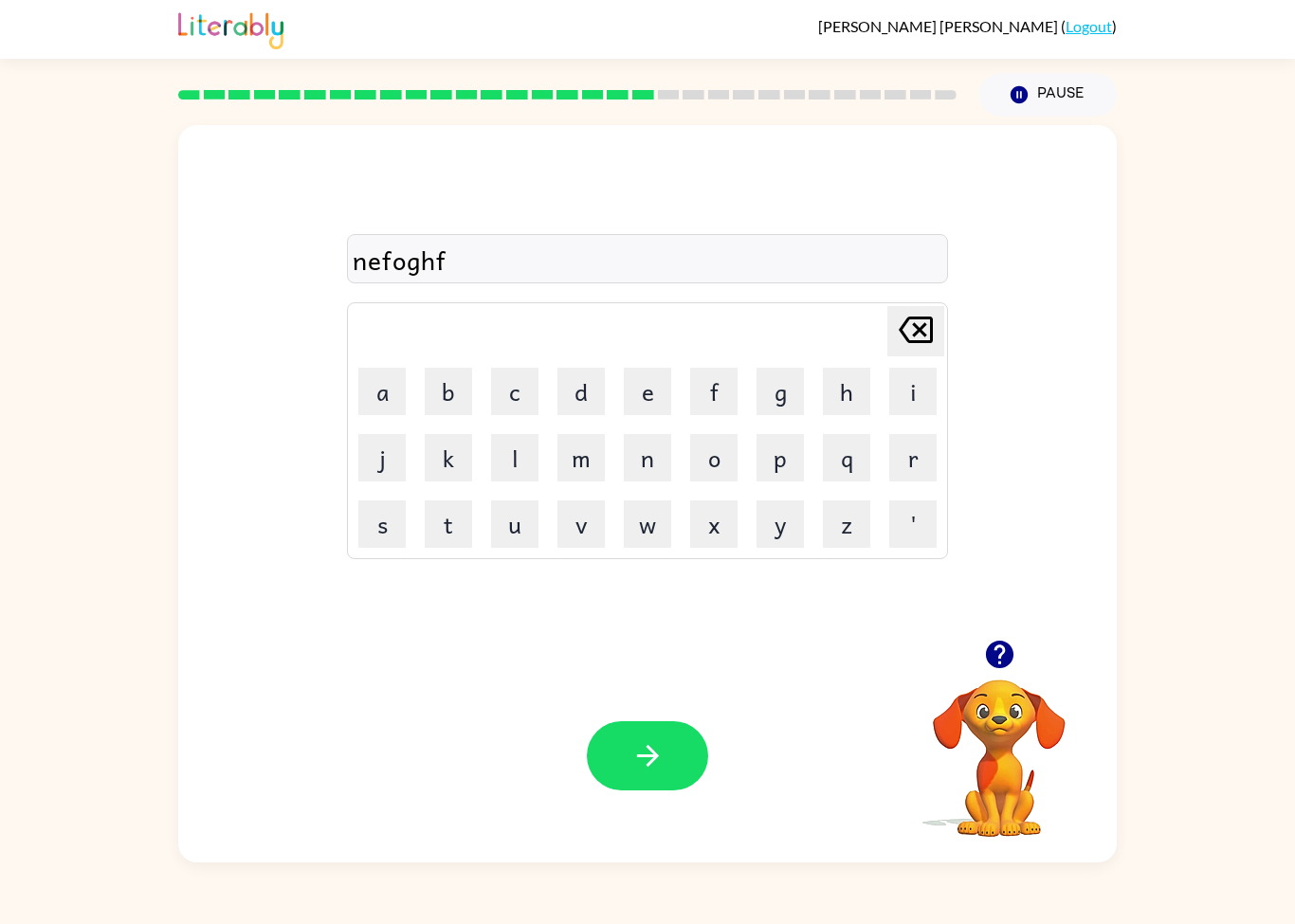
click at [648, 803] on div "Your browser must support playing .mp4 files to use Literably. Please try using…" at bounding box center [647, 755] width 938 height 213
click at [624, 780] on button "button" at bounding box center [647, 755] width 121 height 69
click at [580, 455] on button "m" at bounding box center [581, 457] width 47 height 47
click at [711, 412] on button "f" at bounding box center [713, 391] width 47 height 47
click at [664, 448] on button "n" at bounding box center [647, 457] width 47 height 47
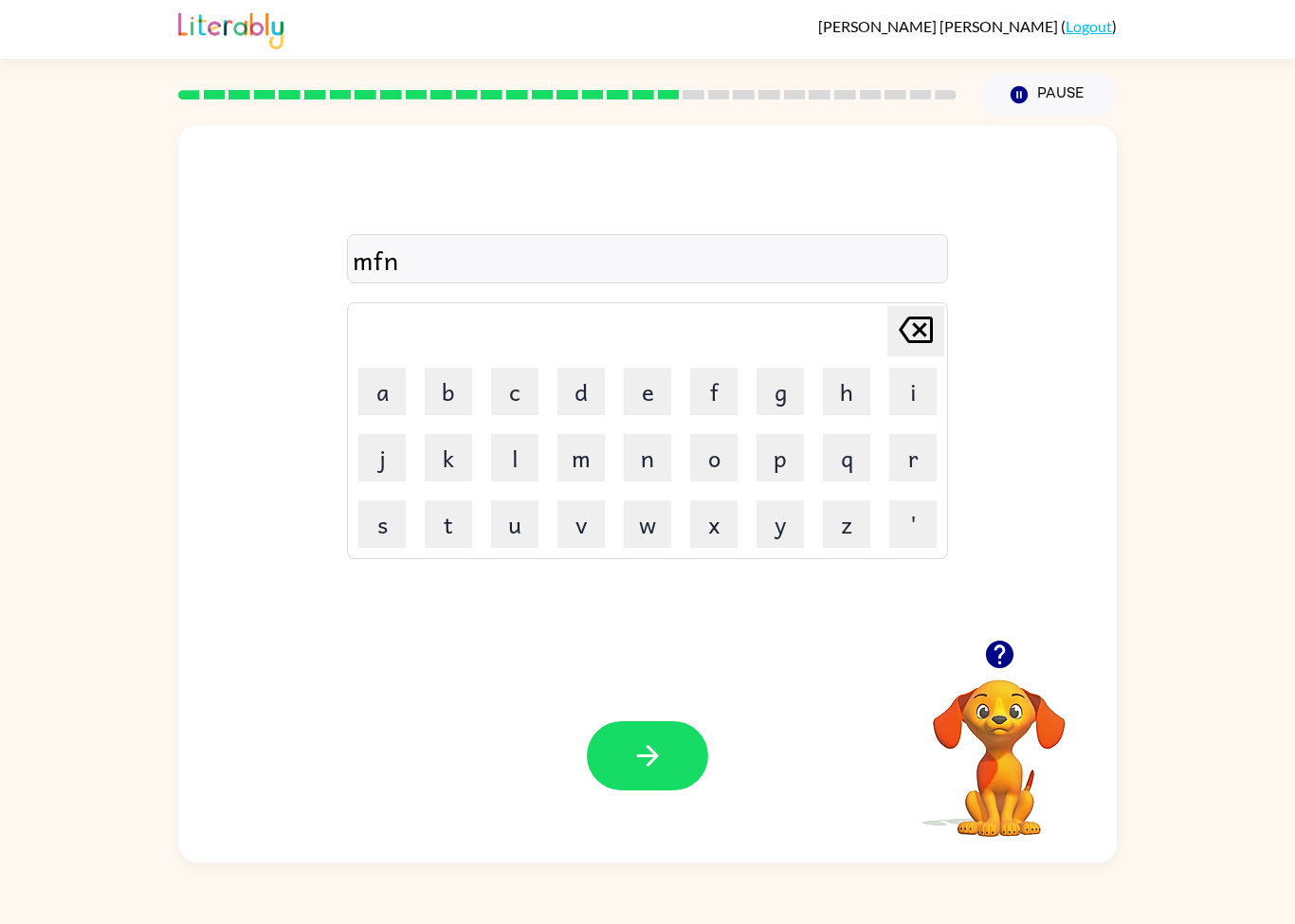
click at [664, 448] on button "n" at bounding box center [647, 457] width 47 height 47
click at [725, 466] on button "o" at bounding box center [713, 457] width 47 height 47
click at [664, 397] on button "e" at bounding box center [647, 391] width 47 height 47
click at [796, 415] on button "g" at bounding box center [779, 391] width 47 height 47
click at [660, 759] on icon "button" at bounding box center [648, 755] width 33 height 33
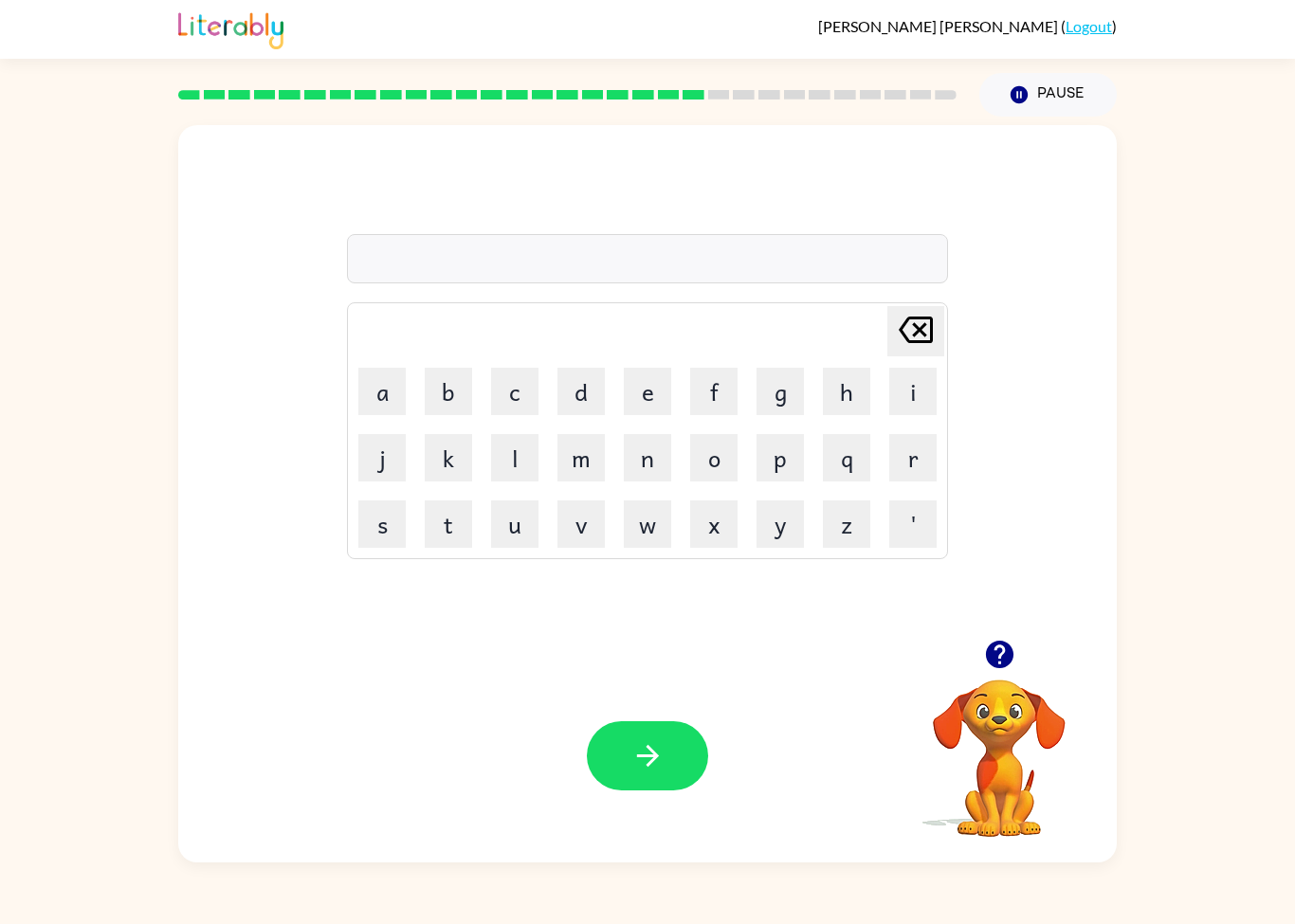
click at [735, 506] on button "x" at bounding box center [713, 523] width 47 height 47
click at [773, 462] on button "p" at bounding box center [779, 457] width 47 height 47
click at [826, 434] on button "q" at bounding box center [845, 457] width 47 height 47
click at [779, 463] on button "p" at bounding box center [779, 457] width 47 height 47
click at [711, 502] on button "x" at bounding box center [713, 523] width 47 height 47
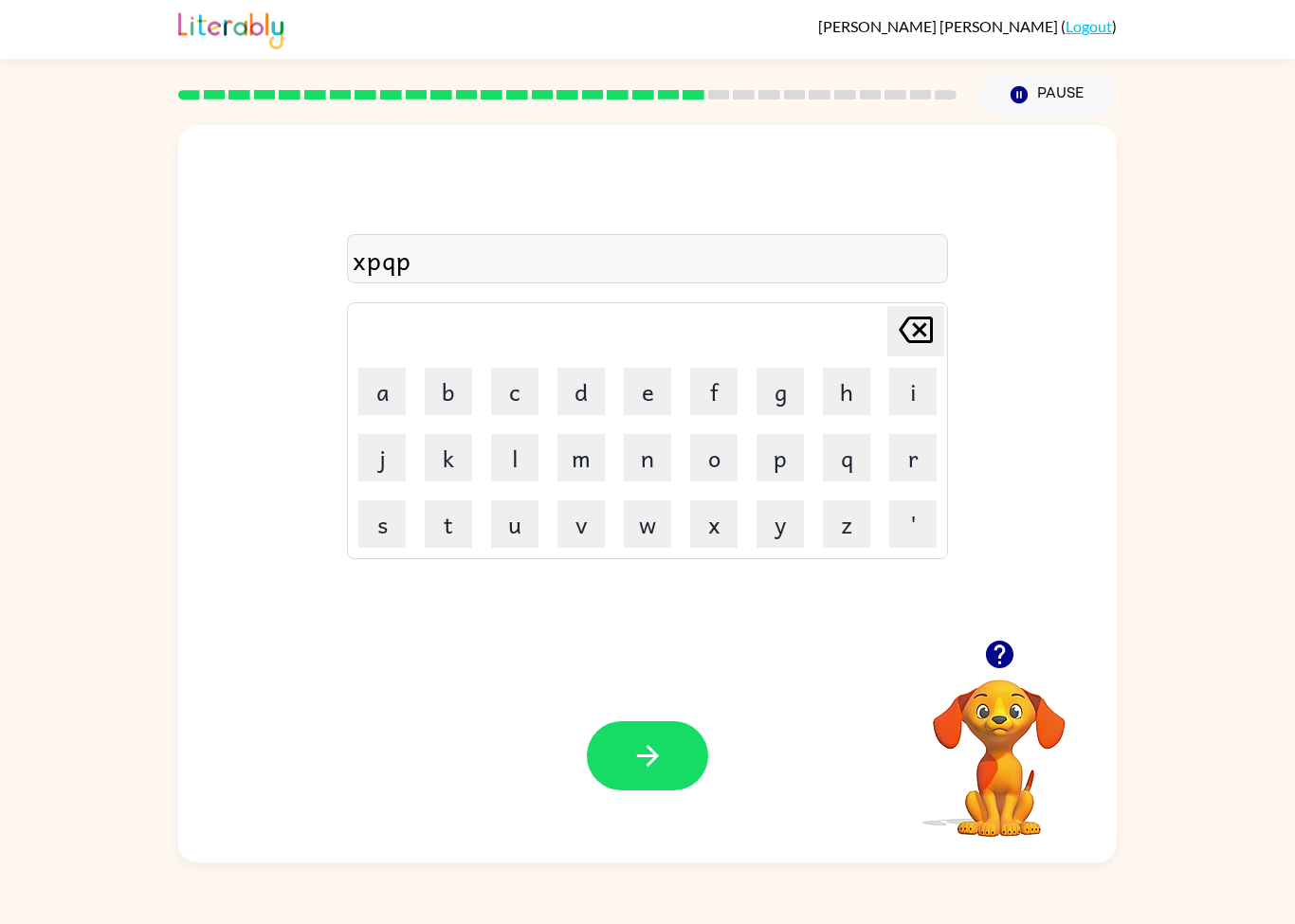
click at [736, 522] on button "x" at bounding box center [713, 523] width 47 height 47
click at [637, 790] on button "button" at bounding box center [647, 755] width 121 height 69
click at [379, 524] on button "s" at bounding box center [382, 523] width 47 height 47
click at [1117, 631] on div "s [PERSON_NAME] last character input a b c d e f g h i j k l m n o p q r s t u …" at bounding box center [648, 489] width 1295 height 746
click at [909, 405] on button "i" at bounding box center [912, 391] width 47 height 47
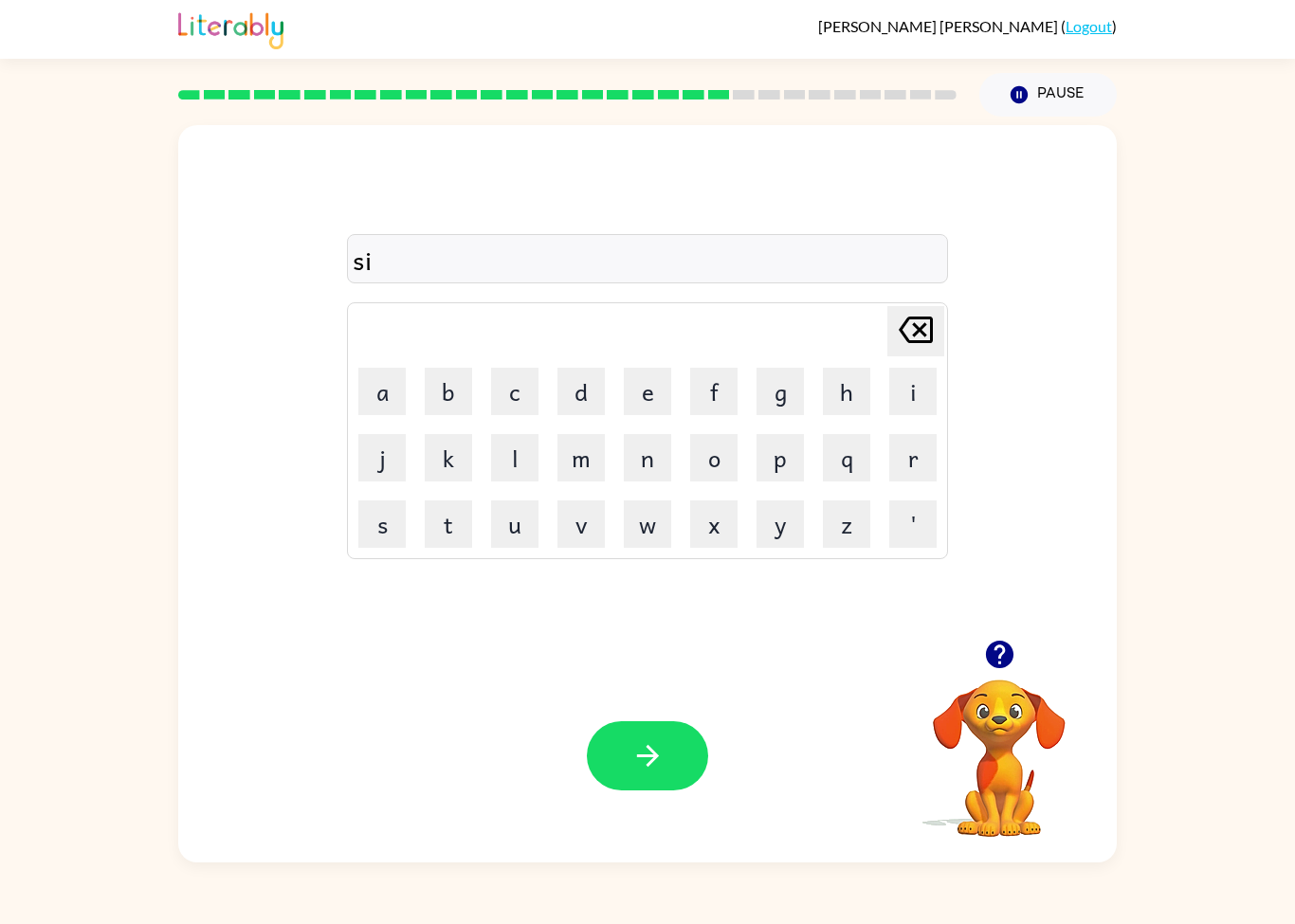
click at [384, 521] on button "s" at bounding box center [382, 523] width 47 height 47
click at [648, 388] on button "e" at bounding box center [647, 391] width 47 height 47
click at [587, 458] on button "m" at bounding box center [581, 457] width 47 height 47
click at [640, 756] on icon "button" at bounding box center [648, 756] width 22 height 22
click at [1019, 655] on button "button" at bounding box center [999, 654] width 48 height 48
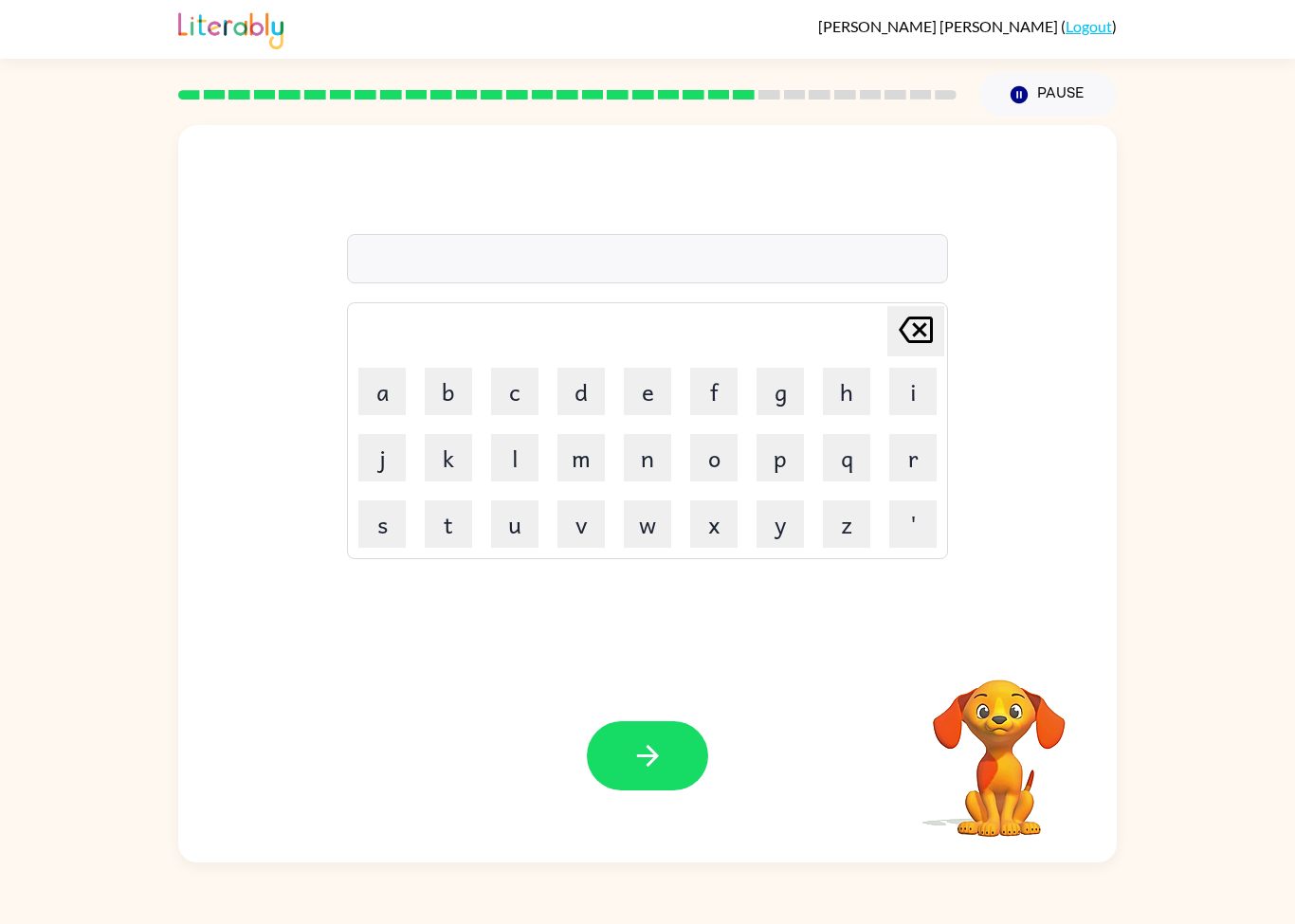
click at [778, 527] on button "y" at bounding box center [779, 523] width 47 height 47
click at [826, 456] on button "q" at bounding box center [845, 457] width 47 height 47
click at [762, 460] on button "p" at bounding box center [779, 457] width 47 height 47
click at [942, 310] on button "[PERSON_NAME] last character input" at bounding box center [915, 331] width 57 height 50
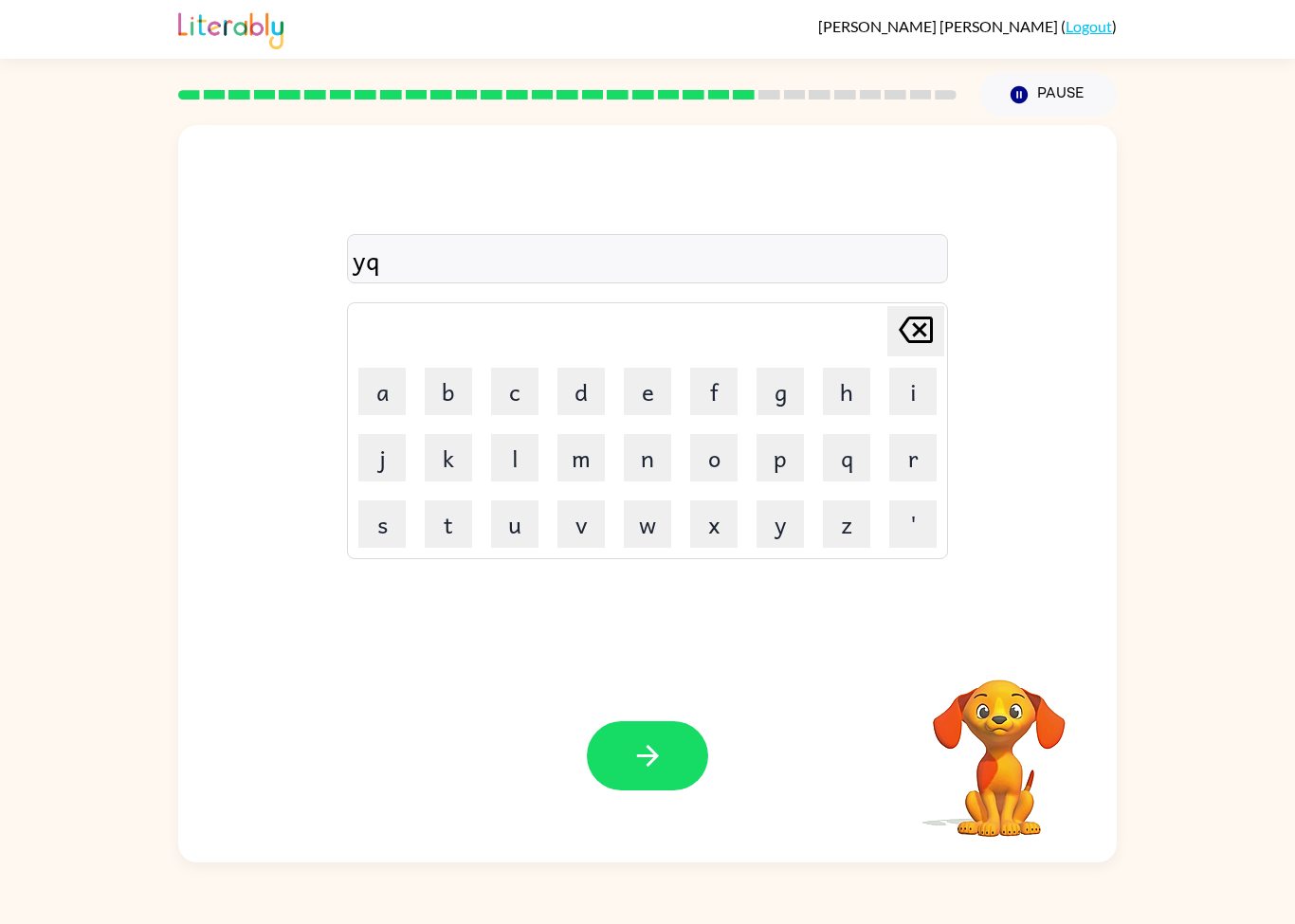
click at [921, 332] on icon at bounding box center [915, 330] width 34 height 27
click at [920, 332] on icon at bounding box center [915, 330] width 34 height 27
click at [699, 391] on button "f" at bounding box center [713, 391] width 47 height 47
click at [706, 480] on button "o" at bounding box center [713, 457] width 47 height 47
click at [1230, 676] on div "fo Delete Delete last character input a b c d e f g h i j k l m n o p q r s t u…" at bounding box center [648, 489] width 1295 height 746
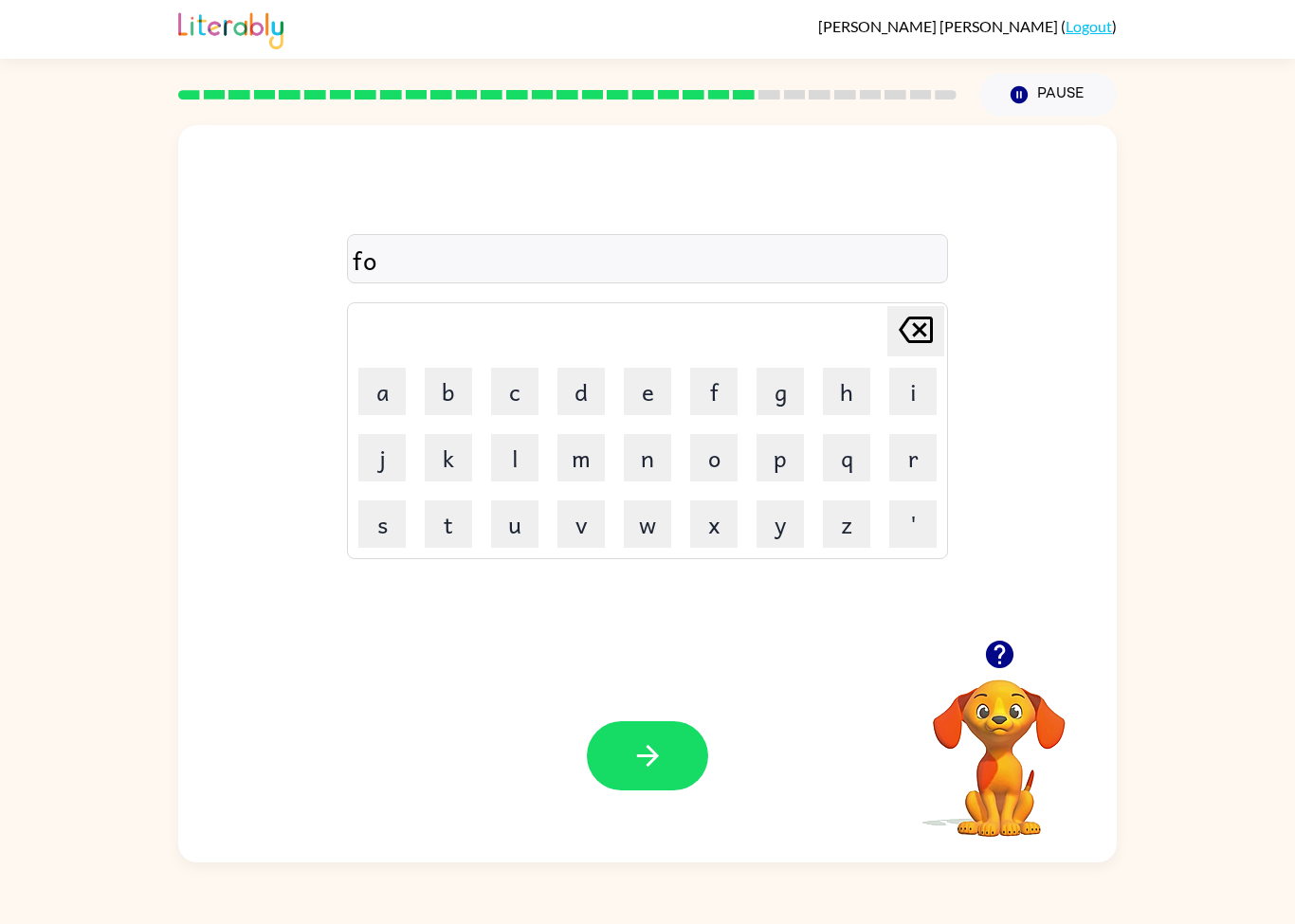
click at [923, 468] on button "r" at bounding box center [912, 457] width 47 height 47
click at [644, 531] on button "w" at bounding box center [647, 523] width 47 height 47
click at [721, 456] on button "o" at bounding box center [713, 457] width 47 height 47
click at [897, 478] on button "r" at bounding box center [912, 457] width 47 height 47
click at [644, 760] on icon "button" at bounding box center [648, 755] width 33 height 33
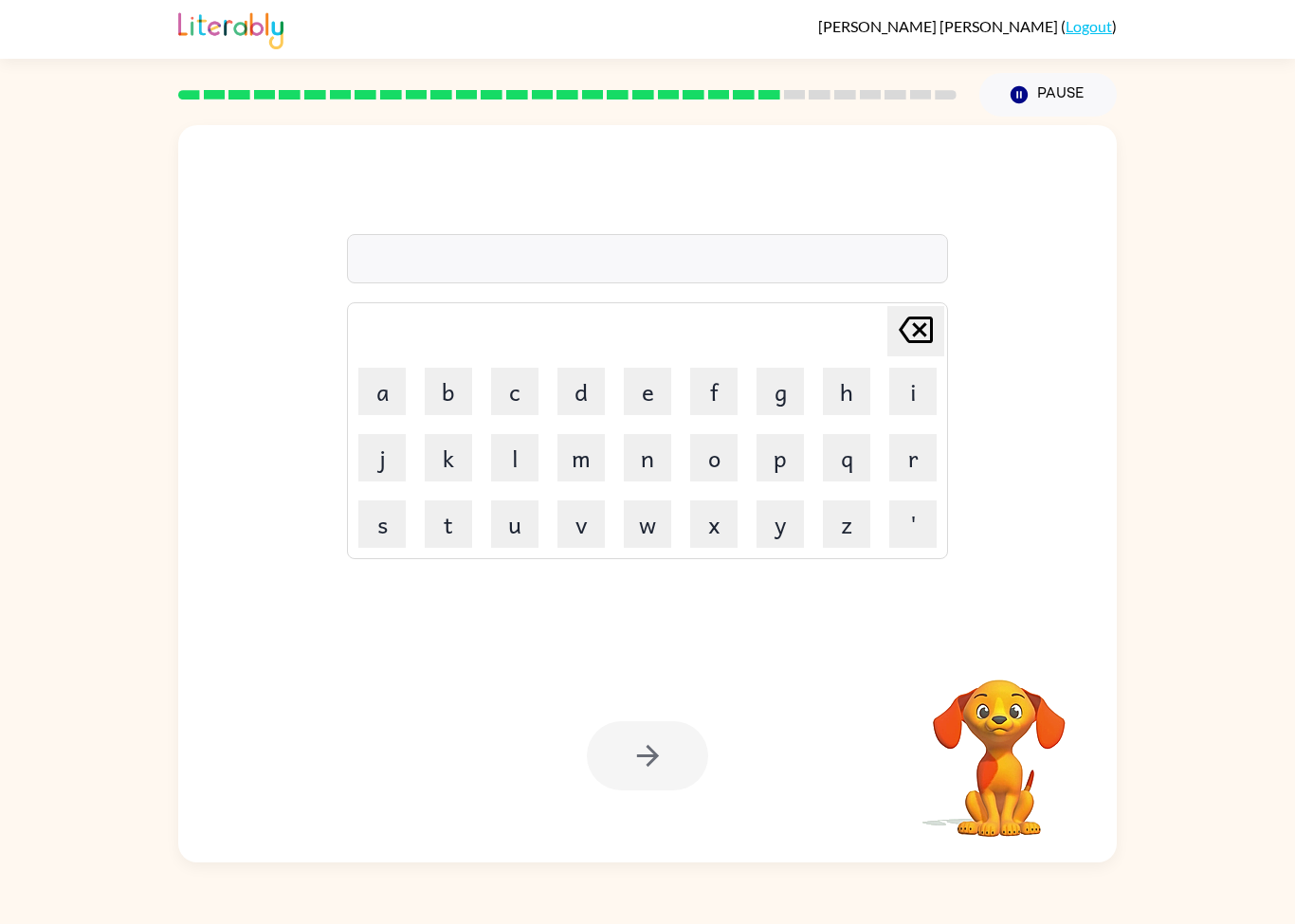
click at [94, 702] on div "[PERSON_NAME] last character input a b c d e f g h i j k l m n o p q r s t u v …" at bounding box center [648, 489] width 1295 height 746
click at [93, 702] on div "[PERSON_NAME] last character input a b c d e f g h i j k l m n o p q r s t u v …" at bounding box center [648, 489] width 1295 height 746
click at [102, 735] on div "[PERSON_NAME] last character input a b c d e f g h i j k l m n o p q r s t u v …" at bounding box center [648, 489] width 1295 height 746
click at [68, 719] on div "[PERSON_NAME] last character input a b c d e f g h i j k l m n o p q r s t u v …" at bounding box center [648, 489] width 1295 height 746
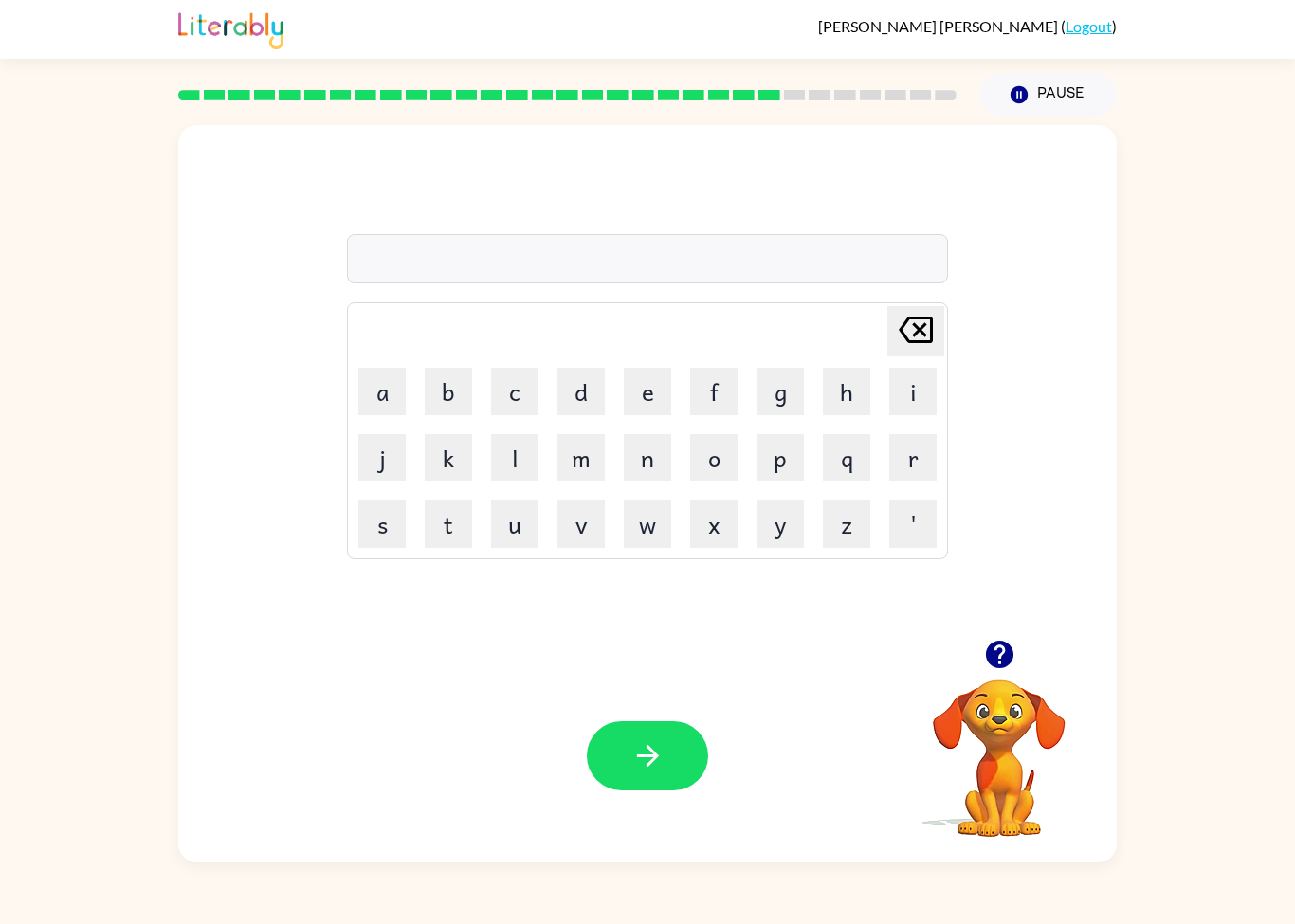
click at [71, 703] on div "[PERSON_NAME] last character input a b c d e f g h i j k l m n o p q r s t u v …" at bounding box center [648, 489] width 1295 height 746
click at [71, 706] on div "[PERSON_NAME] last character input a b c d e f g h i j k l m n o p q r s t u v …" at bounding box center [648, 489] width 1295 height 746
click at [71, 711] on div "[PERSON_NAME] last character input a b c d e f g h i j k l m n o p q r s t u v …" at bounding box center [648, 489] width 1295 height 746
click at [5, 459] on div "[PERSON_NAME] last character input a b c d e f g h i j k l m n o p q r s t u v …" at bounding box center [648, 489] width 1295 height 746
click at [271, 618] on div "[PERSON_NAME] last character input a b c d e f g h i j k l m n o p q r s t u v …" at bounding box center [647, 382] width 938 height 514
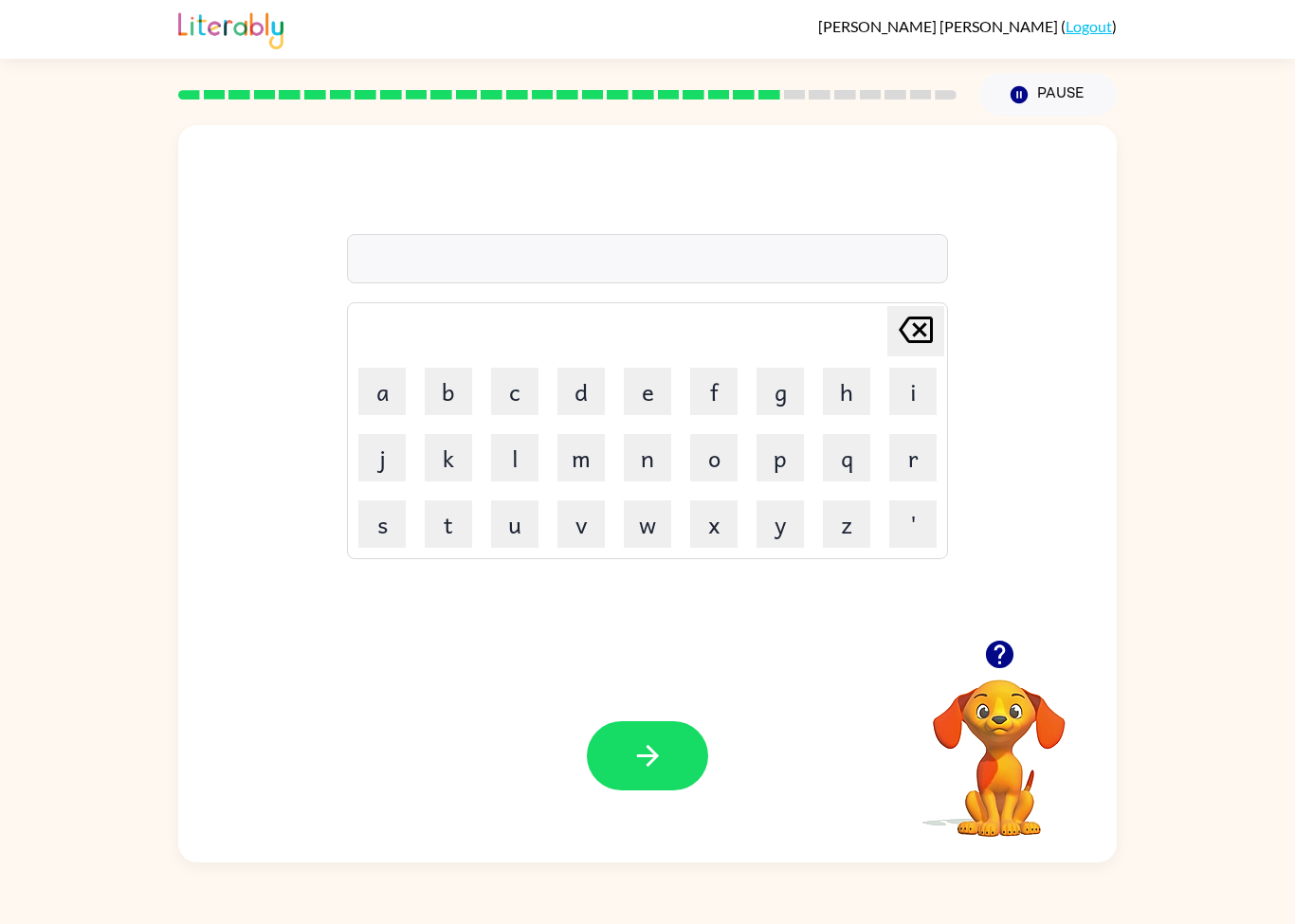
click at [297, 648] on div "[PERSON_NAME] last character input a b c d e f g h i j k l m n o p q r s t u v …" at bounding box center [647, 493] width 938 height 737
click at [296, 648] on div "[PERSON_NAME] last character input a b c d e f g h i j k l m n o p q r s t u v …" at bounding box center [647, 493] width 938 height 737
click at [276, 640] on div "[PERSON_NAME] last character input a b c d e f g h i j k l m n o p q r s t u v …" at bounding box center [647, 493] width 938 height 737
click at [277, 658] on div "Your browser must support playing .mp4 files to use Literably. Please try using…" at bounding box center [647, 755] width 938 height 213
click at [226, 637] on div "[PERSON_NAME] last character input a b c d e f g h i j k l m n o p q r s t u v …" at bounding box center [647, 382] width 938 height 514
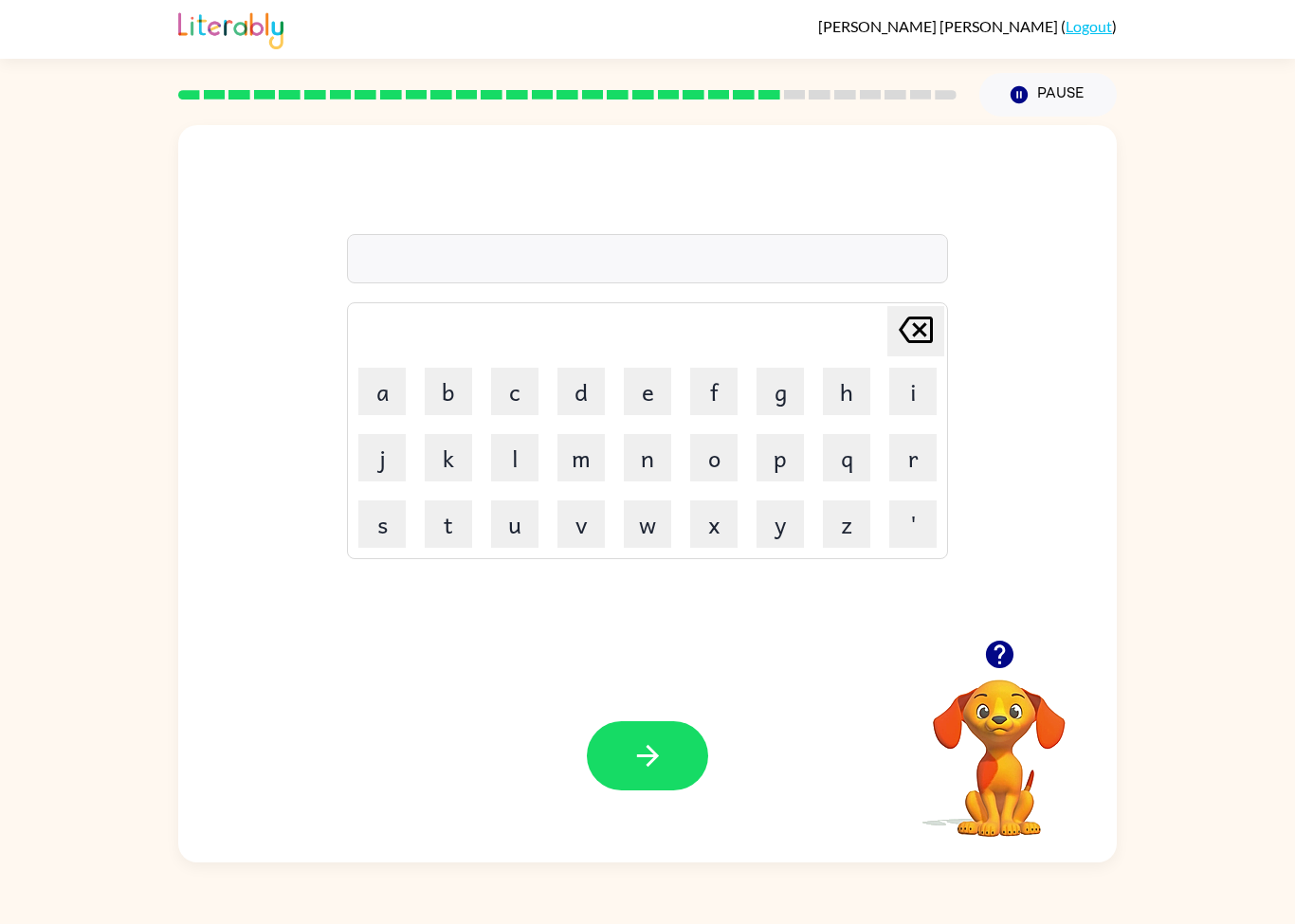
click at [245, 594] on div "[PERSON_NAME] last character input a b c d e f g h i j k l m n o p q r s t u v …" at bounding box center [647, 382] width 938 height 514
click at [225, 655] on div "Your browser must support playing .mp4 files to use Literably. Please try using…" at bounding box center [647, 755] width 938 height 213
click at [282, 641] on div "[PERSON_NAME] last character input a b c d e f g h i j k l m n o p q r s t u v …" at bounding box center [647, 493] width 938 height 737
click at [530, 662] on div "Your browser must support playing .mp4 files to use Literably. Please try using…" at bounding box center [647, 755] width 938 height 213
click at [311, 405] on div "[PERSON_NAME] last character input a b c d e f g h i j k l m n o p q r s t u v …" at bounding box center [647, 382] width 938 height 514
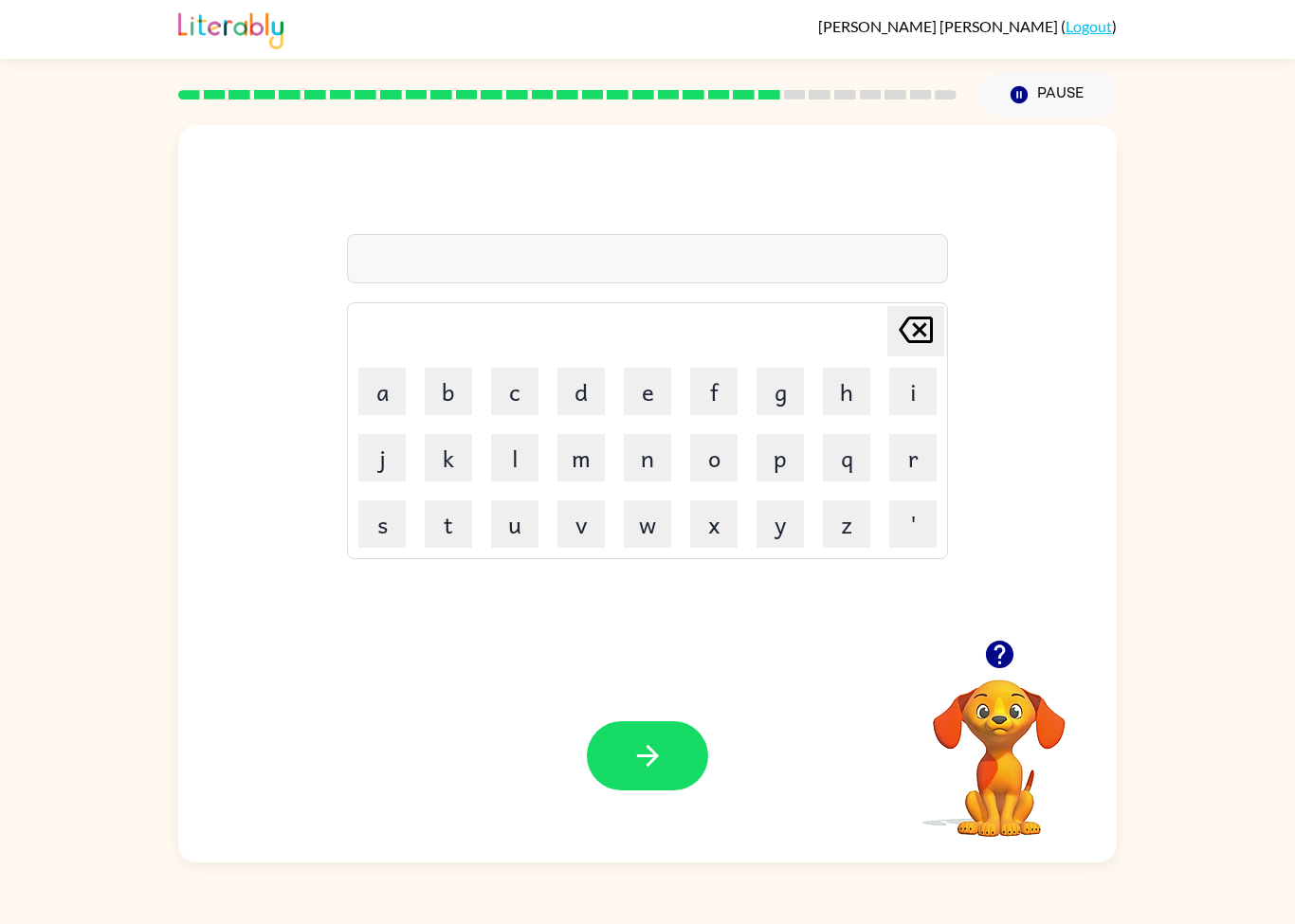
click at [674, 581] on div "[PERSON_NAME] last character input a b c d e f g h i j k l m n o p q r s t u v …" at bounding box center [647, 382] width 938 height 514
click at [109, 863] on div "[PERSON_NAME] ( Logout ) Pause Pause Delete Delete last character input a b c d…" at bounding box center [648, 462] width 1295 height 924
click at [490, 756] on div "Your browser must support playing .mp4 files to use Literably. Please try using…" at bounding box center [647, 755] width 938 height 213
click at [471, 453] on button "k" at bounding box center [448, 457] width 47 height 47
click at [537, 521] on button "u" at bounding box center [514, 523] width 47 height 47
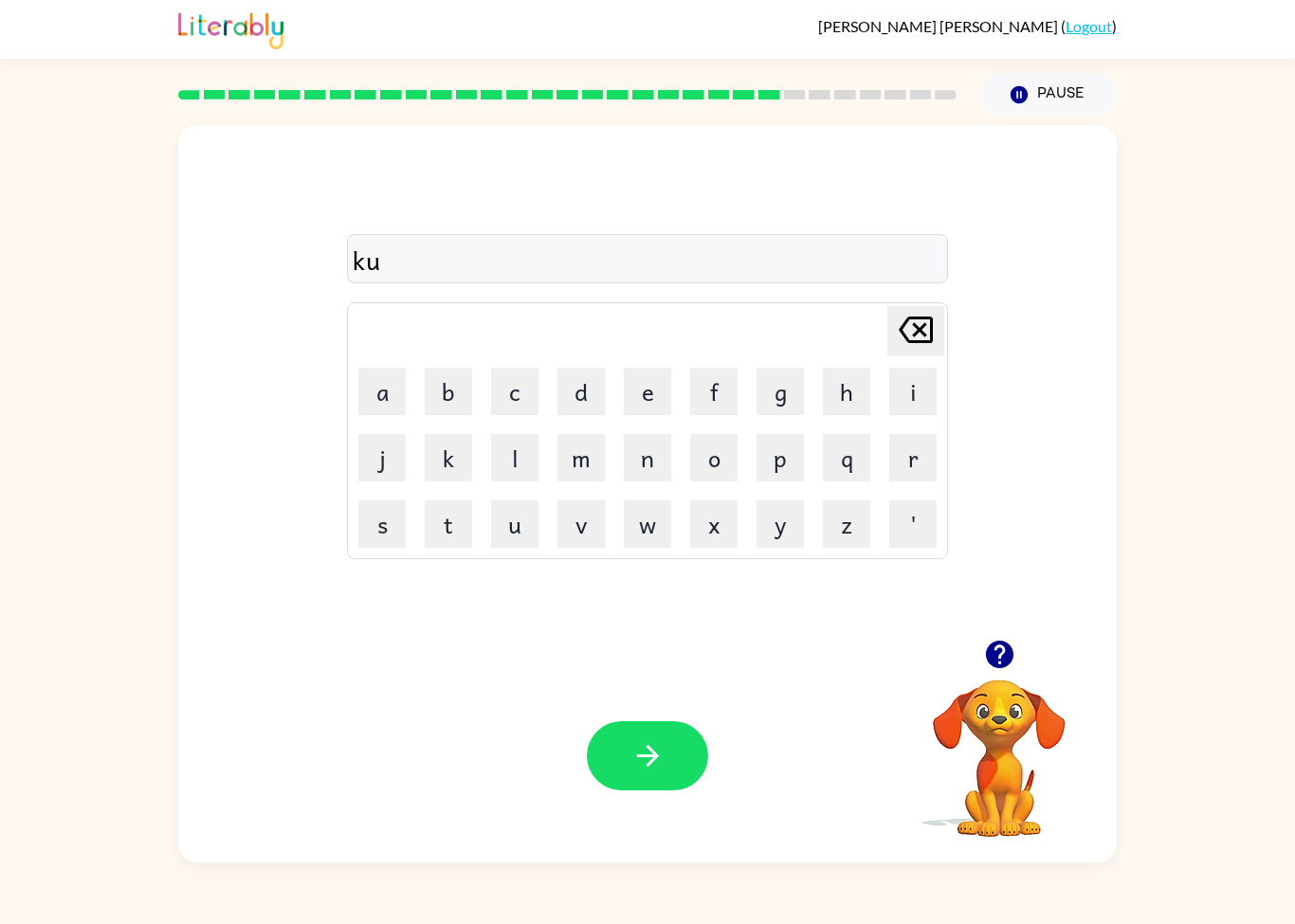
click at [515, 491] on td "u" at bounding box center [515, 523] width 65 height 65
click at [516, 453] on button "l" at bounding box center [514, 457] width 47 height 47
click at [507, 397] on button "c" at bounding box center [514, 391] width 47 height 47
click at [460, 396] on button "b" at bounding box center [448, 391] width 47 height 47
click at [438, 468] on button "k" at bounding box center [448, 457] width 47 height 47
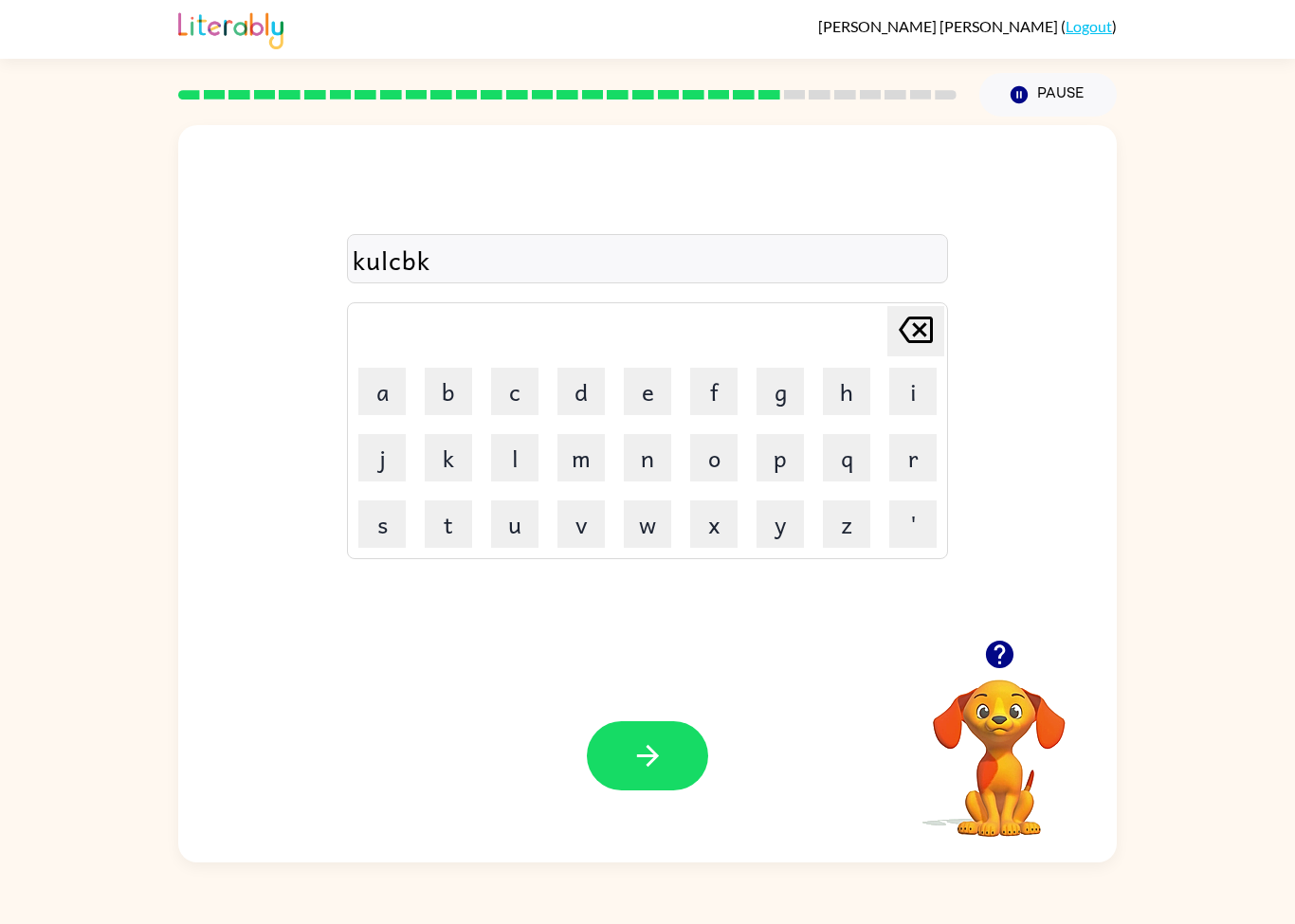
click at [65, 898] on div "[PERSON_NAME] ( Logout ) Pause Pause kulcbk Delete Delete last character input …" at bounding box center [648, 462] width 1295 height 924
click at [649, 751] on icon "button" at bounding box center [648, 755] width 33 height 33
click at [519, 409] on button "c" at bounding box center [514, 391] width 47 height 47
click at [693, 476] on button "o" at bounding box center [713, 457] width 47 height 47
click at [458, 390] on button "b" at bounding box center [448, 391] width 47 height 47
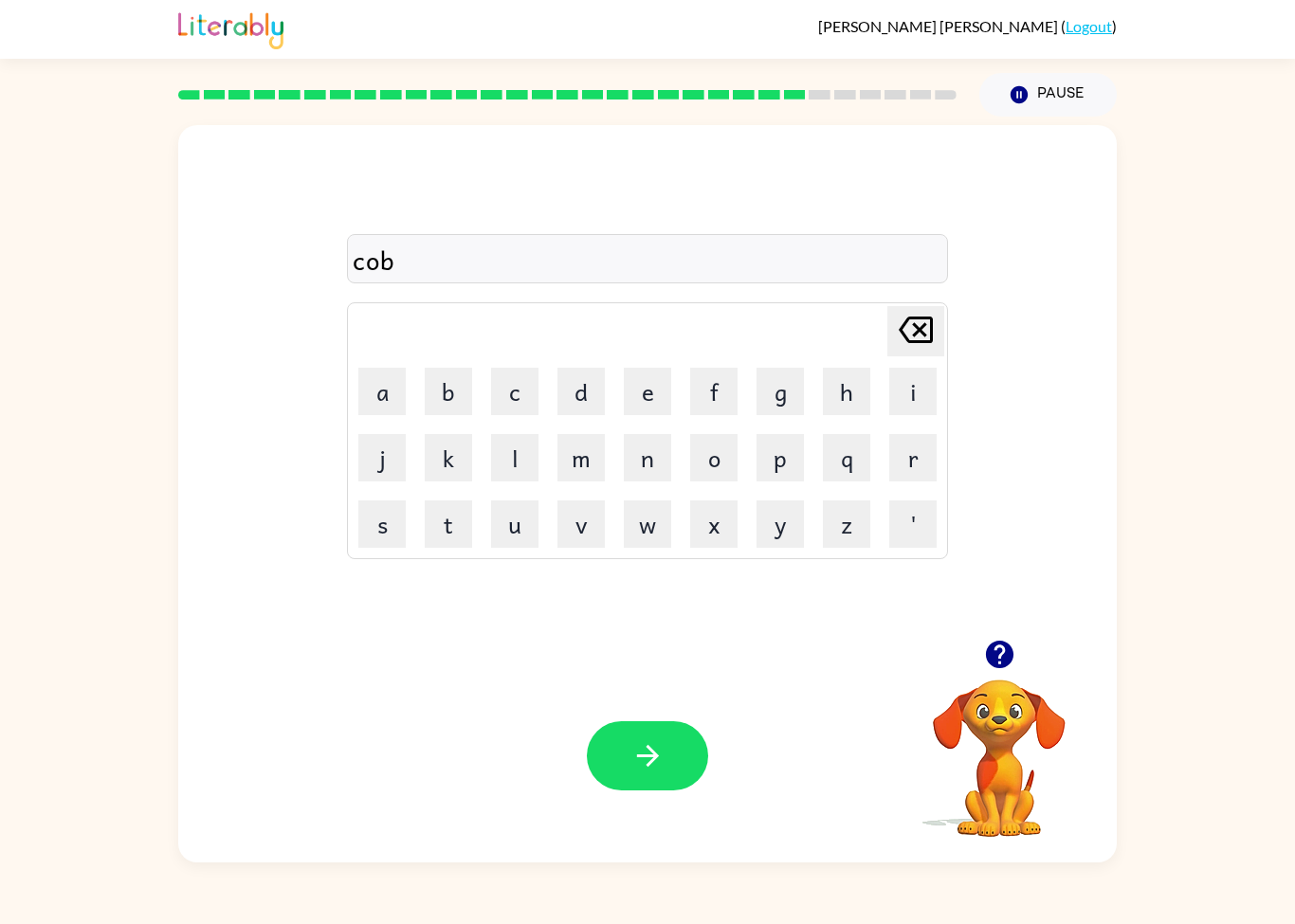
click at [648, 393] on button "e" at bounding box center [647, 391] width 47 height 47
click at [457, 521] on button "t" at bounding box center [448, 523] width 47 height 47
click at [398, 528] on button "s" at bounding box center [382, 523] width 47 height 47
click at [637, 722] on button "button" at bounding box center [647, 755] width 121 height 69
click at [514, 565] on div "[PERSON_NAME] last character input a b c d e f g h i j k l m n o p q r s t u v …" at bounding box center [647, 382] width 938 height 514
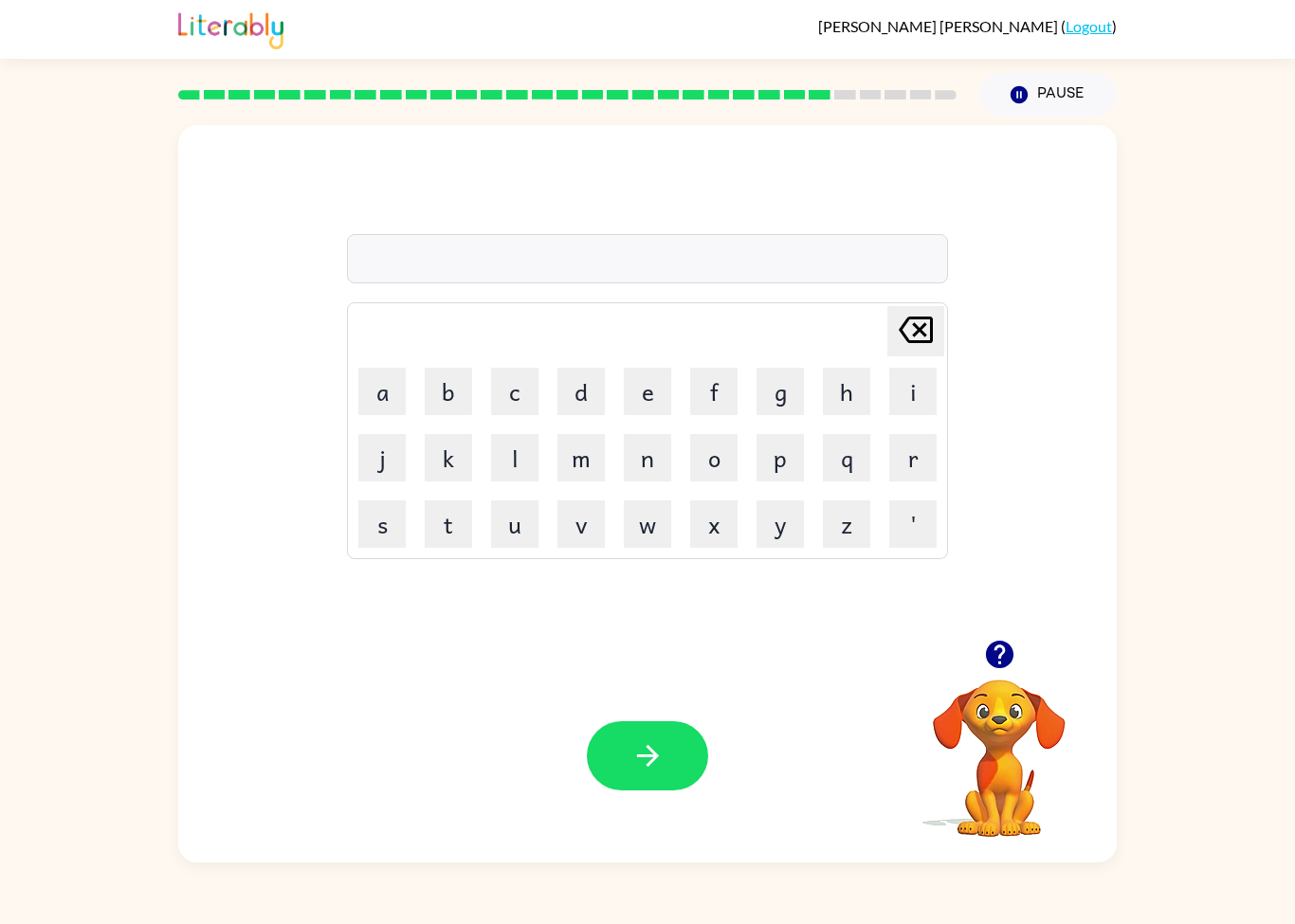
click at [542, 338] on td "[PERSON_NAME] last character input" at bounding box center [648, 331] width 596 height 52
click at [528, 490] on table "[PERSON_NAME] last character input a b c d e f g h i j k l m n o p q r s t u v …" at bounding box center [648, 431] width 600 height 255
click at [564, 603] on div "[PERSON_NAME] last character input a b c d e f g h i j k l m n o p q r s t u v …" at bounding box center [647, 382] width 938 height 514
click at [843, 544] on button "z" at bounding box center [845, 523] width 47 height 47
click at [383, 526] on button "s" at bounding box center [382, 523] width 47 height 47
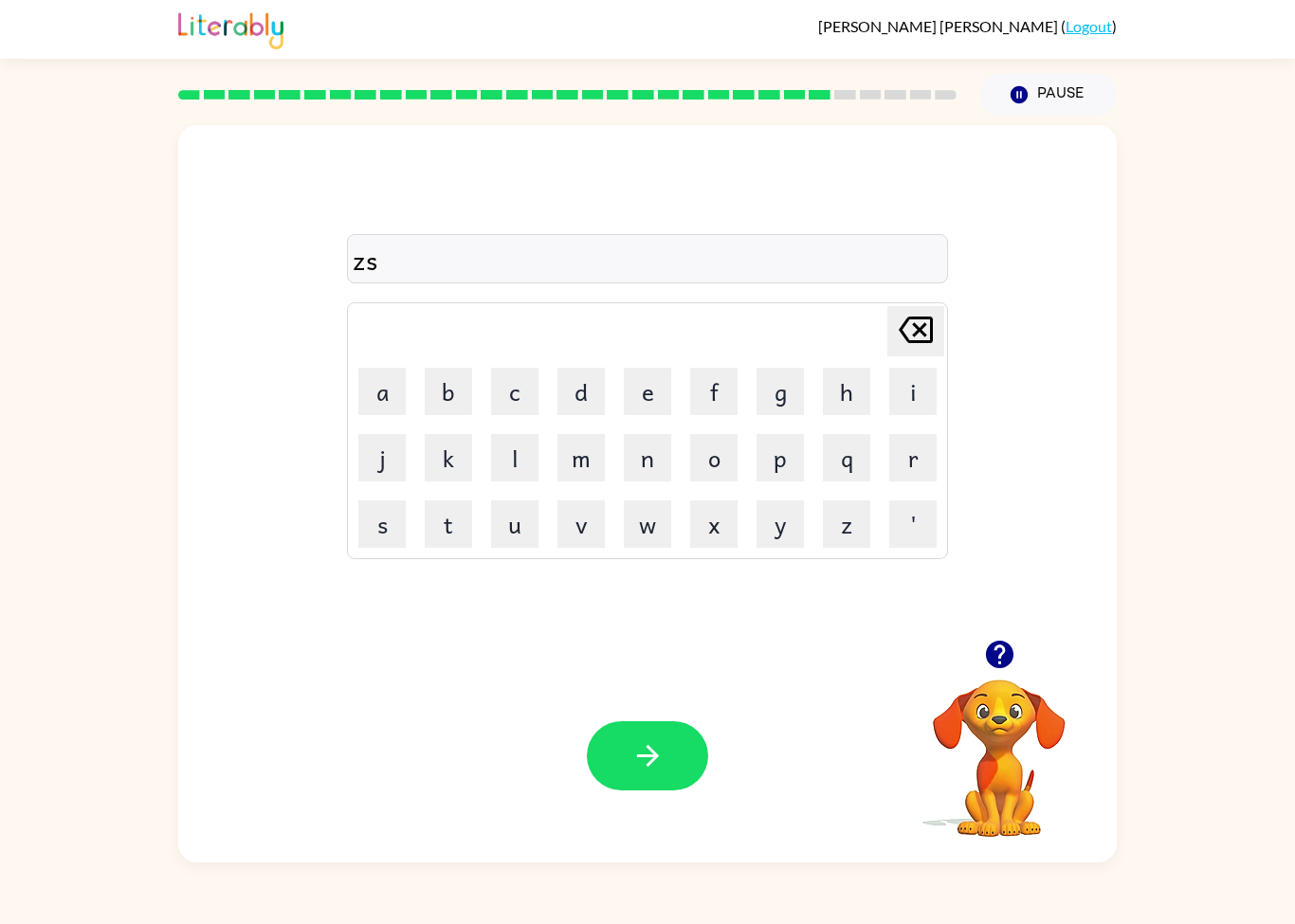
click at [450, 559] on div "zs Delete Delete last character input a b c d e f g h i j k l m n o p q r s t u…" at bounding box center [647, 382] width 938 height 514
click at [461, 544] on button "t" at bounding box center [448, 523] width 47 height 47
click at [381, 430] on td "j" at bounding box center [382, 458] width 65 height 65
click at [432, 448] on button "k" at bounding box center [448, 457] width 47 height 47
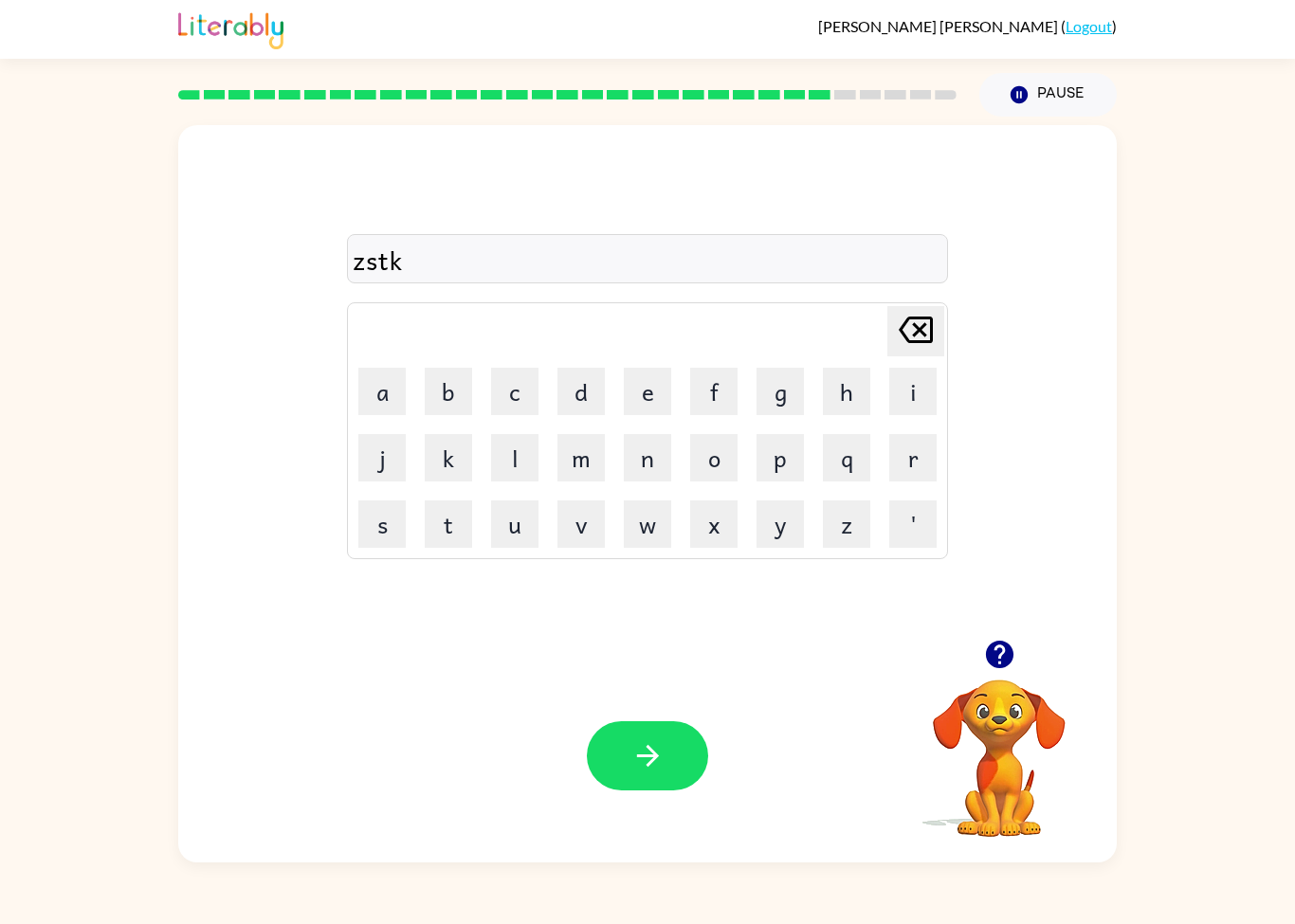
click at [436, 411] on button "b" at bounding box center [448, 391] width 47 height 47
click at [647, 748] on icon "button" at bounding box center [648, 756] width 22 height 22
click at [421, 870] on div "[PERSON_NAME] ( Logout ) Pause Pause Delete Delete last character input a b c d…" at bounding box center [648, 462] width 1295 height 924
click at [480, 806] on div "Your browser must support playing .mp4 files to use Literably. Please try using…" at bounding box center [647, 755] width 938 height 213
click at [479, 805] on div "Your browser must support playing .mp4 files to use Literably. Please try using…" at bounding box center [647, 755] width 938 height 213
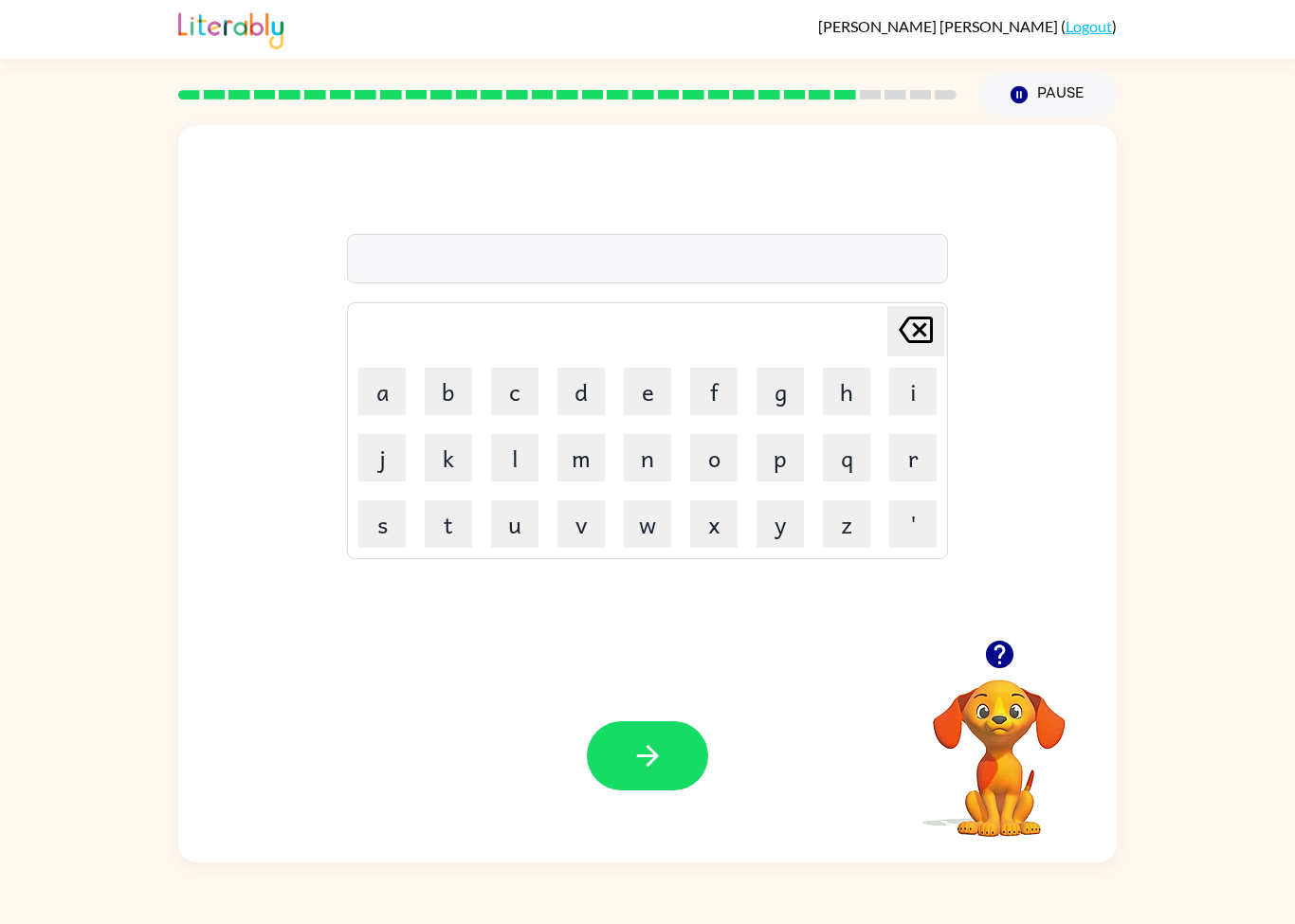
click at [413, 788] on div "Your browser must support playing .mp4 files to use Literably. Please try using…" at bounding box center [647, 755] width 938 height 213
click at [69, 627] on div "[PERSON_NAME] last character input a b c d e f g h i j k l m n o p q r s t u v …" at bounding box center [648, 489] width 1295 height 746
click at [67, 596] on div "[PERSON_NAME] last character input a b c d e f g h i j k l m n o p q r s t u v …" at bounding box center [648, 489] width 1295 height 746
click at [35, 577] on div "[PERSON_NAME] last character input a b c d e f g h i j k l m n o p q r s t u v …" at bounding box center [648, 489] width 1295 height 746
click at [34, 577] on div "[PERSON_NAME] last character input a b c d e f g h i j k l m n o p q r s t u v …" at bounding box center [648, 489] width 1295 height 746
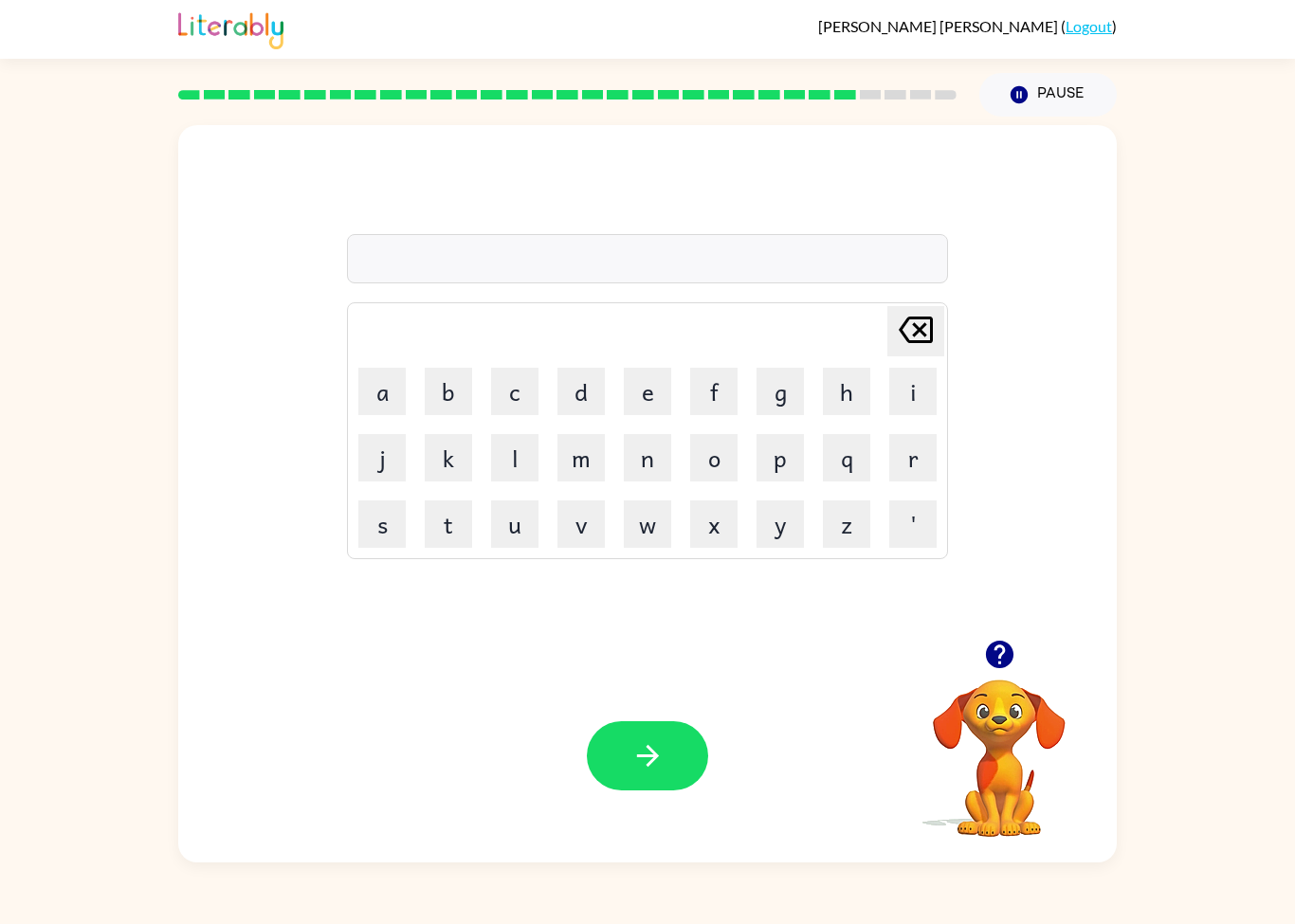
click at [45, 586] on div "[PERSON_NAME] last character input a b c d e f g h i j k l m n o p q r s t u v …" at bounding box center [648, 489] width 1295 height 746
click at [44, 585] on div "[PERSON_NAME] last character input a b c d e f g h i j k l m n o p q r s t u v …" at bounding box center [648, 489] width 1295 height 746
click at [1, 548] on div "[PERSON_NAME] last character input a b c d e f g h i j k l m n o p q r s t u v …" at bounding box center [648, 489] width 1295 height 746
click at [0, 564] on div "[PERSON_NAME] last character input a b c d e f g h i j k l m n o p q r s t u v …" at bounding box center [648, 489] width 1295 height 746
click at [13, 459] on div "[PERSON_NAME] last character input a b c d e f g h i j k l m n o p q r s t u v …" at bounding box center [648, 489] width 1295 height 746
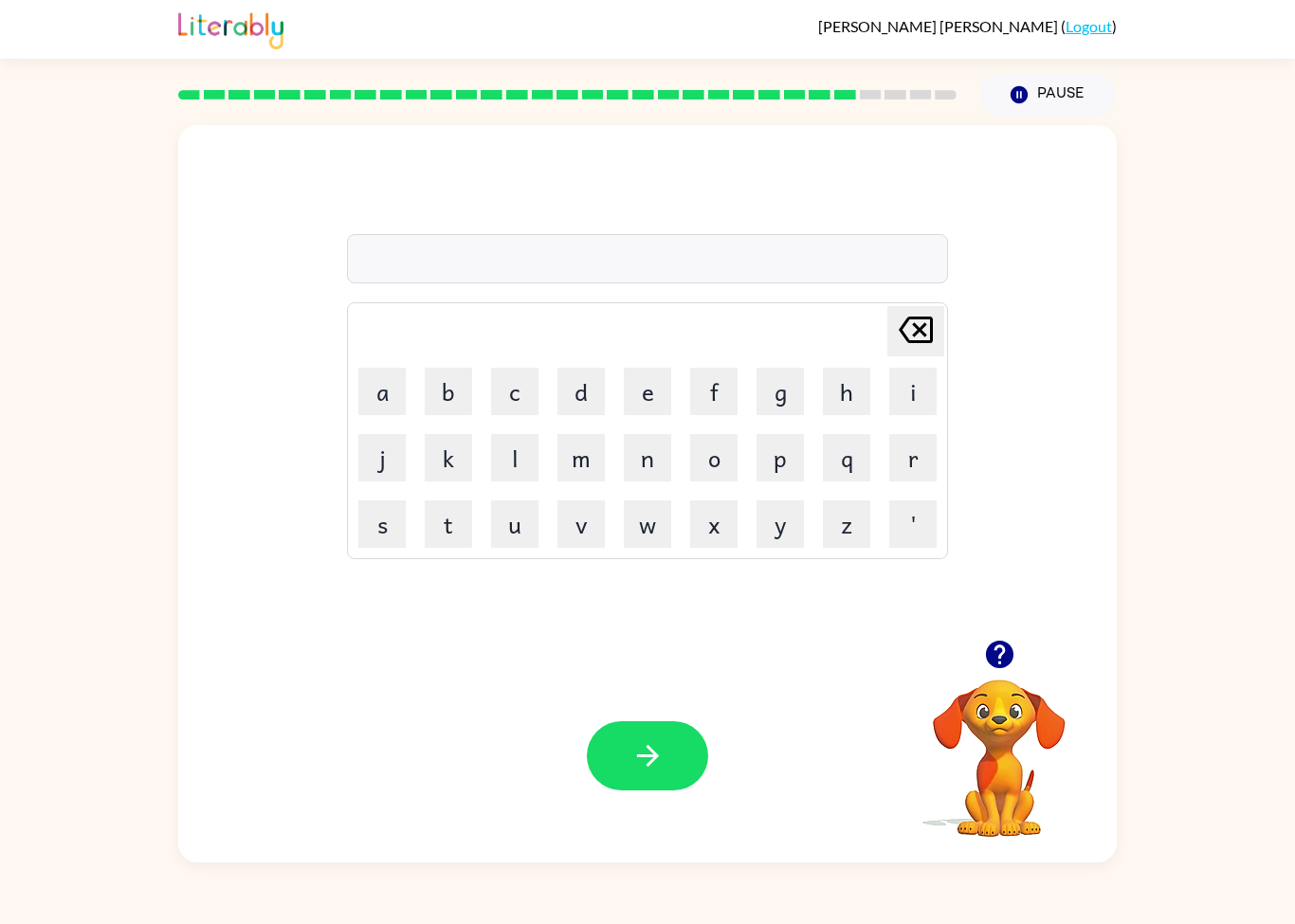
click at [508, 539] on button "u" at bounding box center [514, 523] width 47 height 47
click at [502, 468] on button "l" at bounding box center [514, 457] width 47 height 47
click at [571, 390] on button "d" at bounding box center [581, 391] width 47 height 47
click at [578, 455] on button "m" at bounding box center [581, 457] width 47 height 47
click at [641, 786] on button "button" at bounding box center [647, 755] width 121 height 69
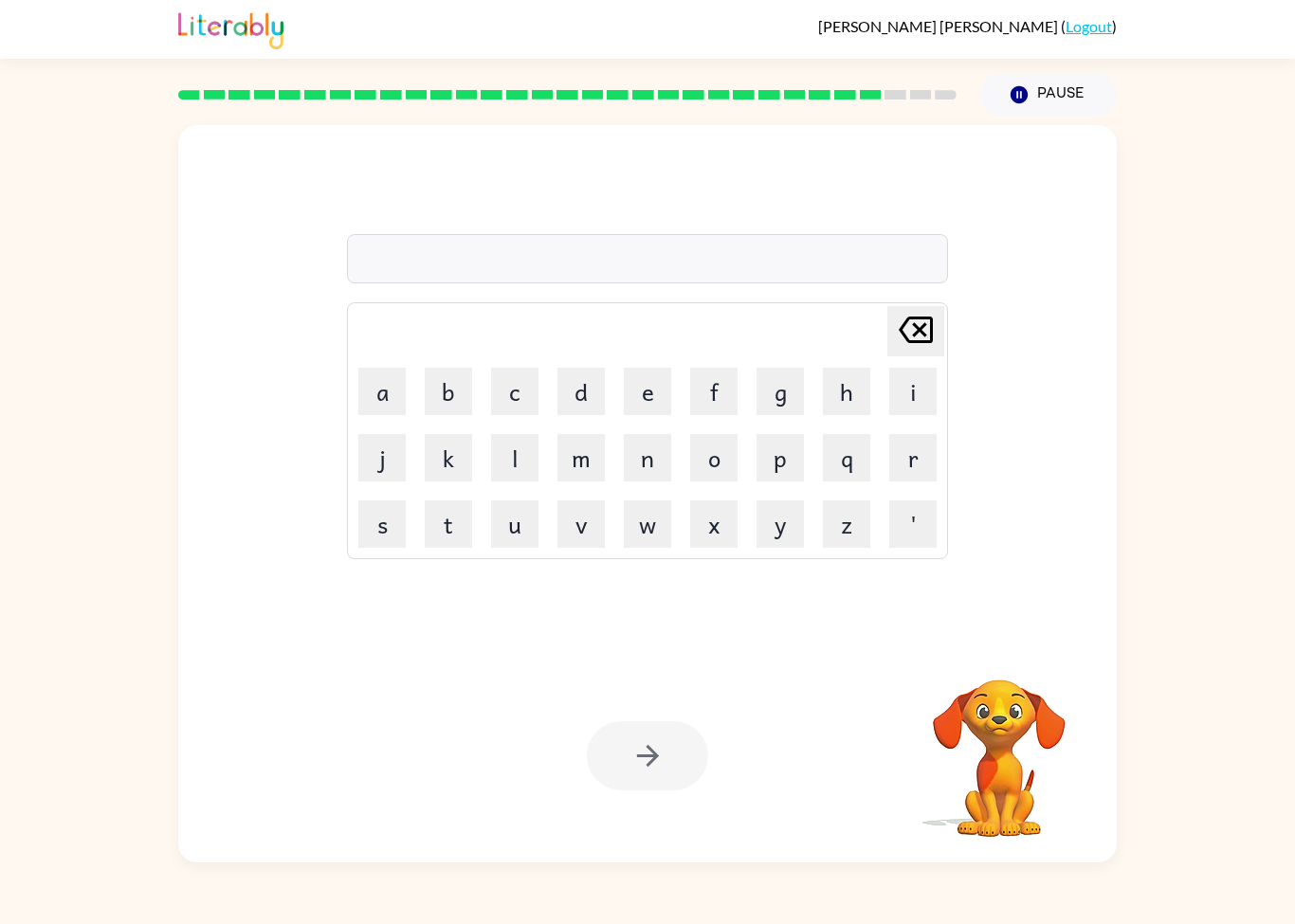
click at [471, 543] on button "t" at bounding box center [448, 523] width 47 height 47
click at [516, 523] on button "u" at bounding box center [514, 523] width 47 height 47
click at [509, 479] on button "l" at bounding box center [514, 457] width 47 height 47
click at [508, 409] on button "c" at bounding box center [514, 391] width 47 height 47
click at [666, 750] on button "button" at bounding box center [647, 755] width 121 height 69
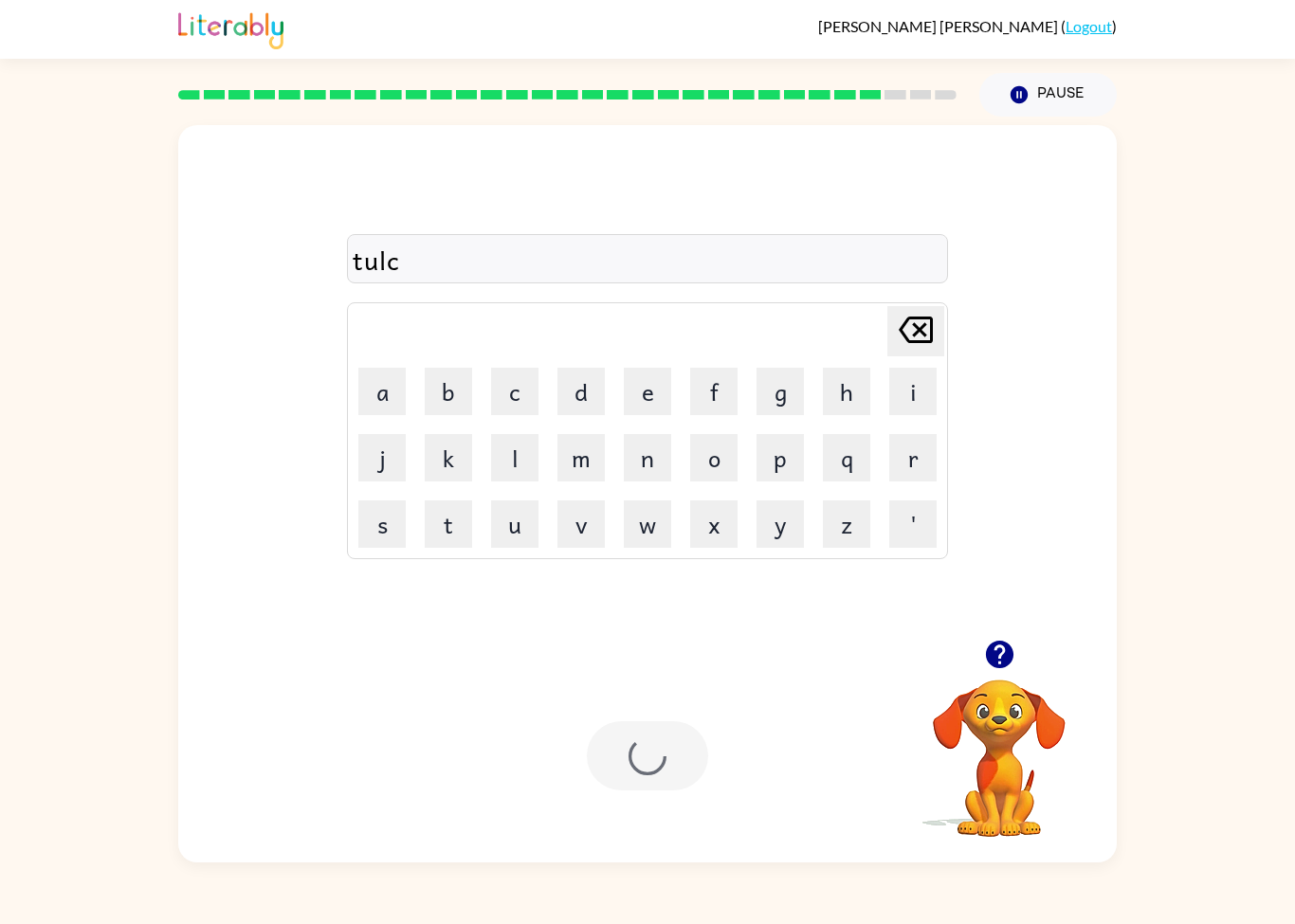
click at [665, 750] on div at bounding box center [647, 755] width 121 height 69
click at [393, 543] on button "s" at bounding box center [382, 523] width 47 height 47
click at [390, 477] on button "j" at bounding box center [382, 457] width 47 height 47
click at [440, 467] on button "k" at bounding box center [448, 457] width 47 height 47
click at [447, 532] on button "t" at bounding box center [448, 523] width 47 height 47
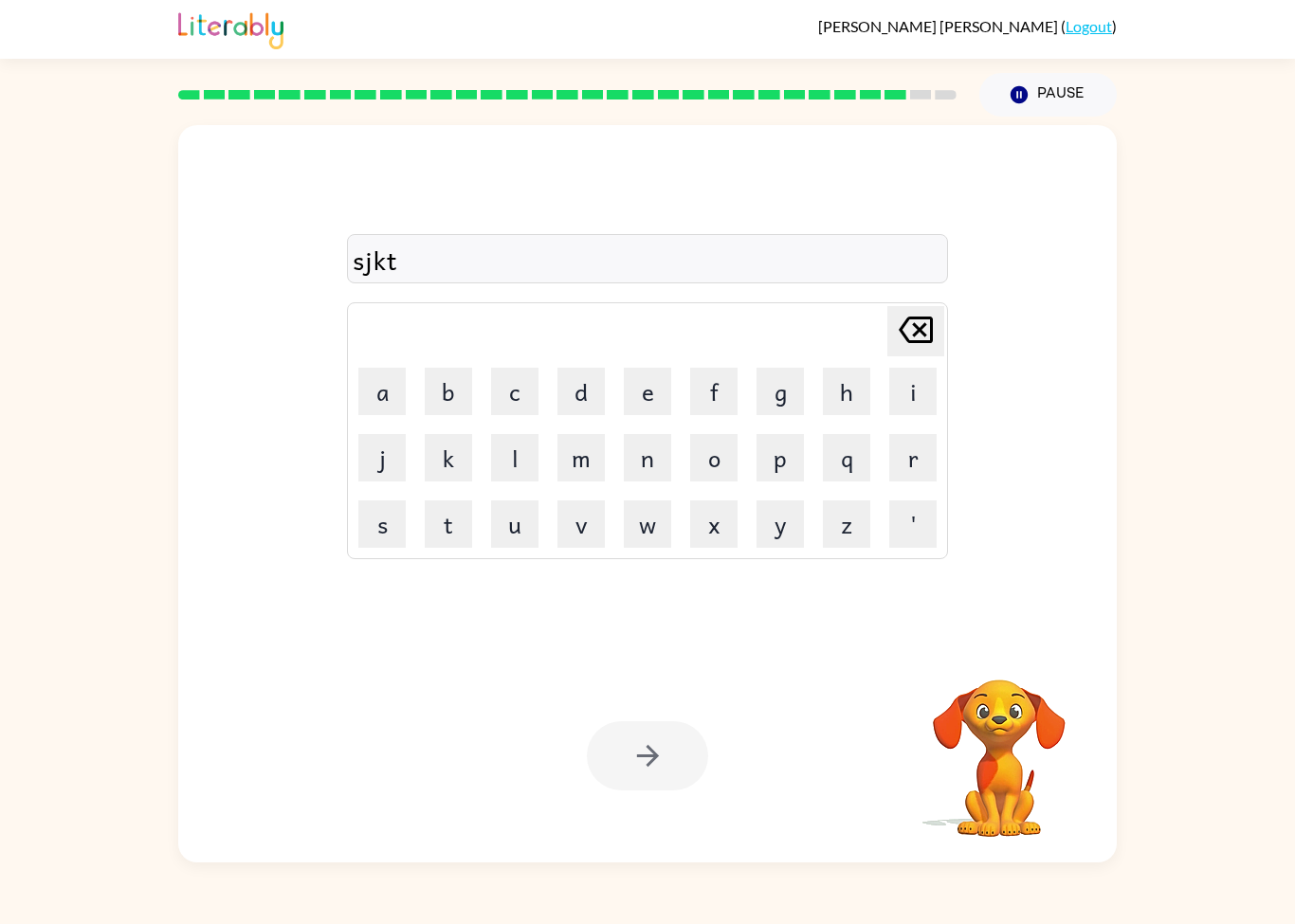
click at [503, 480] on button "l" at bounding box center [514, 457] width 47 height 47
click at [500, 412] on button "c" at bounding box center [514, 391] width 47 height 47
click at [446, 412] on button "b" at bounding box center [448, 391] width 47 height 47
click at [40, 790] on div "sjktlcb Delete Delete last character input a b c d e f g h i j k l m n o p q r …" at bounding box center [648, 489] width 1295 height 746
click at [39, 789] on div "sjktlcb Delete Delete last character input a b c d e f g h i j k l m n o p q r …" at bounding box center [648, 489] width 1295 height 746
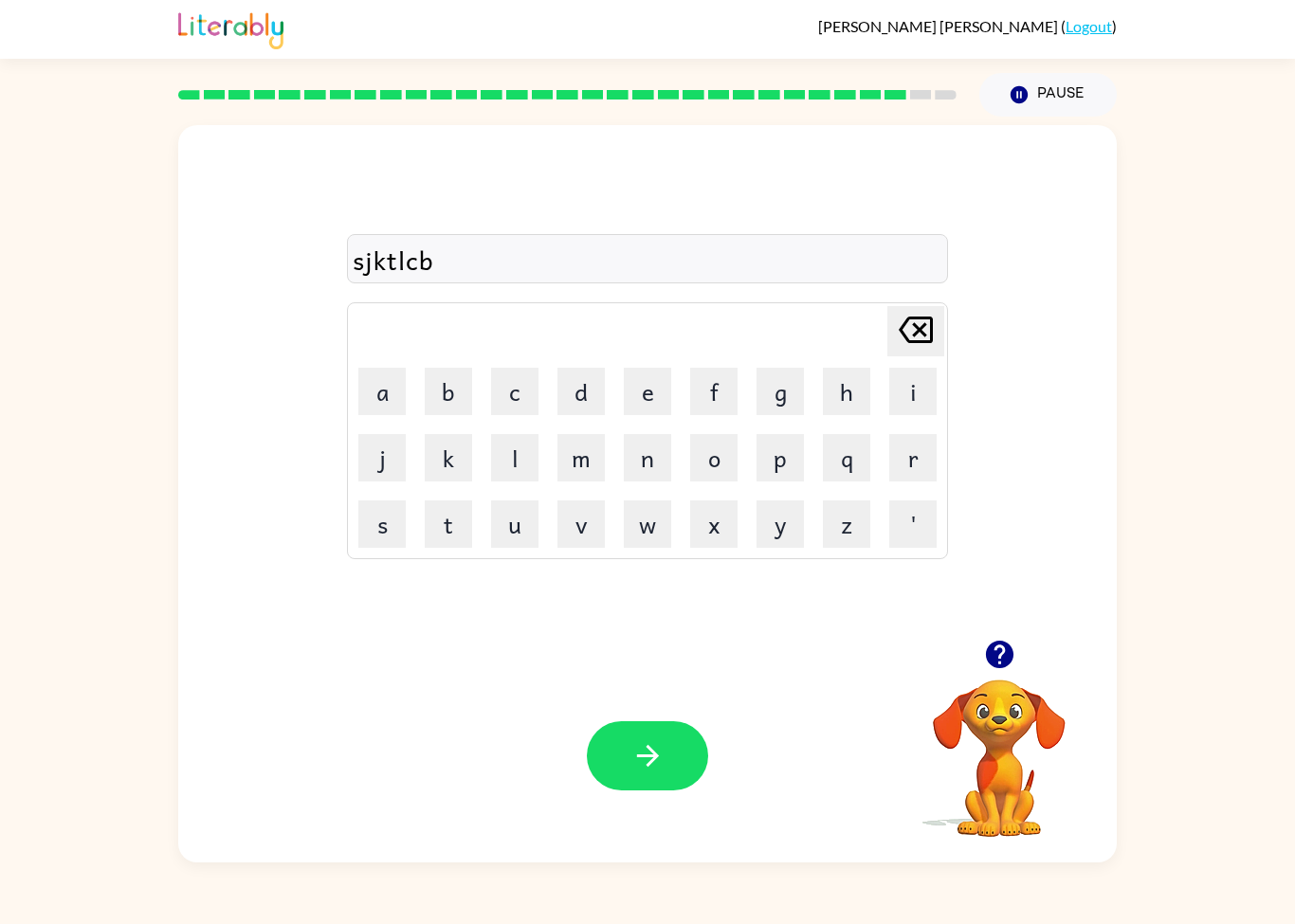
click at [641, 752] on icon "button" at bounding box center [648, 755] width 33 height 33
click at [640, 751] on div at bounding box center [647, 755] width 121 height 69
click at [50, 807] on div "sjktlcb Delete Delete last character input a b c d e f g h i j k l m n o p q r …" at bounding box center [648, 489] width 1295 height 746
click at [16, 819] on div "[PERSON_NAME] last character input a b c d e f g h i j k l m n o p q r s t u v …" at bounding box center [648, 489] width 1295 height 746
click at [444, 455] on button "k" at bounding box center [448, 457] width 47 height 47
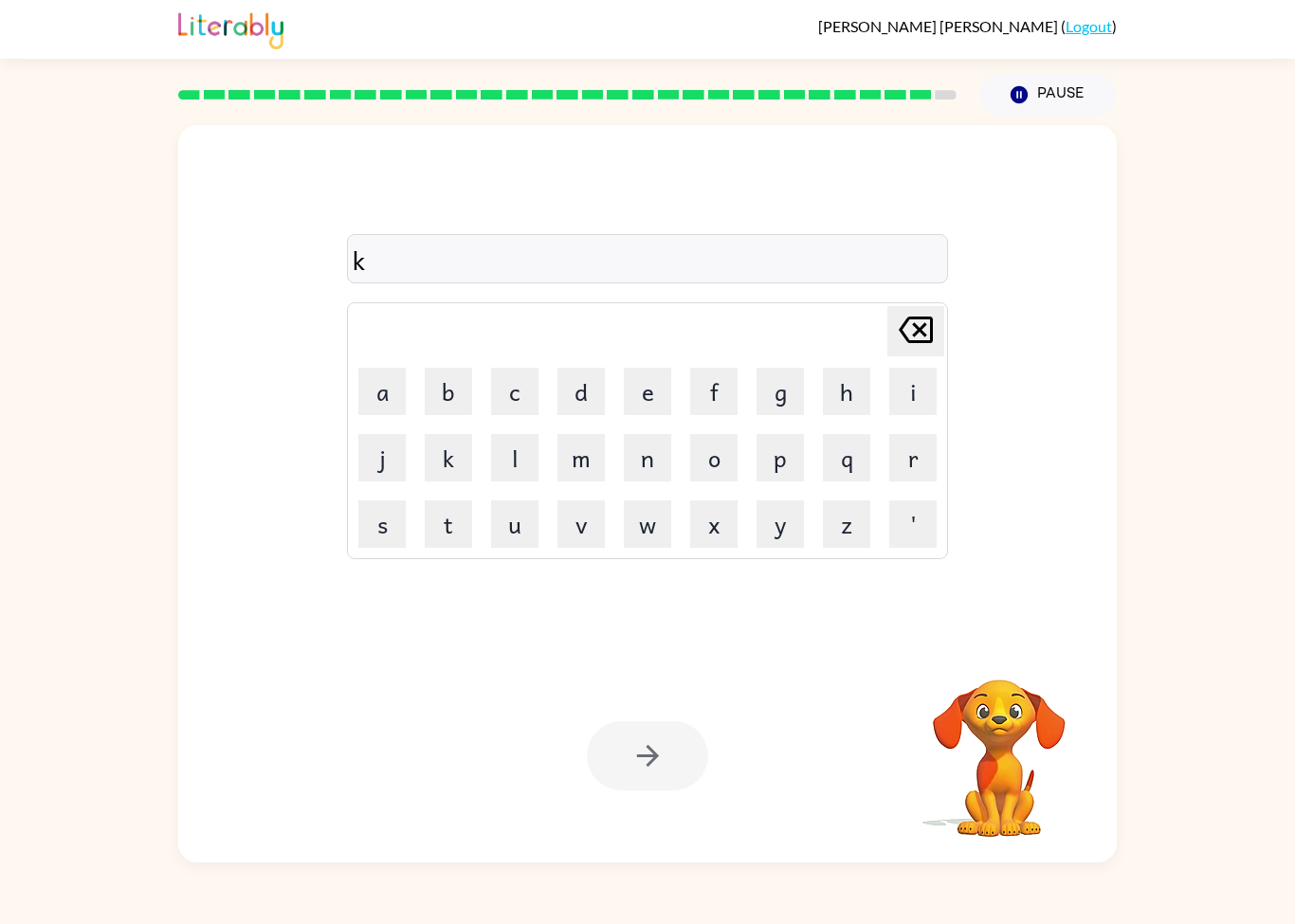
click at [508, 464] on button "l" at bounding box center [514, 457] width 47 height 47
click at [509, 414] on button "c" at bounding box center [514, 391] width 47 height 47
click at [518, 525] on button "u" at bounding box center [514, 523] width 47 height 47
click at [498, 477] on button "l" at bounding box center [514, 457] width 47 height 47
click at [620, 762] on button "button" at bounding box center [647, 755] width 121 height 69
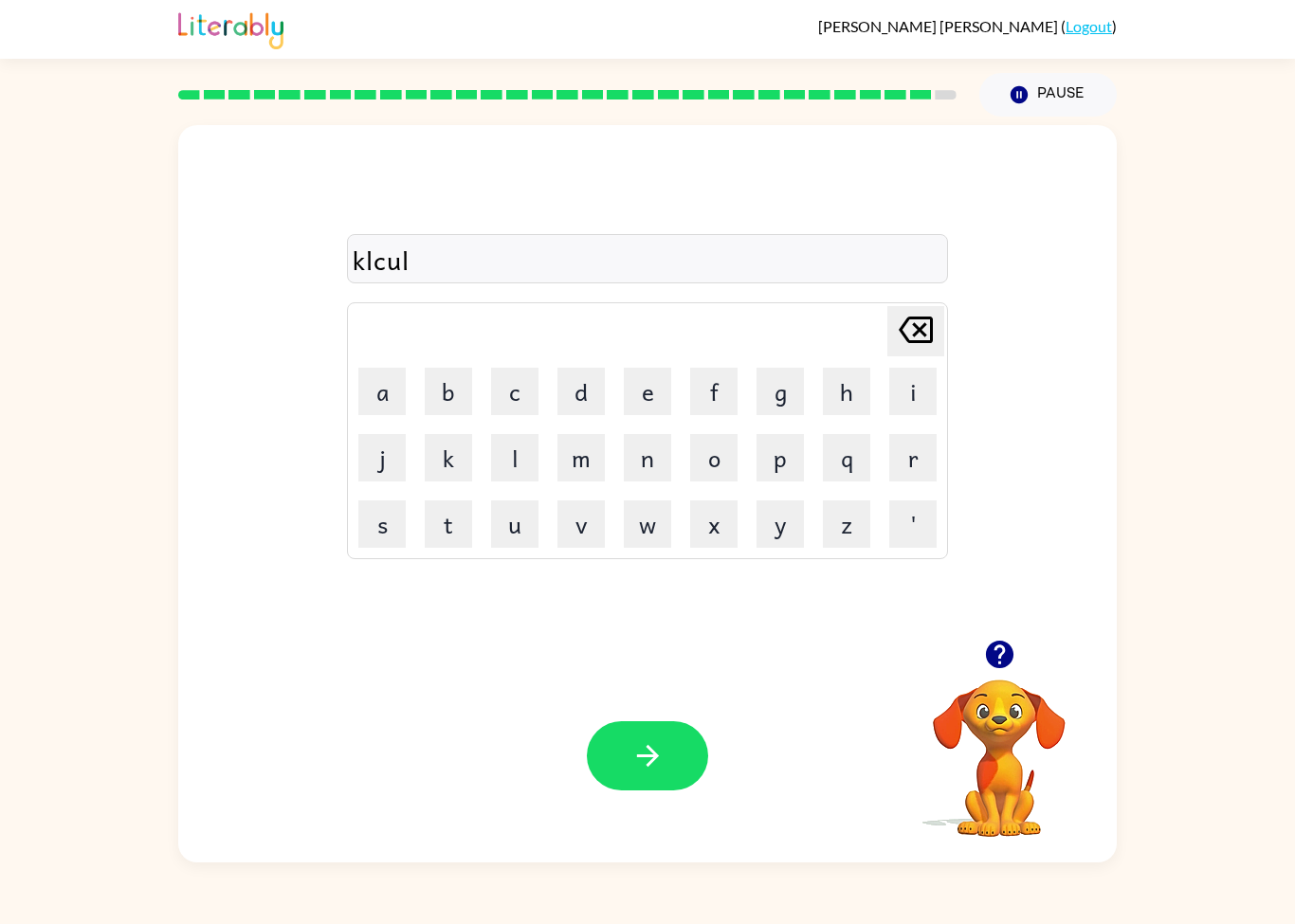
click at [619, 761] on div at bounding box center [647, 755] width 121 height 69
